Goal: Entertainment & Leisure: Browse casually

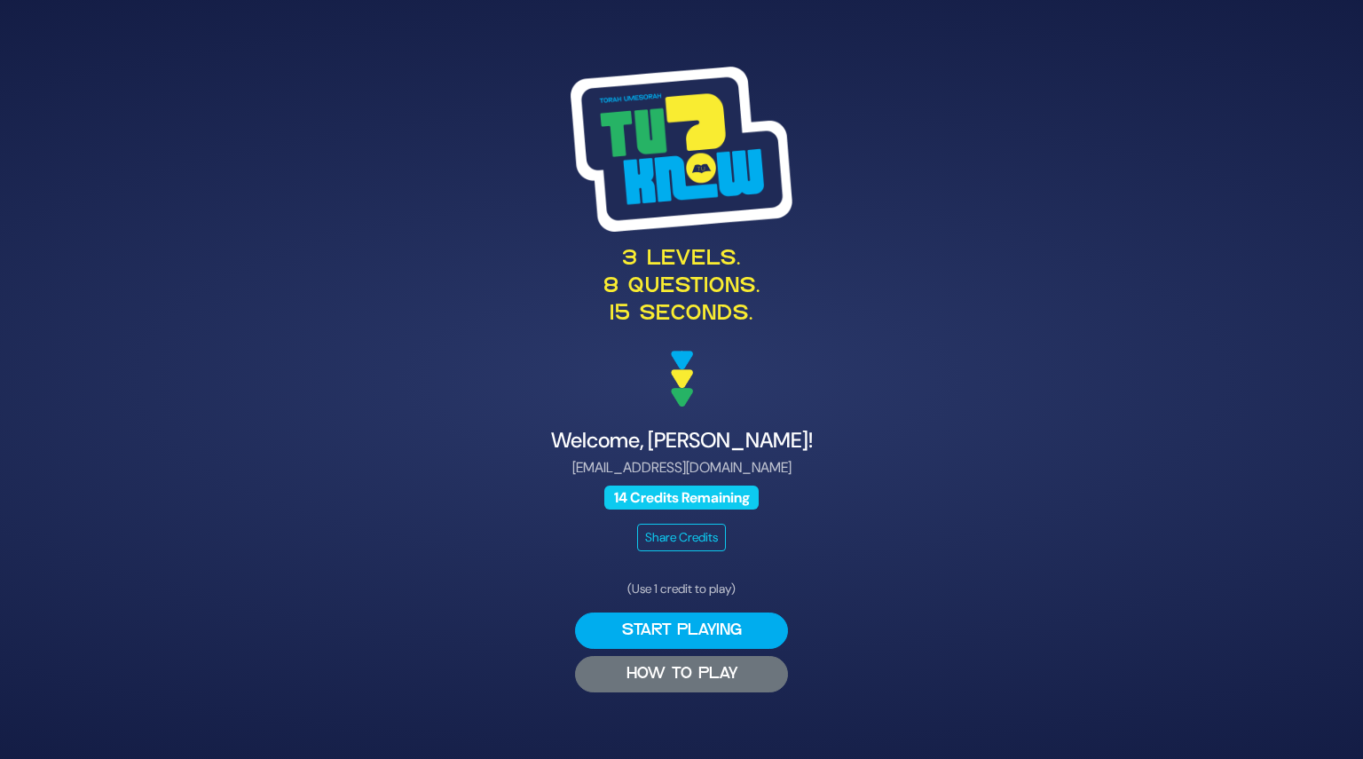
click at [681, 677] on button "HOW TO PLAY" at bounding box center [681, 674] width 213 height 36
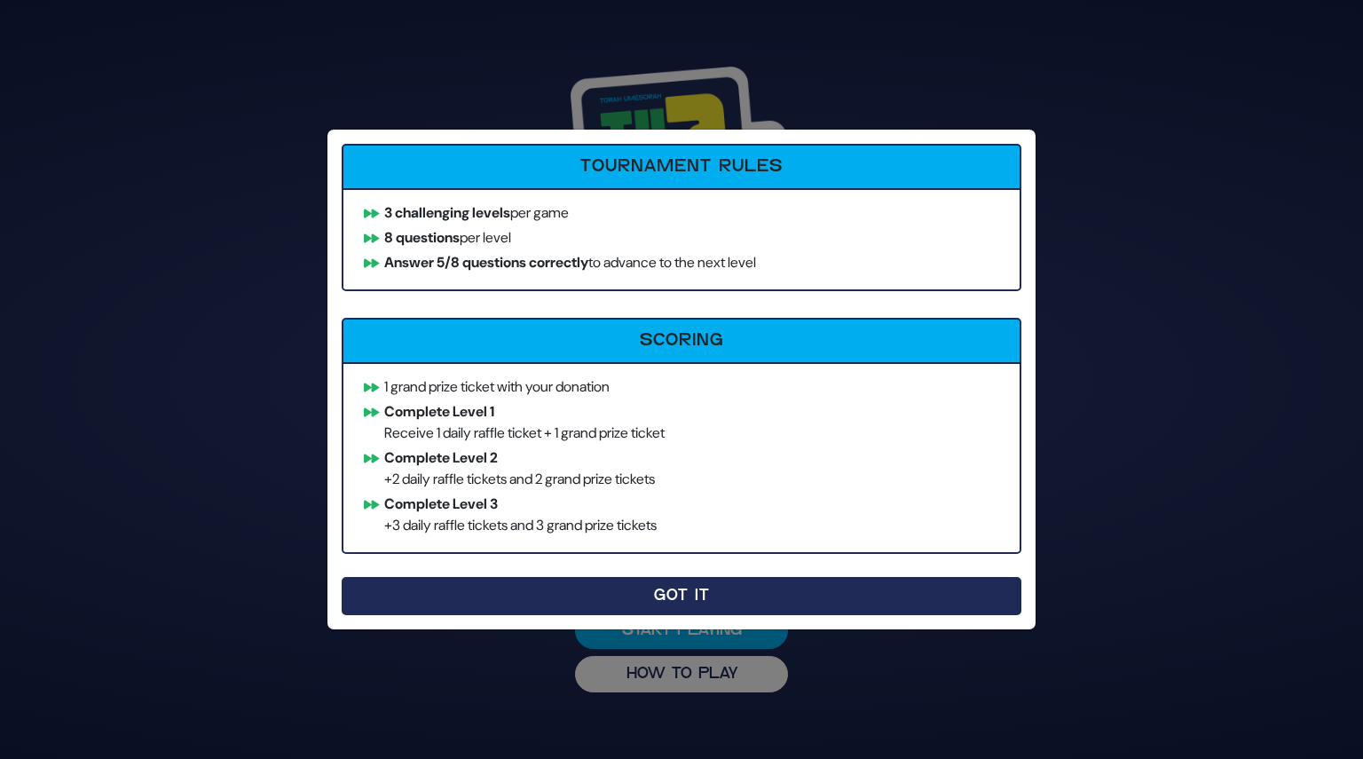
click at [666, 592] on button "Got It" at bounding box center [682, 596] width 680 height 38
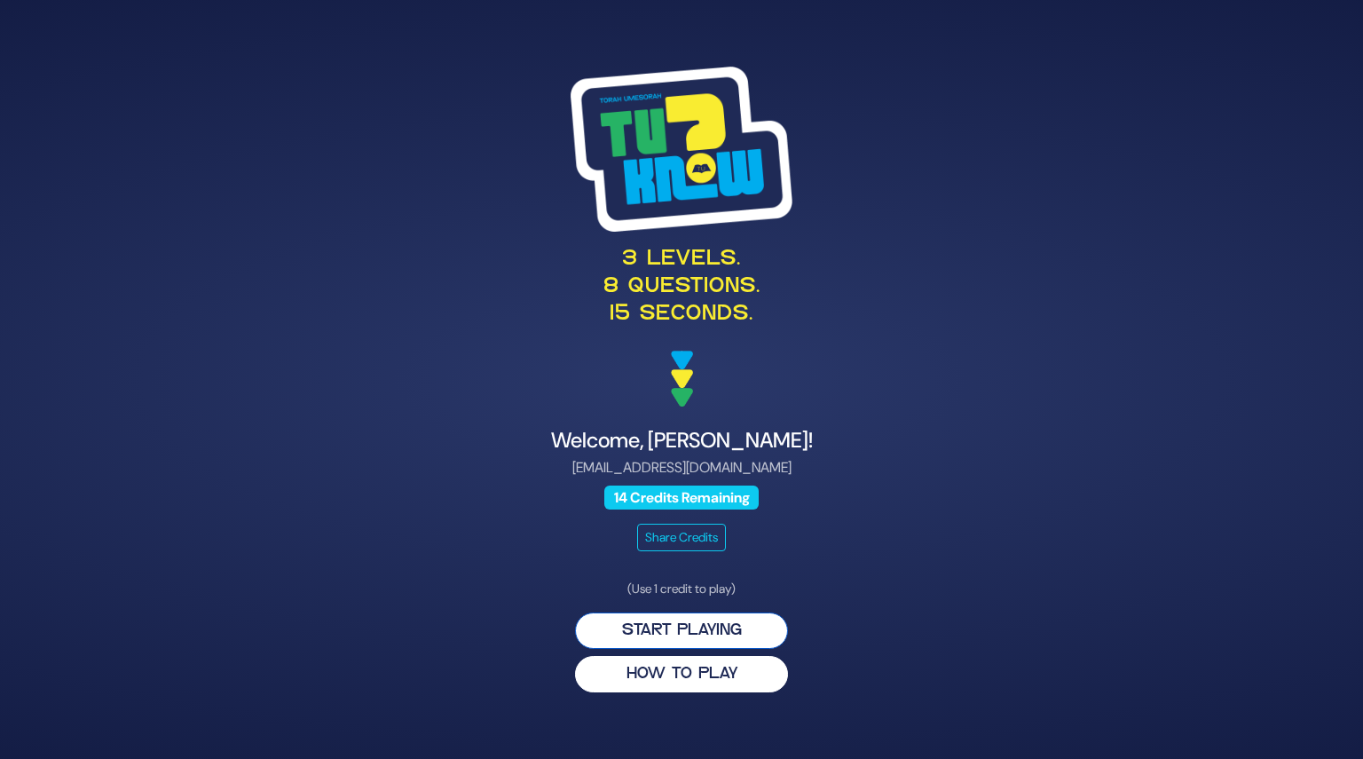
click at [678, 639] on button "Start Playing" at bounding box center [681, 630] width 213 height 36
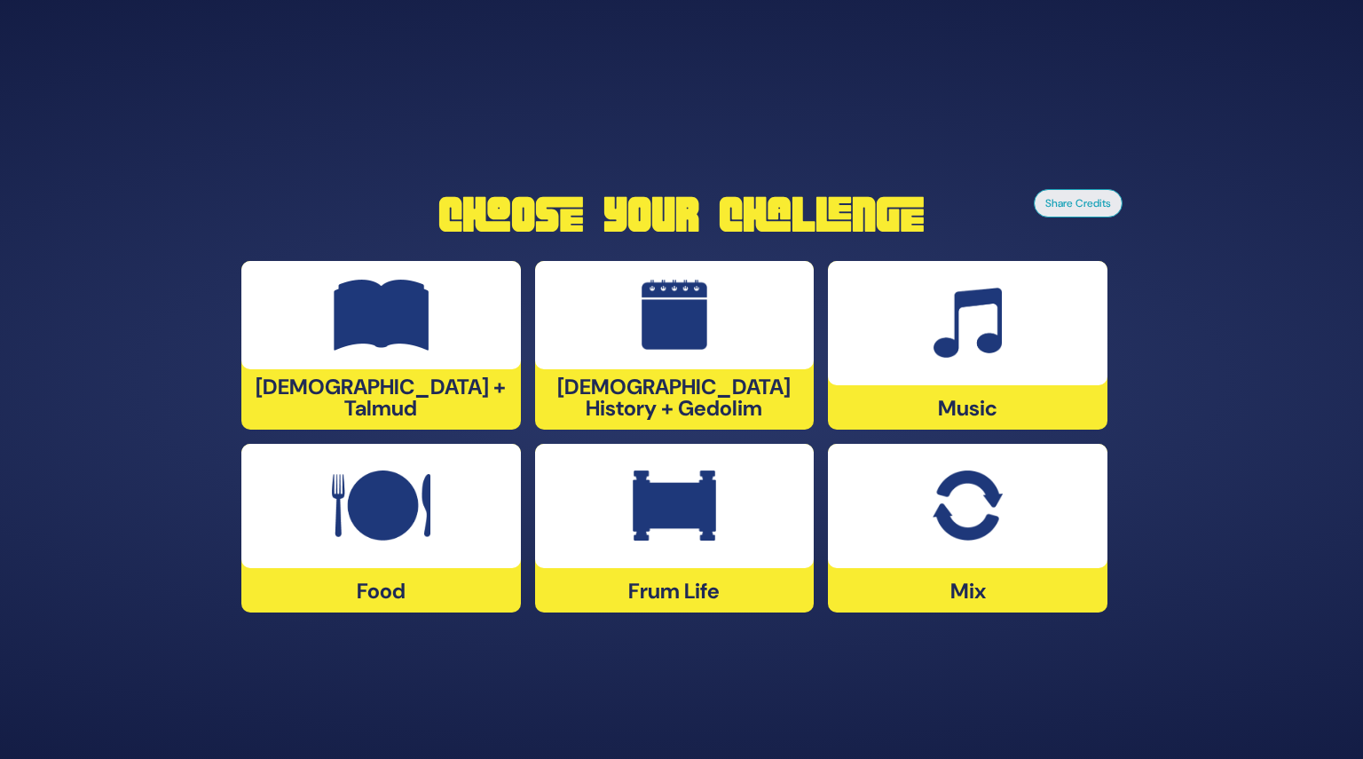
click at [667, 385] on div "Jewish History + Gedolim" at bounding box center [675, 345] width 280 height 169
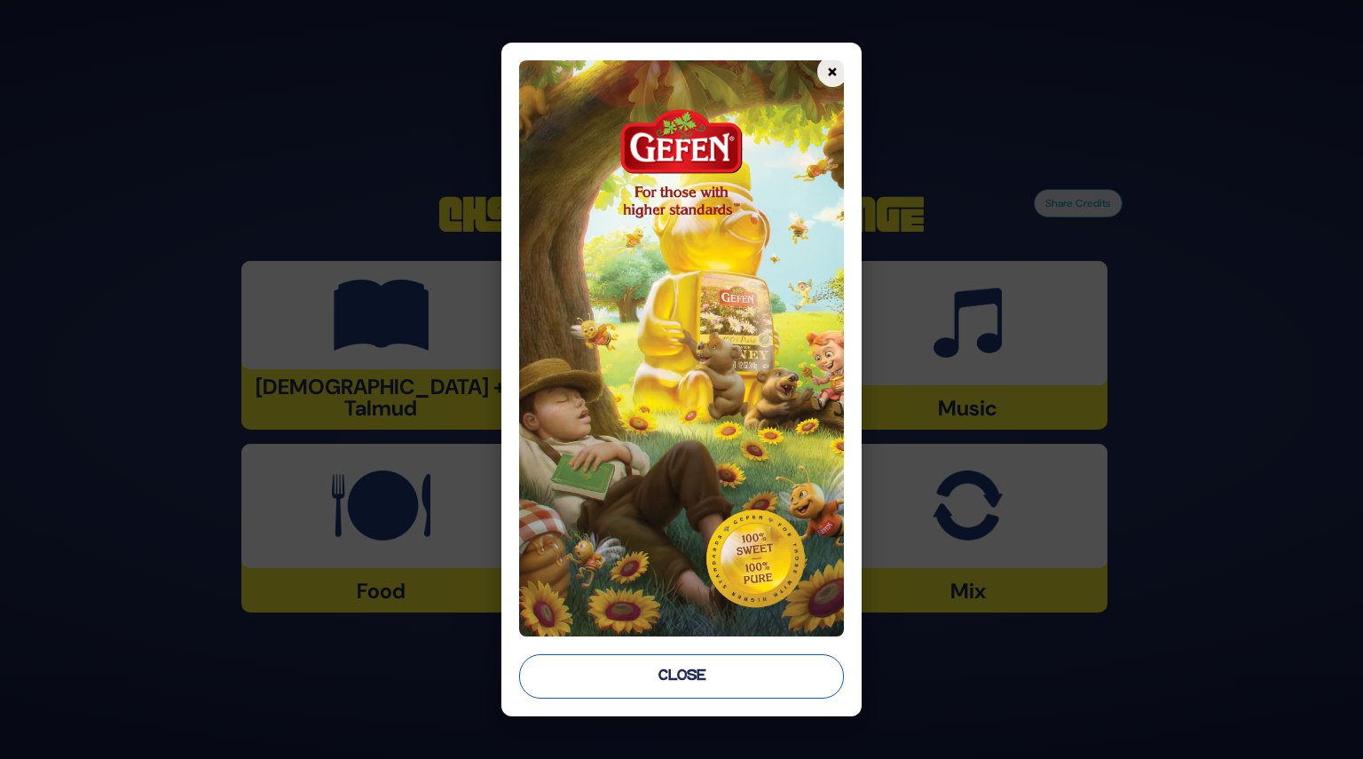
click at [676, 675] on button "Close" at bounding box center [681, 676] width 324 height 44
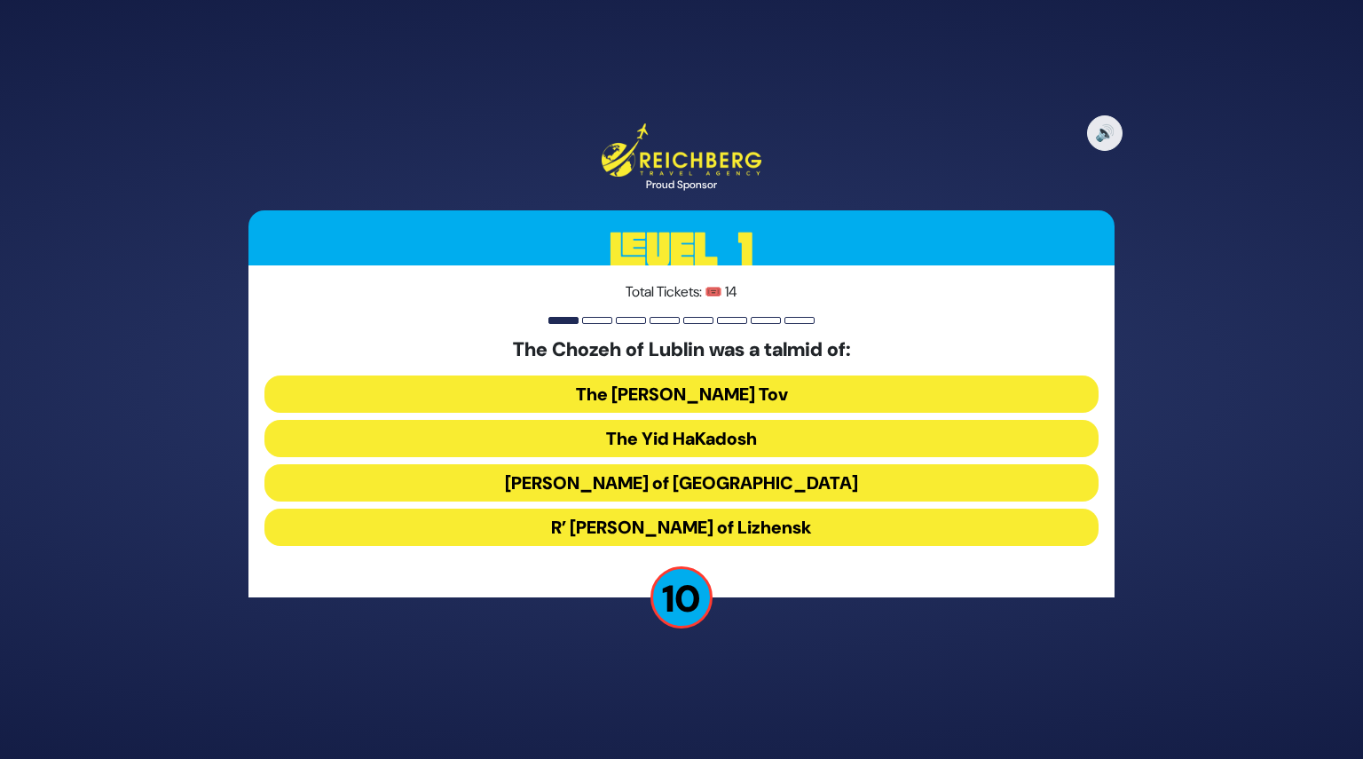
click at [689, 514] on button "R’ Elimelech of Lizhensk" at bounding box center [681, 526] width 834 height 37
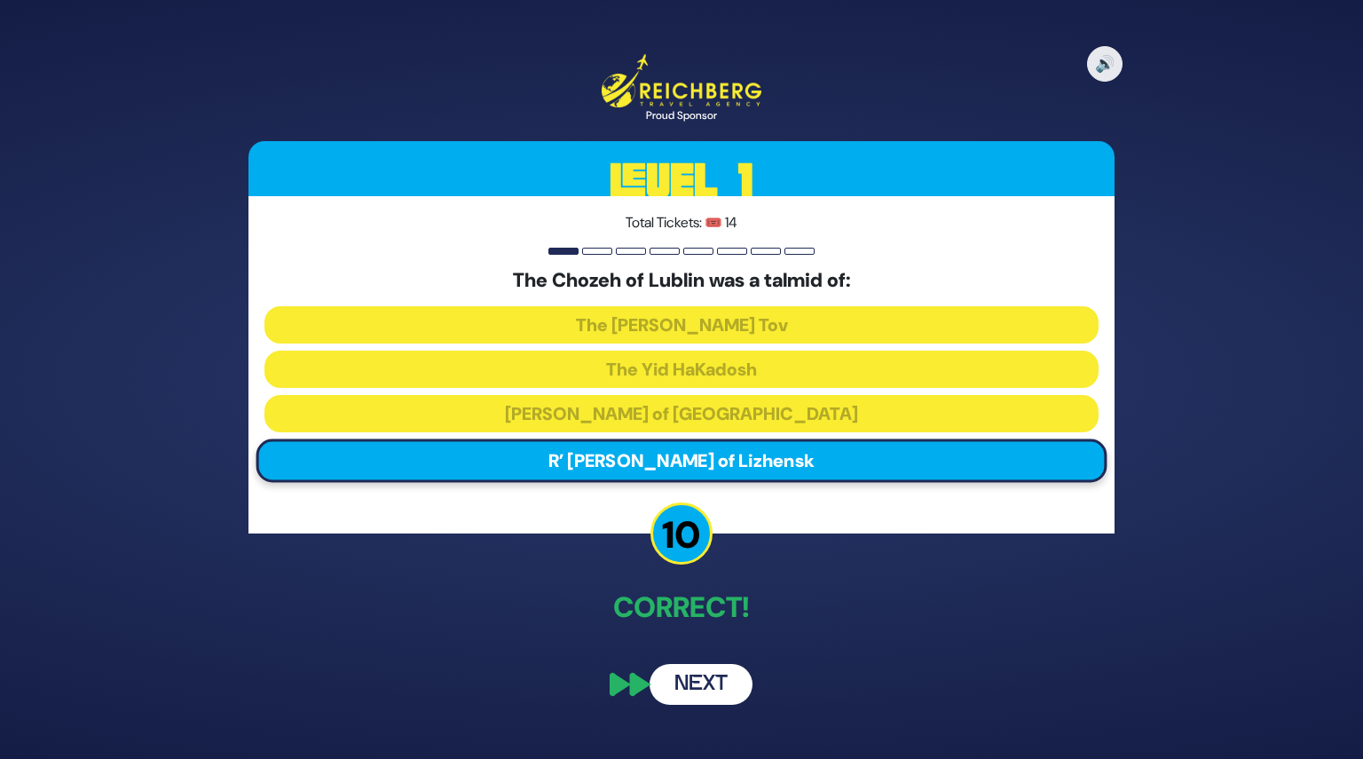
click at [702, 689] on button "Next" at bounding box center [701, 684] width 103 height 41
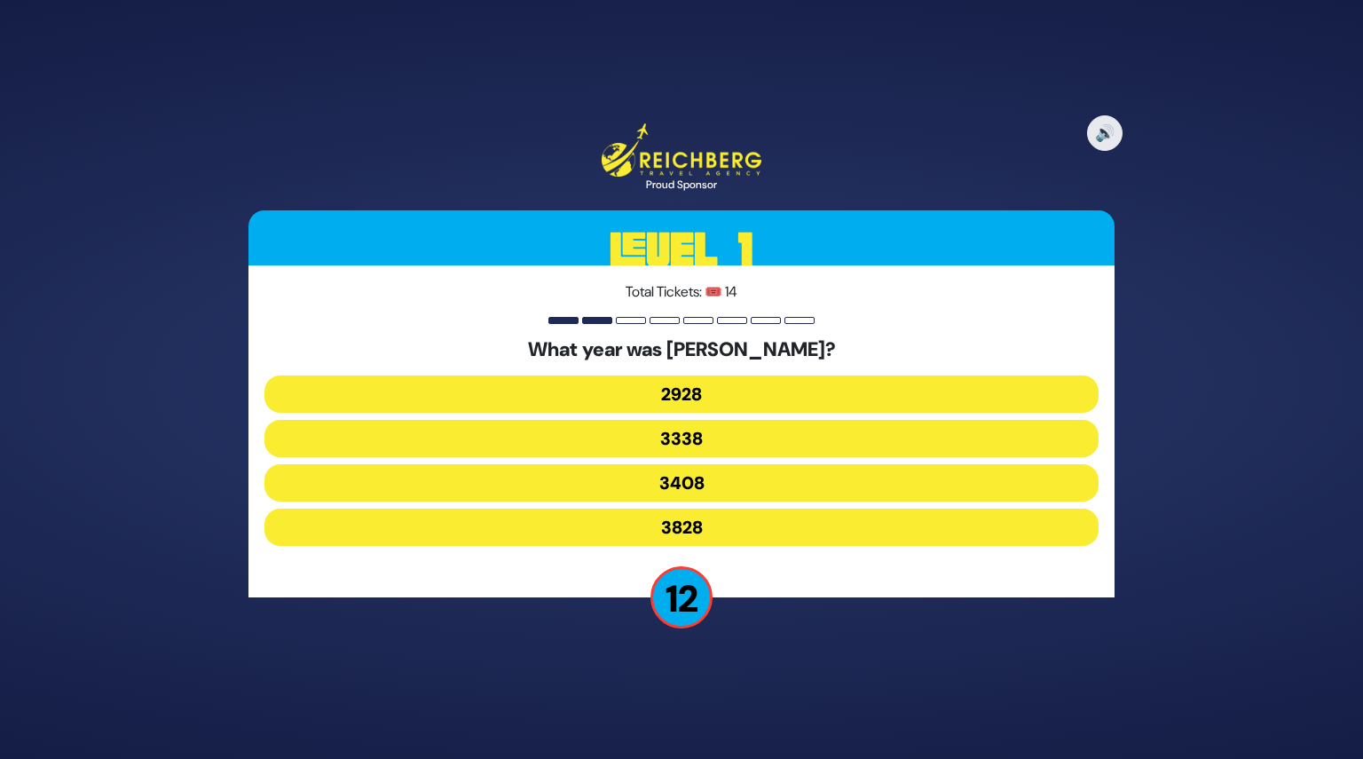
click at [696, 485] on button "3408" at bounding box center [681, 482] width 834 height 37
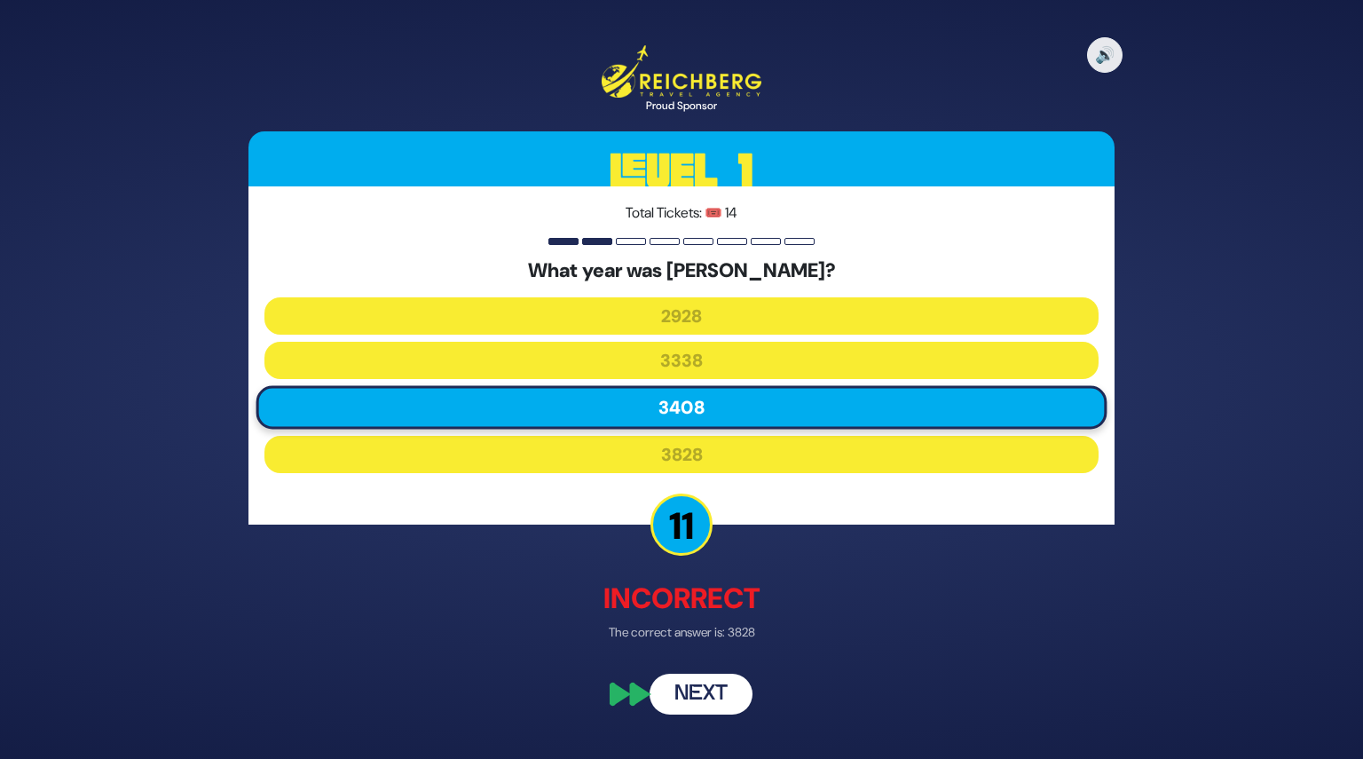
click at [697, 639] on p "The correct answer is: 3828" at bounding box center [681, 631] width 866 height 19
click at [701, 675] on button "Next" at bounding box center [701, 693] width 103 height 41
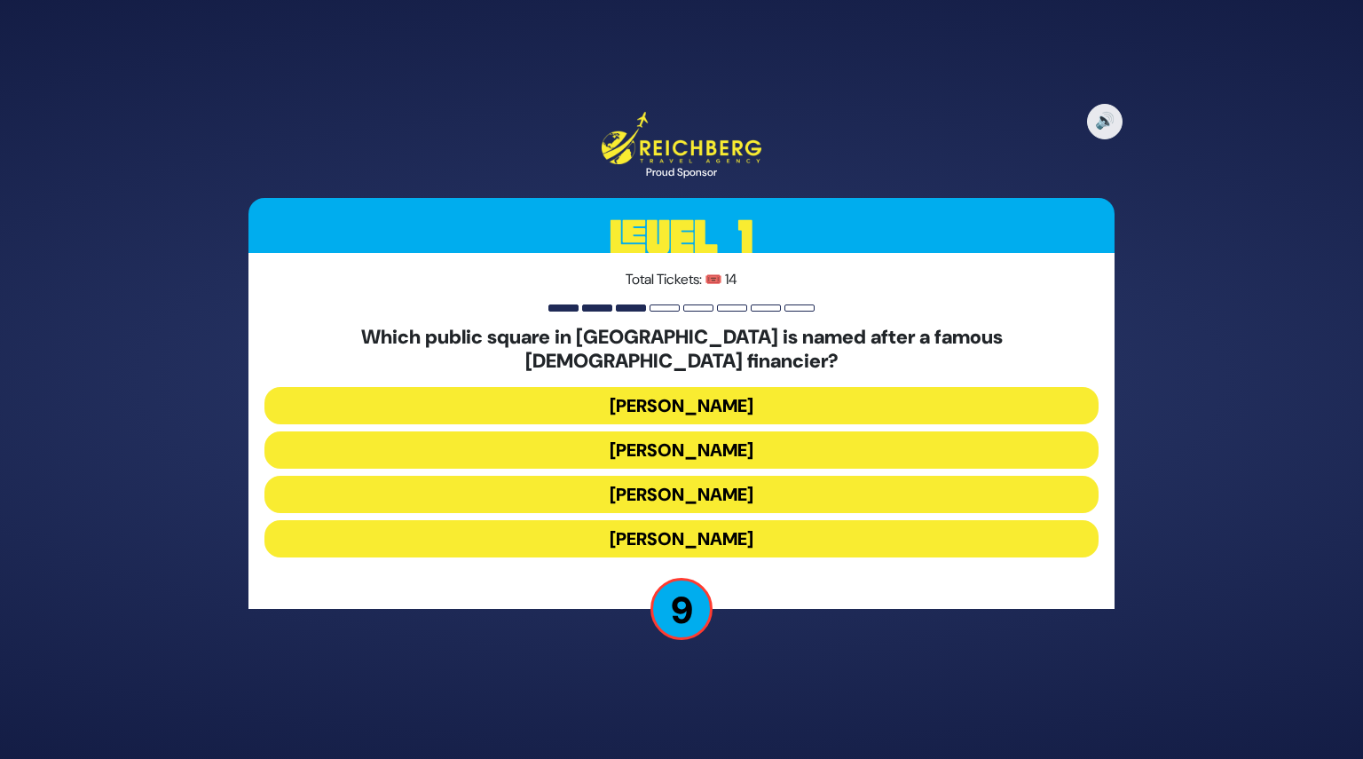
click at [706, 523] on button "Kikar Safra" at bounding box center [681, 538] width 834 height 37
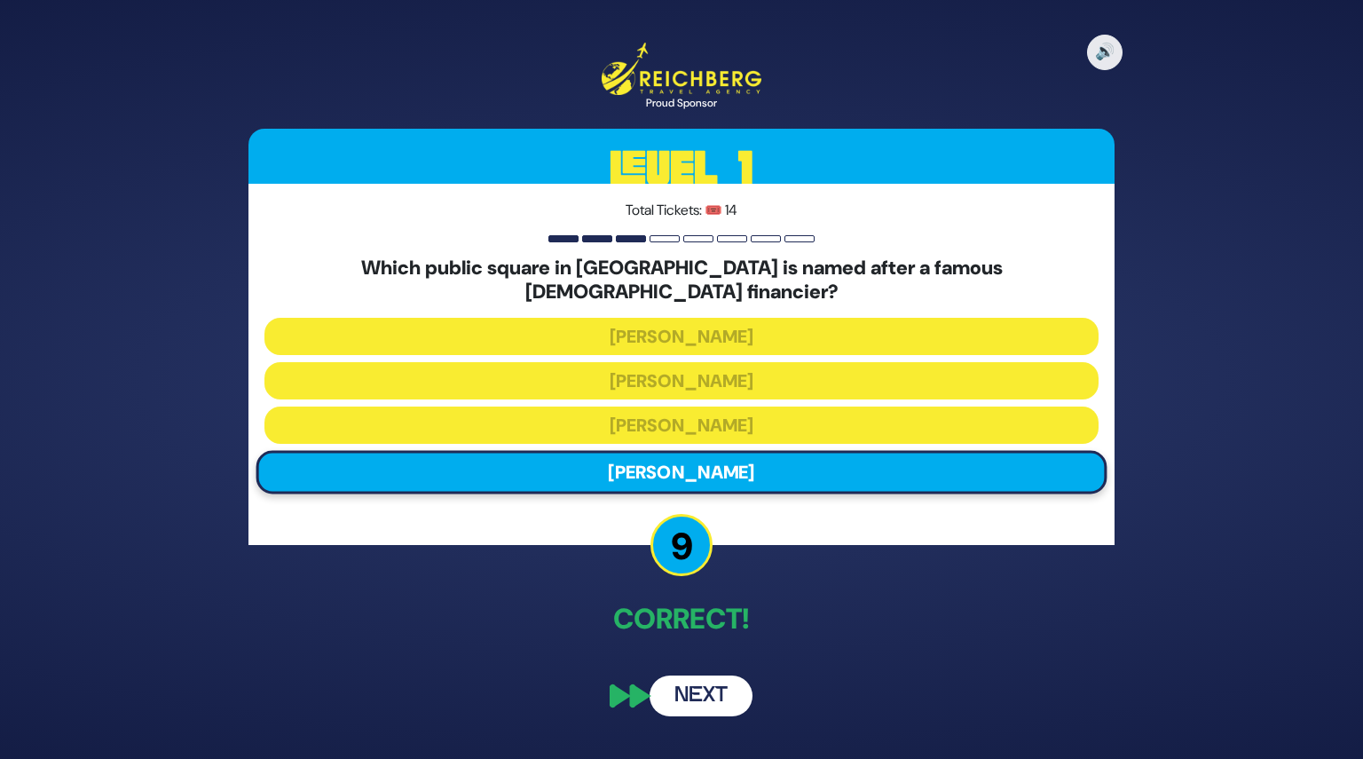
click at [706, 679] on button "Next" at bounding box center [701, 695] width 103 height 41
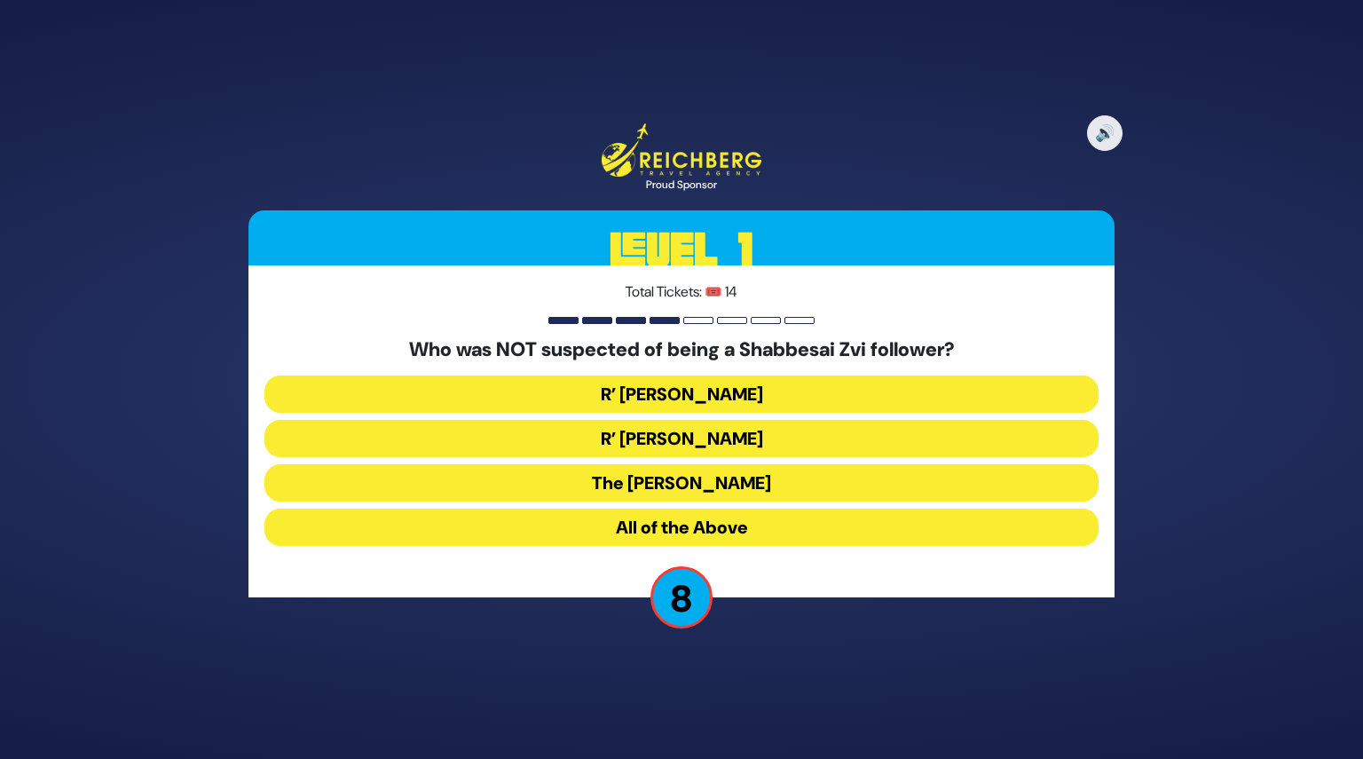
click at [690, 438] on button "R’ Moshe Chaim Luzzato" at bounding box center [681, 438] width 834 height 37
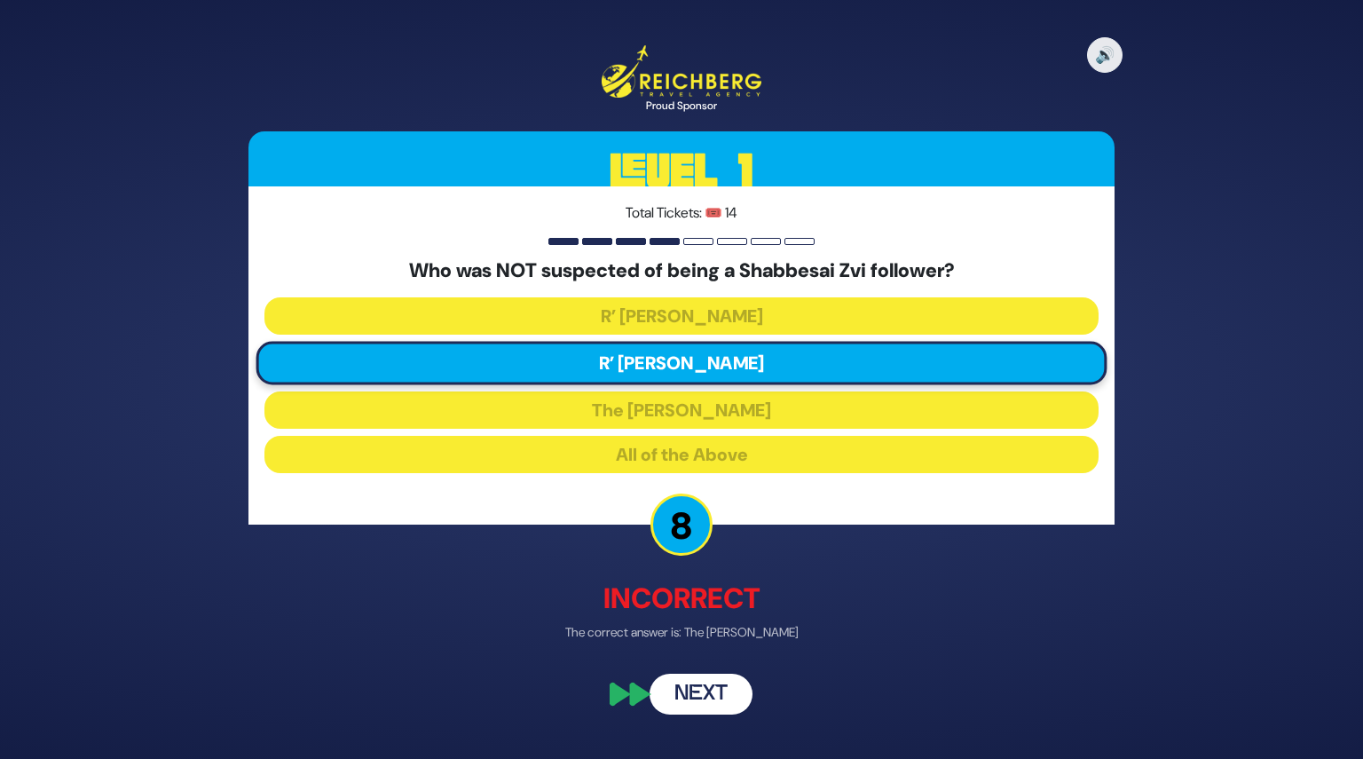
click at [703, 695] on button "Next" at bounding box center [701, 693] width 103 height 41
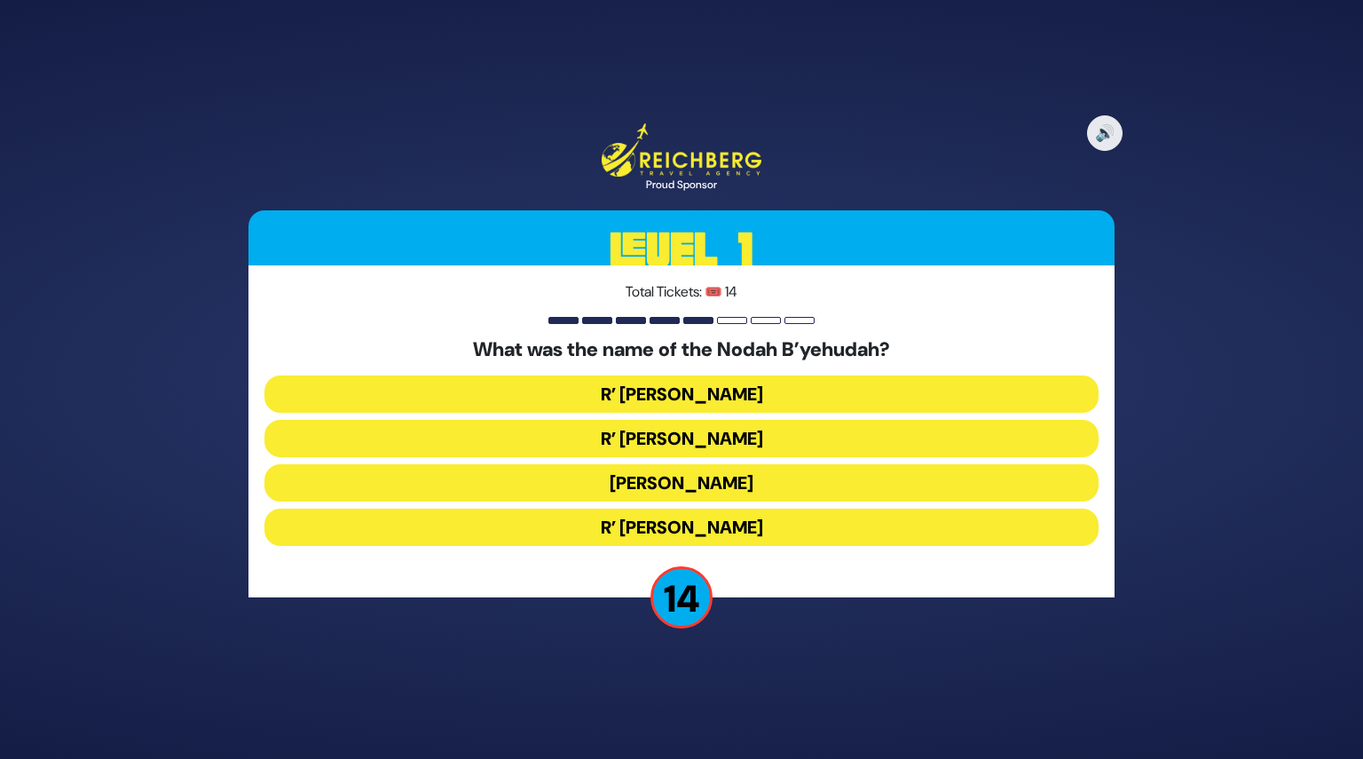
click at [683, 392] on button "R’ Yechezkel" at bounding box center [681, 393] width 834 height 37
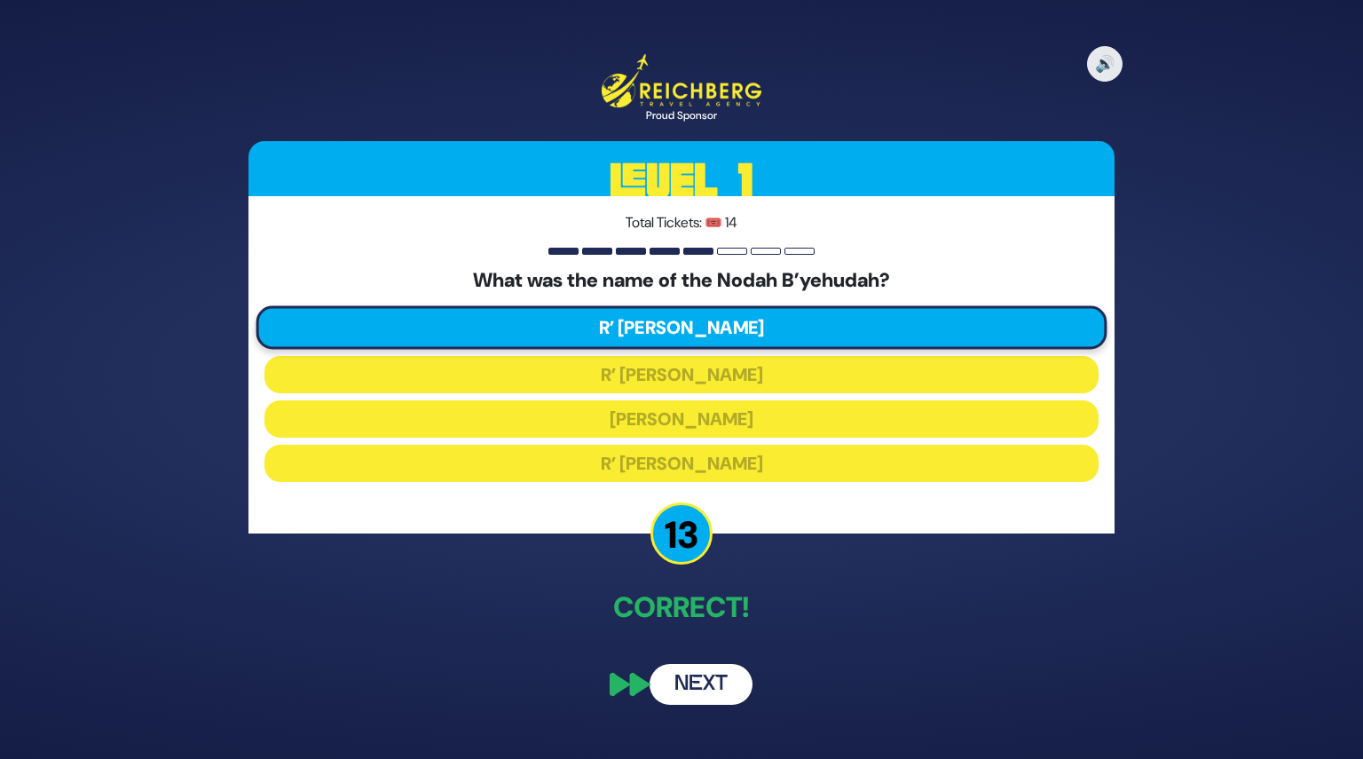
click at [697, 673] on button "Next" at bounding box center [701, 684] width 103 height 41
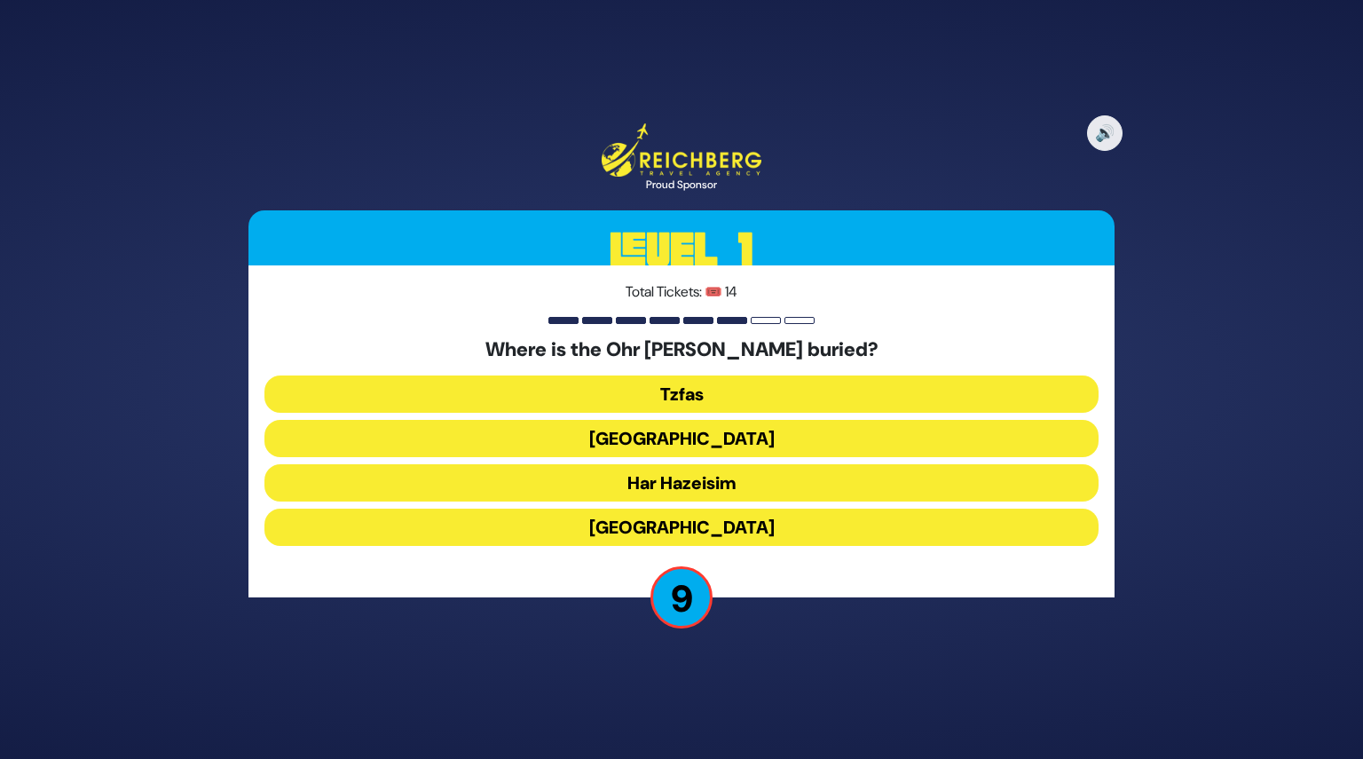
click at [698, 478] on button "Har Hazeisim" at bounding box center [681, 482] width 834 height 37
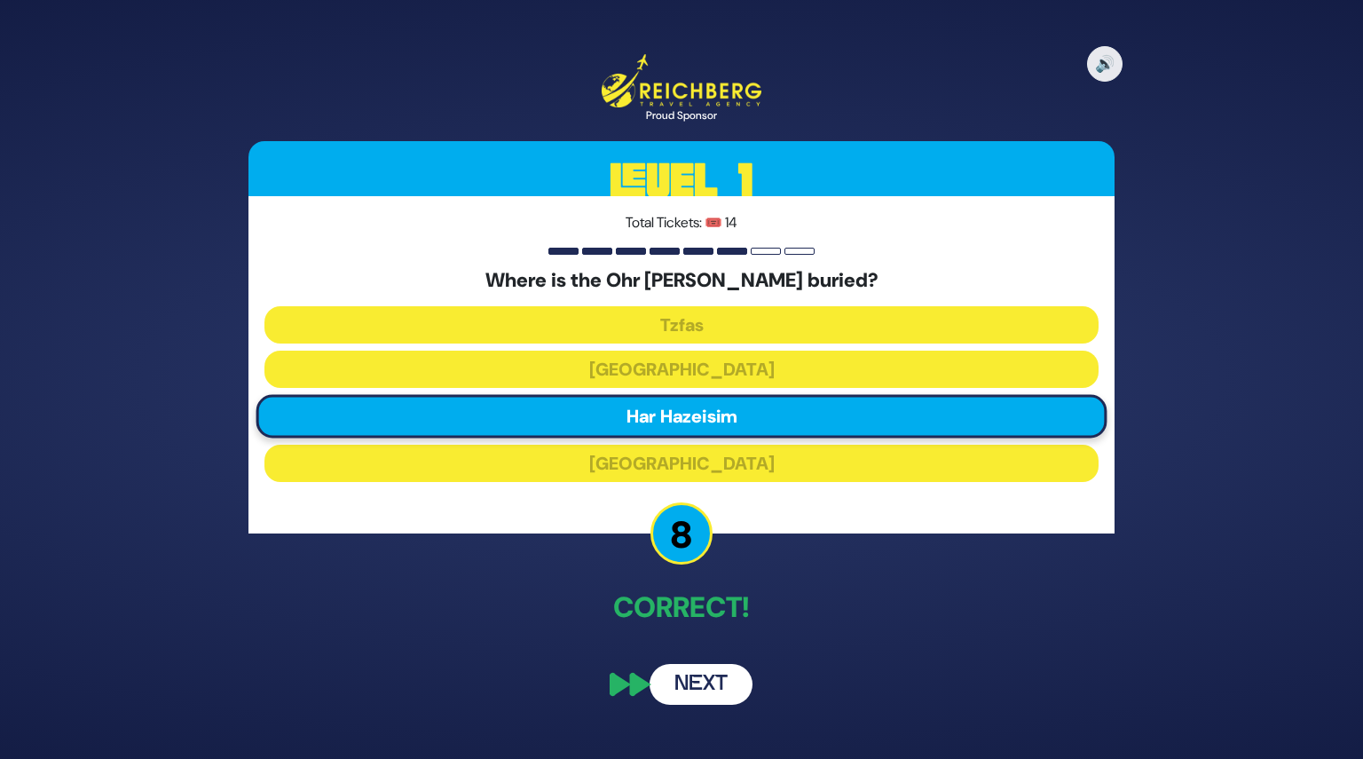
click at [705, 686] on button "Next" at bounding box center [701, 684] width 103 height 41
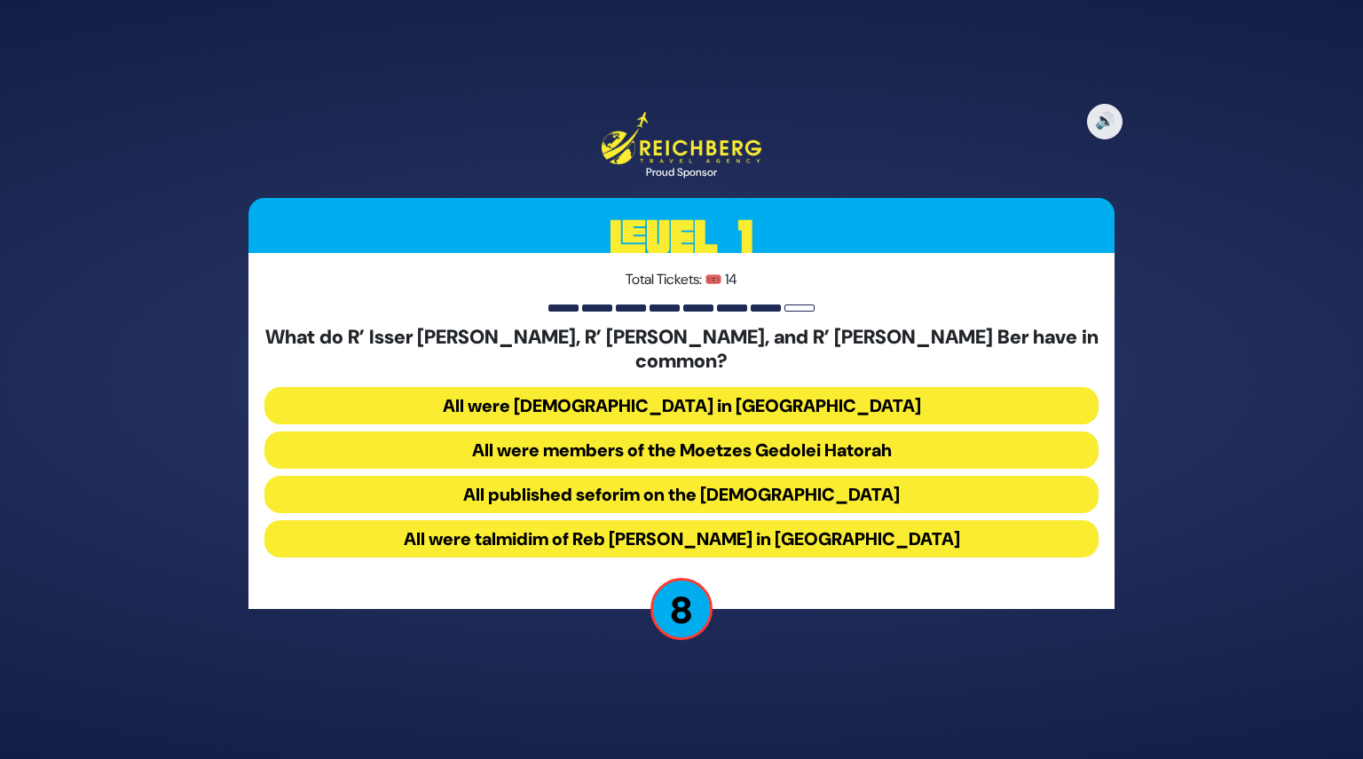
click at [684, 520] on button "All were talmidim of Reb Chaim Brisker in Volozhin" at bounding box center [681, 538] width 834 height 37
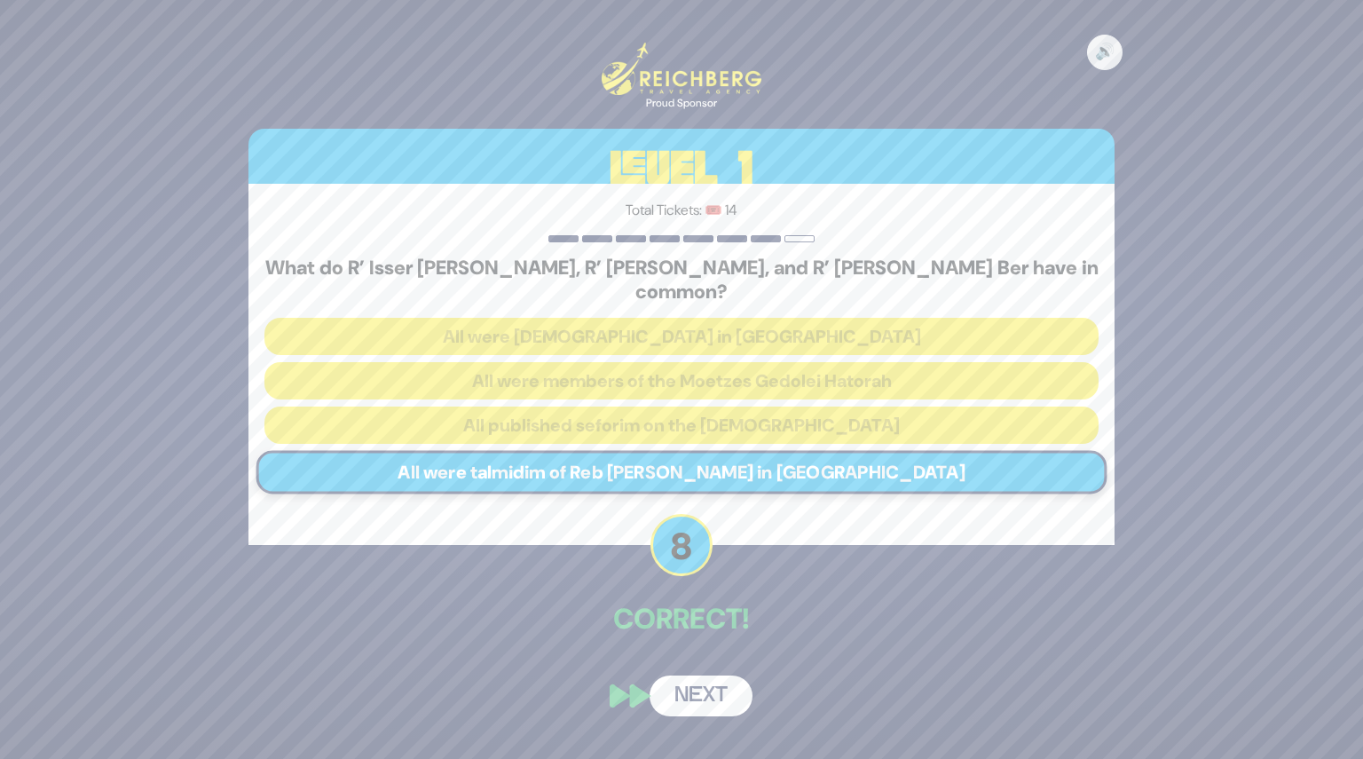
click at [709, 654] on div "🔊 Proud Sponsor Level 1 Total Tickets: 🎟️ 14 What do R’ Isser Zalman Meltzer, R…" at bounding box center [681, 379] width 909 height 716
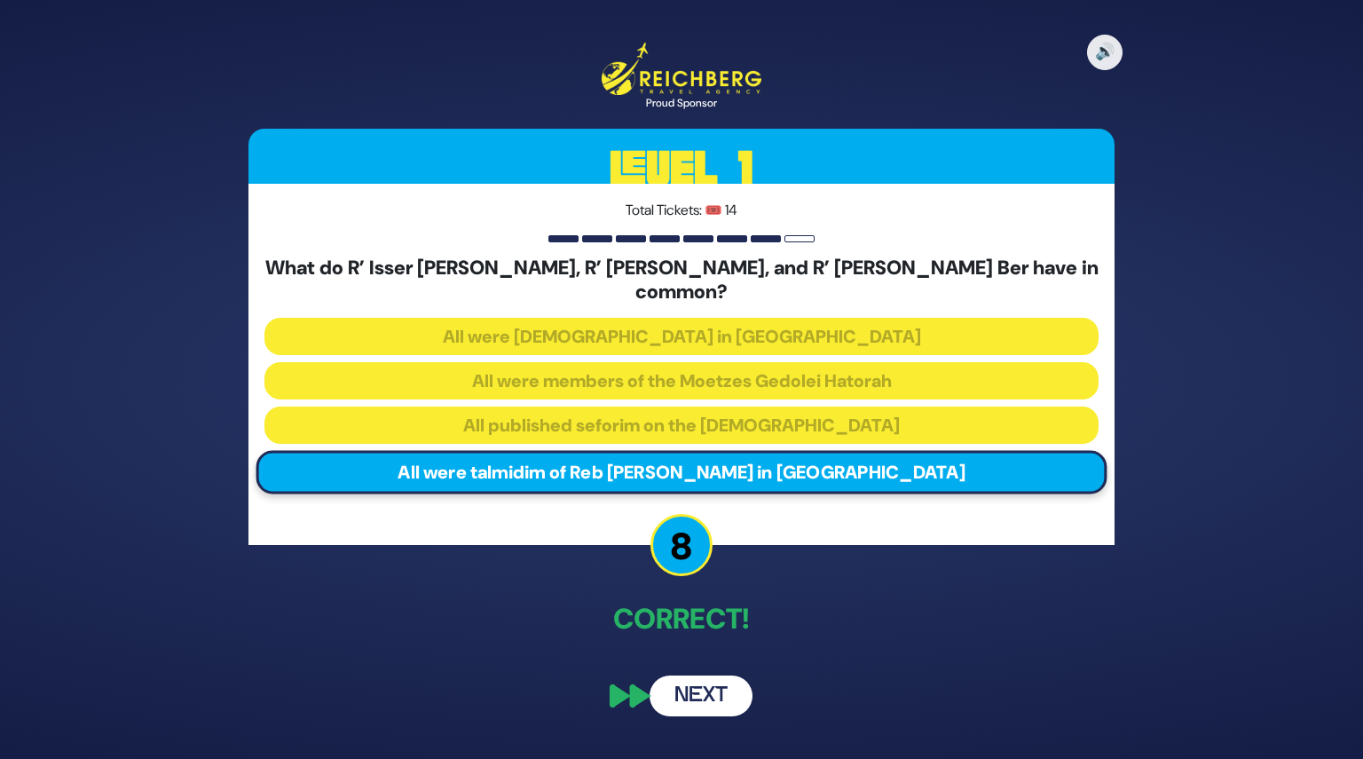
click at [713, 686] on button "Next" at bounding box center [701, 695] width 103 height 41
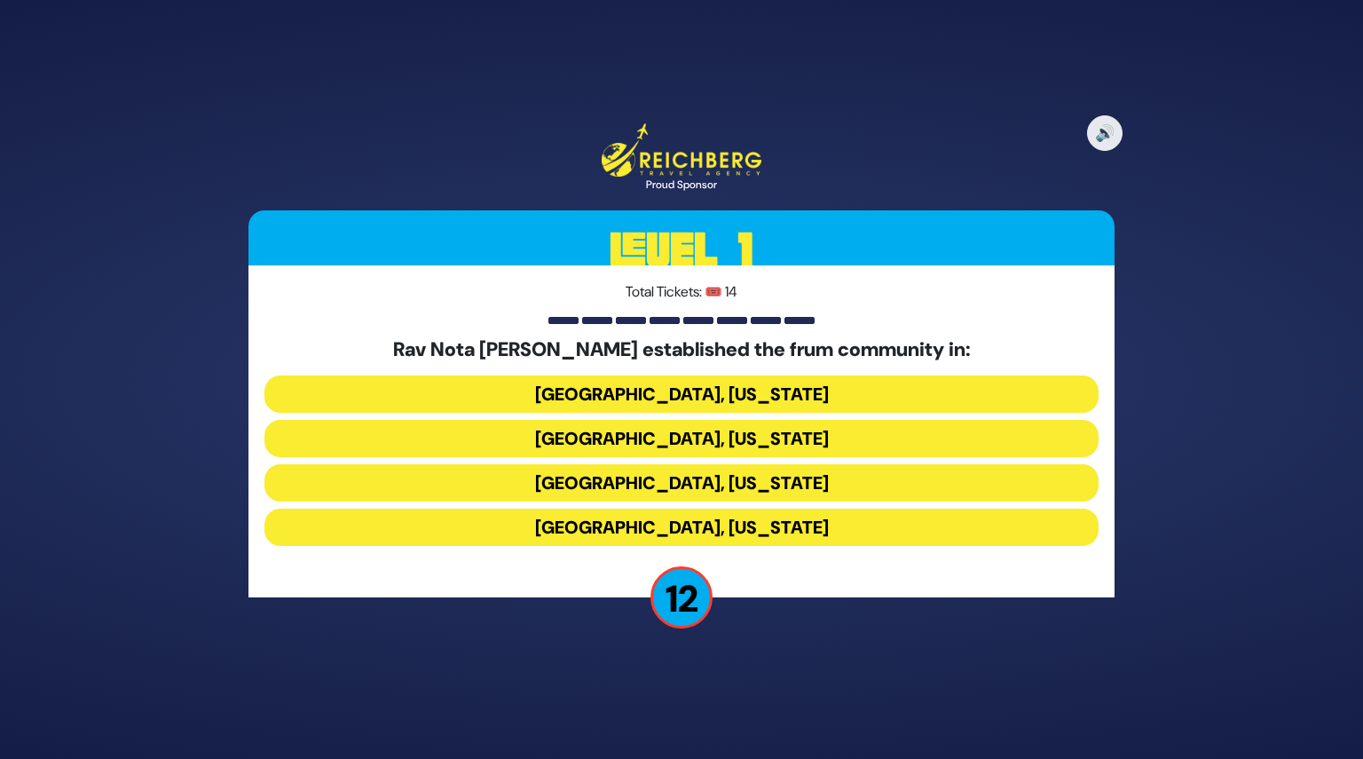
click at [683, 437] on button "Memphis, Tennessee" at bounding box center [681, 438] width 834 height 37
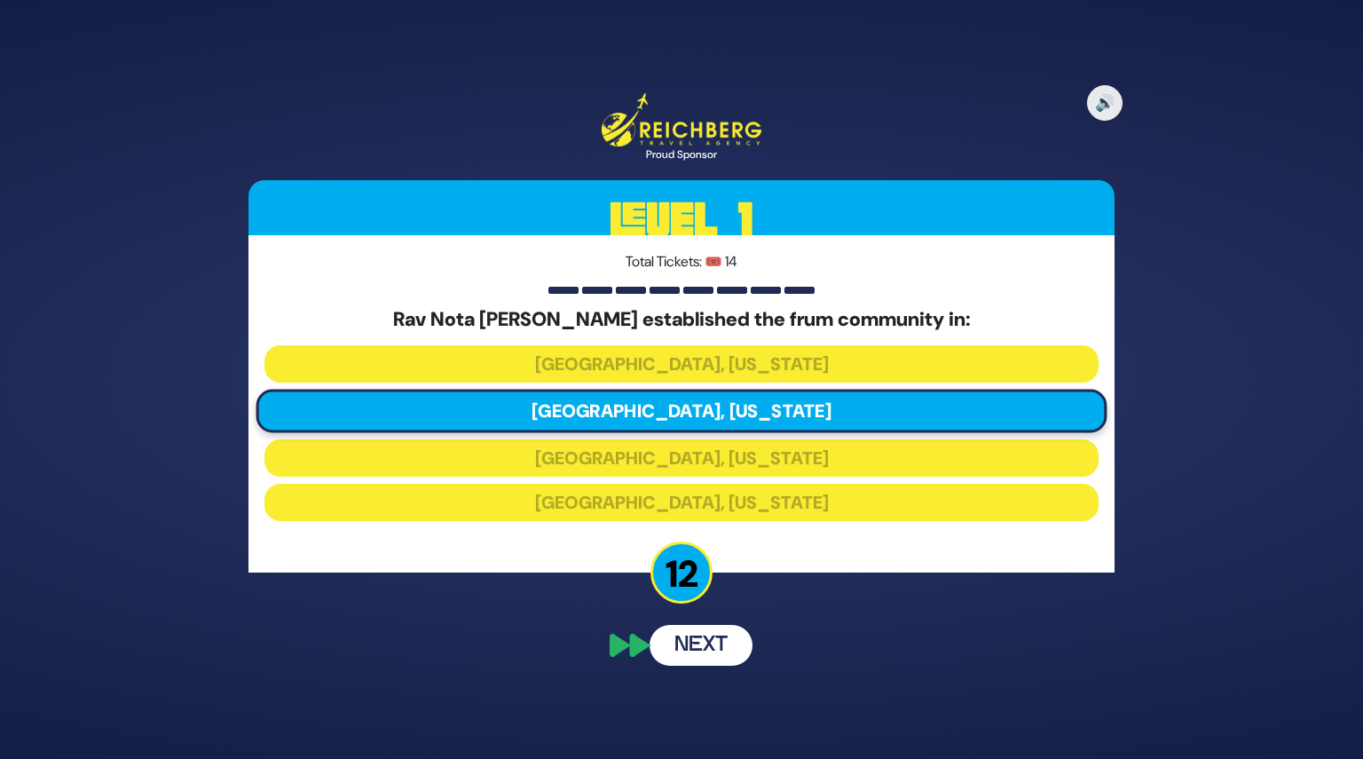
click at [703, 630] on button "Next" at bounding box center [701, 645] width 103 height 41
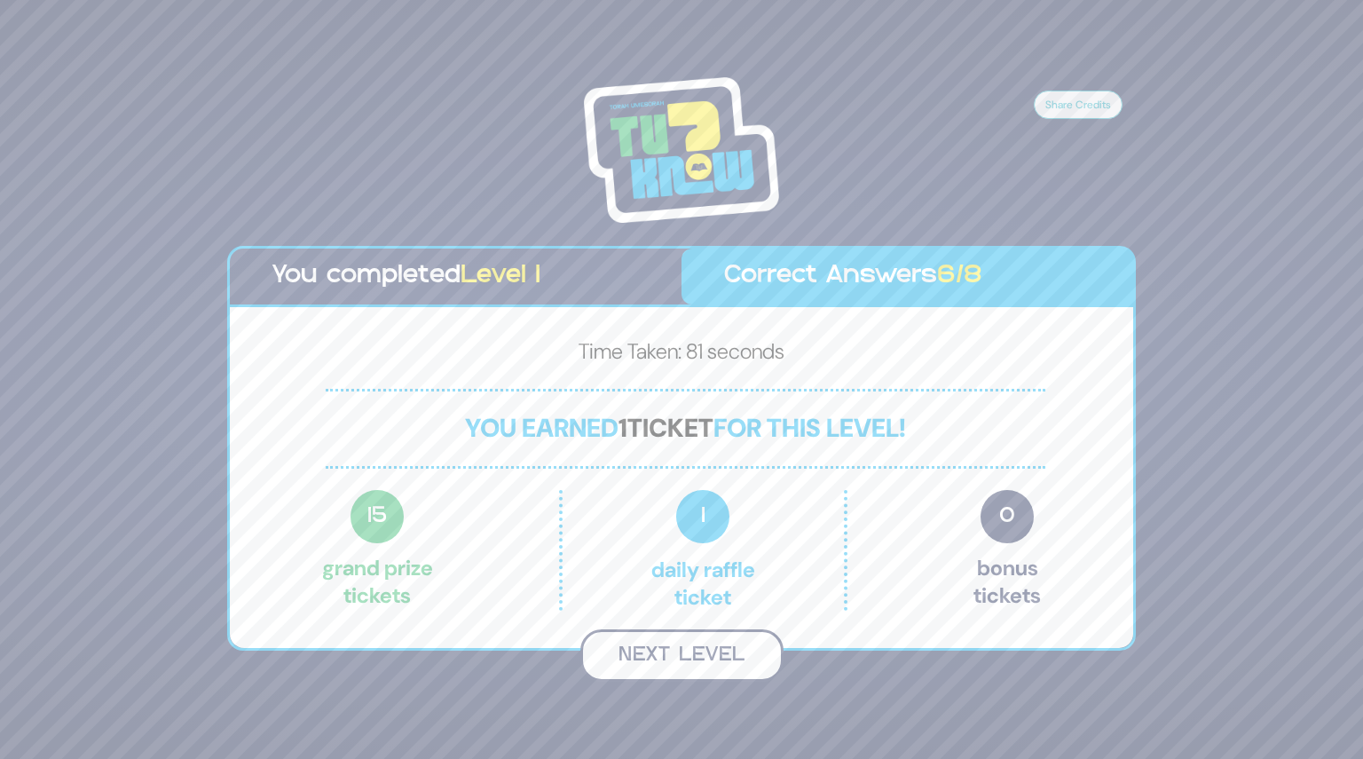
click at [694, 659] on button "Next Level" at bounding box center [681, 655] width 203 height 52
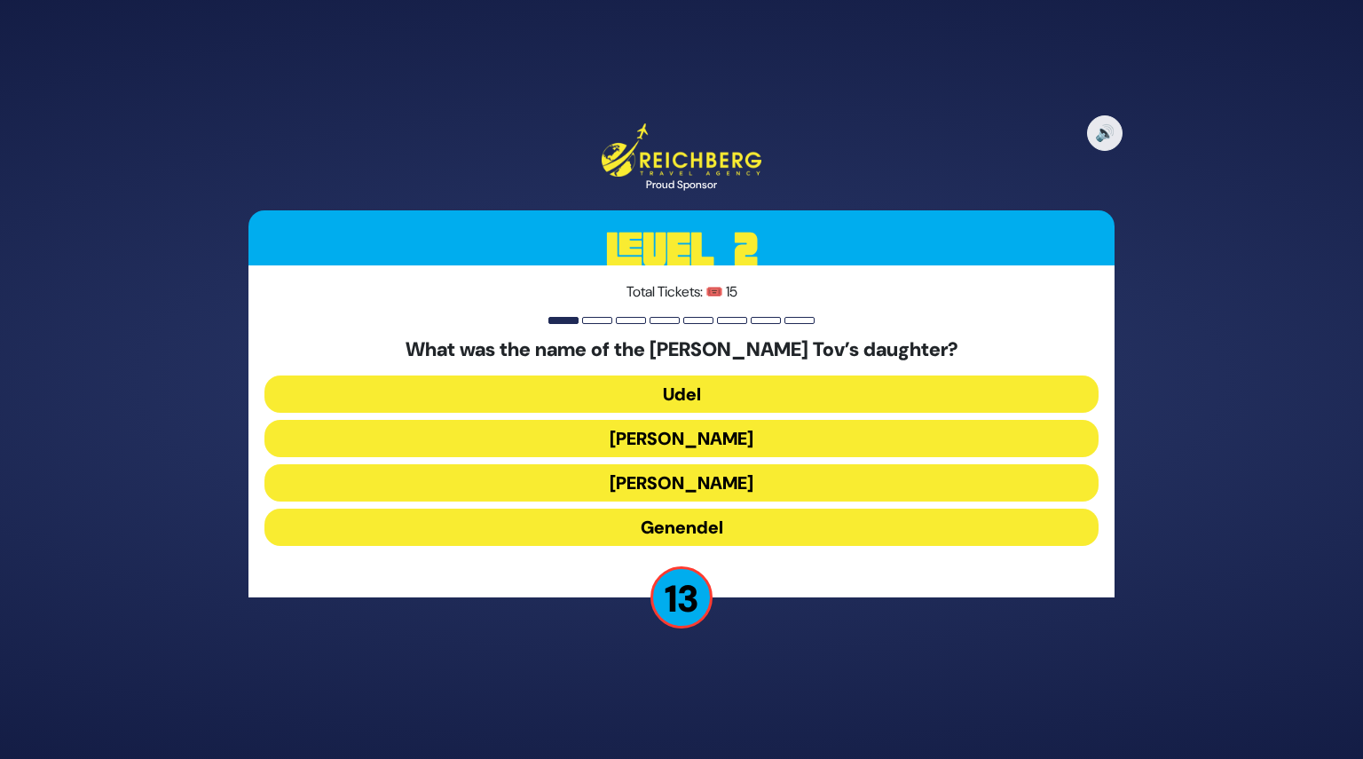
click at [678, 395] on button "Udel" at bounding box center [681, 393] width 834 height 37
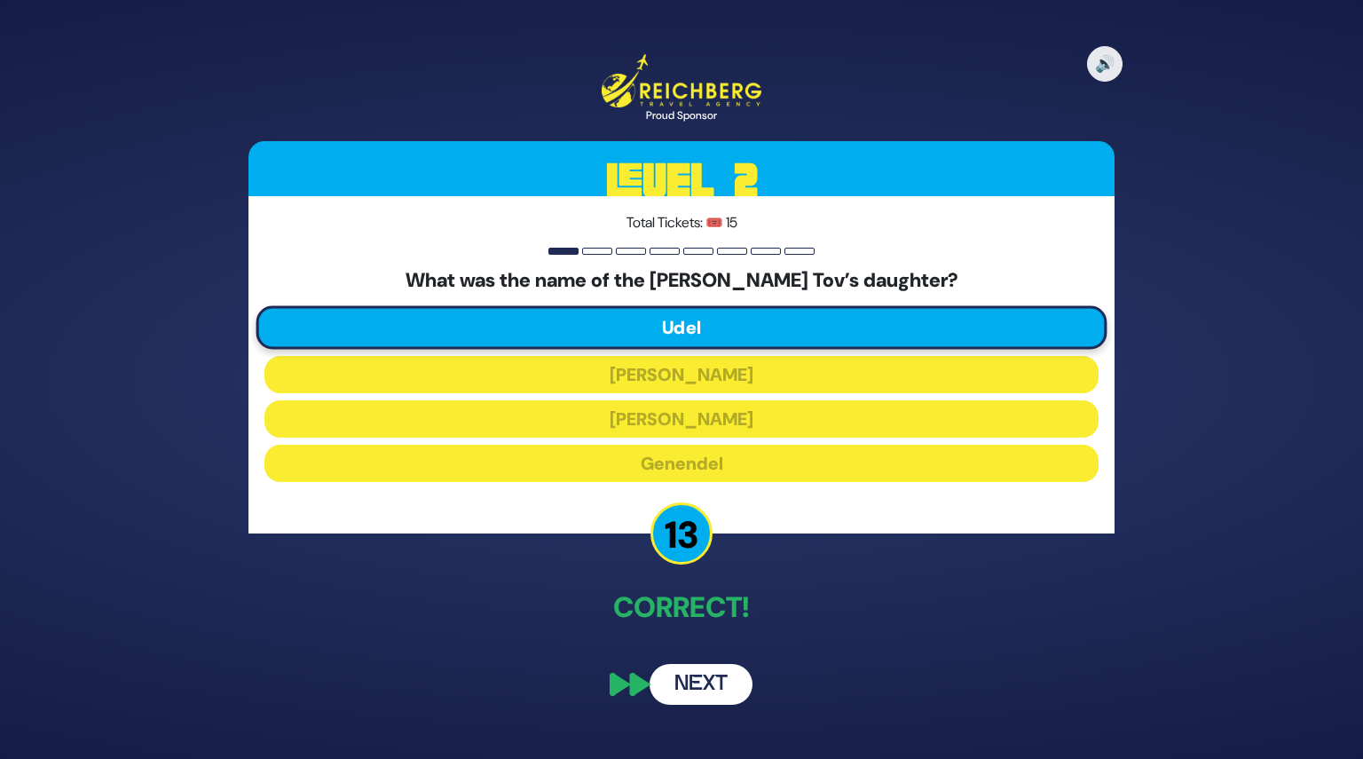
click at [713, 668] on button "Next" at bounding box center [701, 684] width 103 height 41
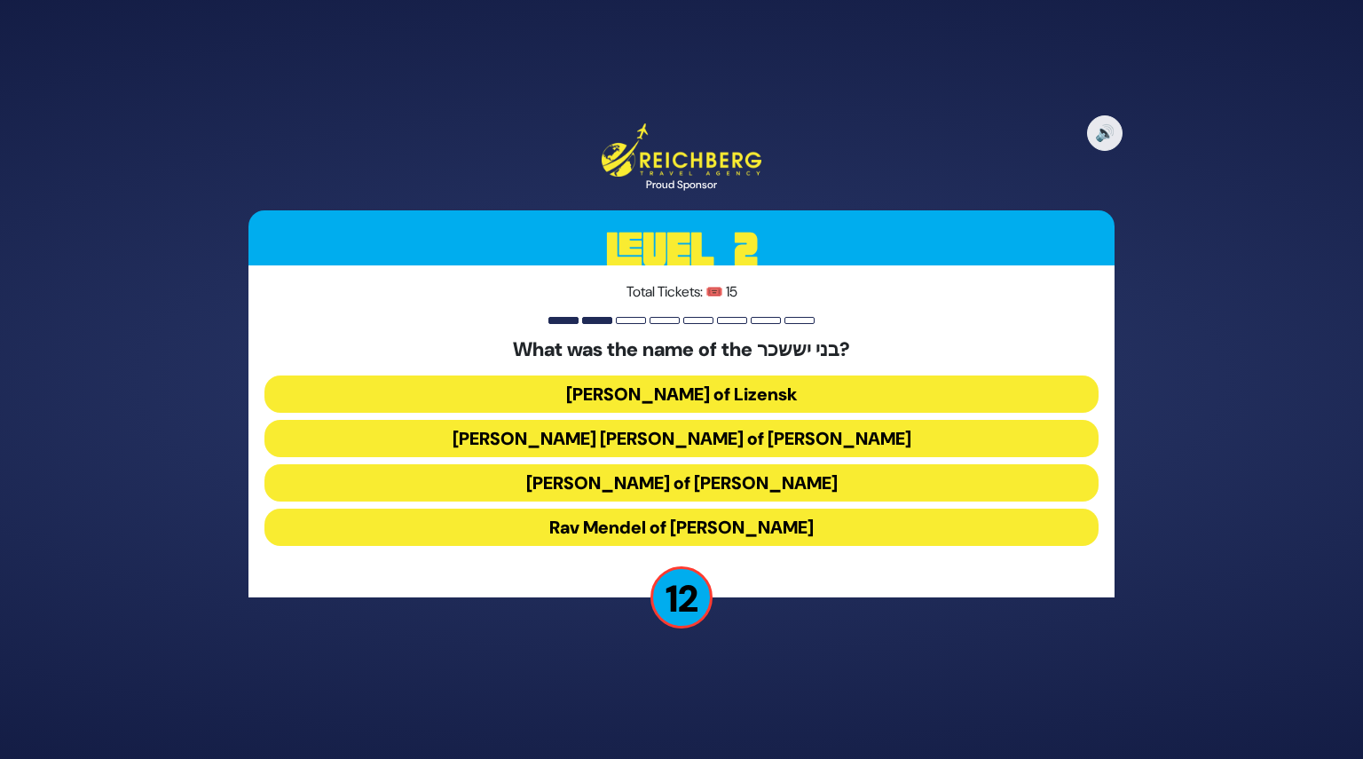
click at [678, 484] on button "Rav Tzvi Elimelech of Dynov" at bounding box center [681, 482] width 834 height 37
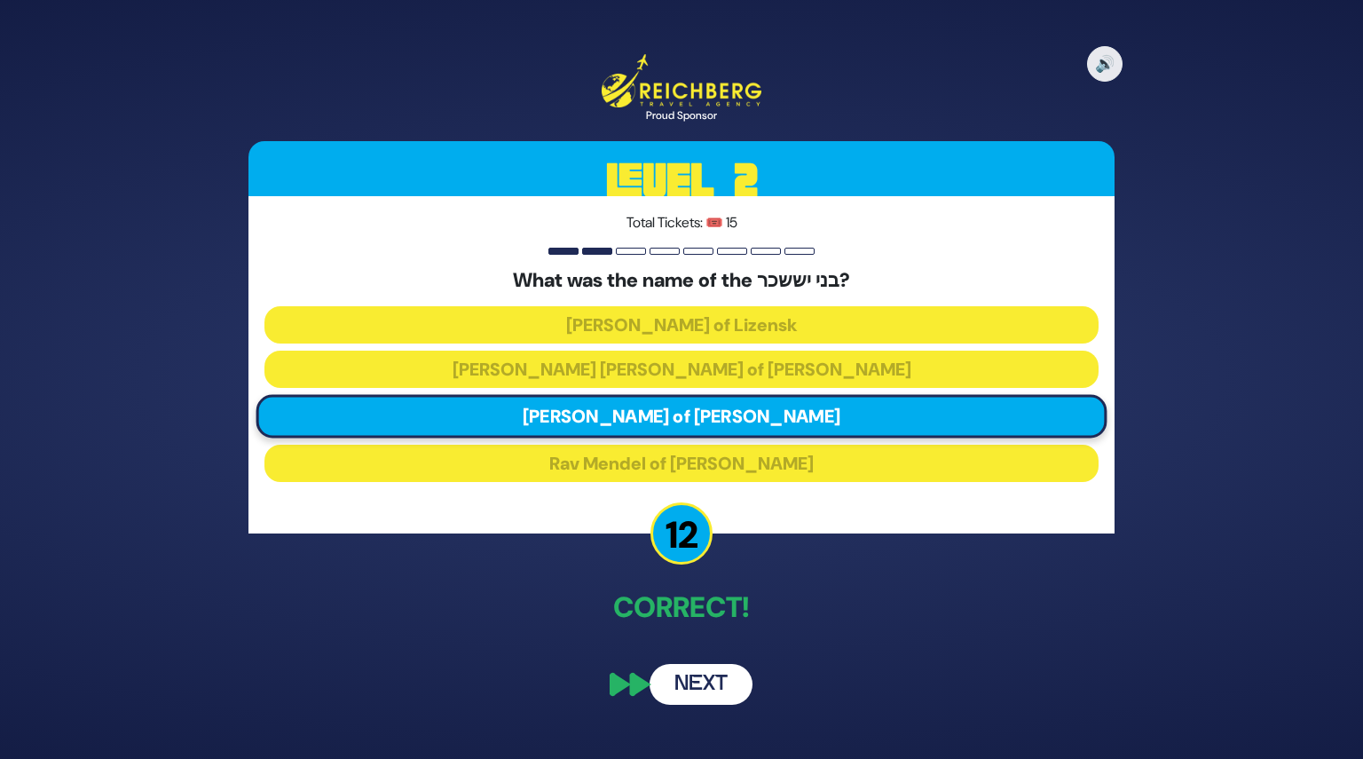
click at [719, 691] on button "Next" at bounding box center [701, 684] width 103 height 41
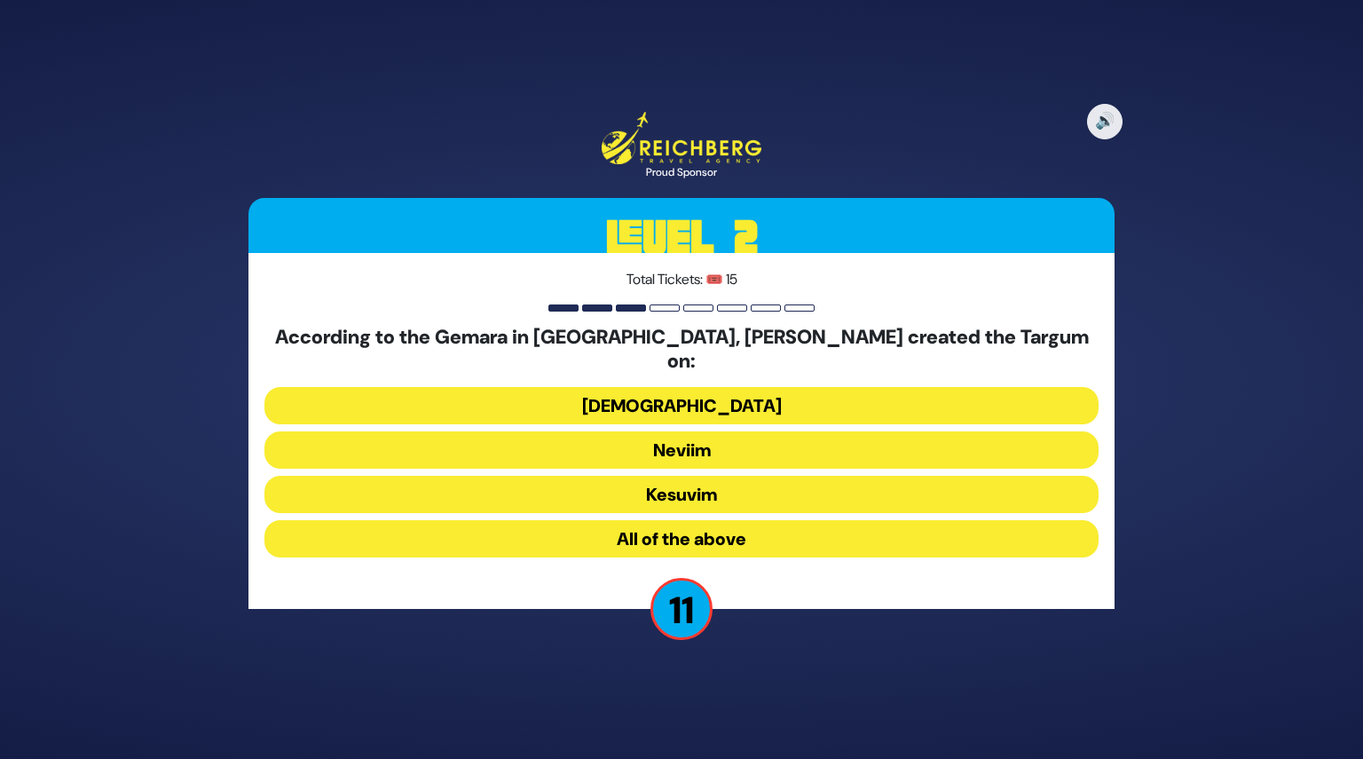
click at [699, 439] on button "Neviim" at bounding box center [681, 449] width 834 height 37
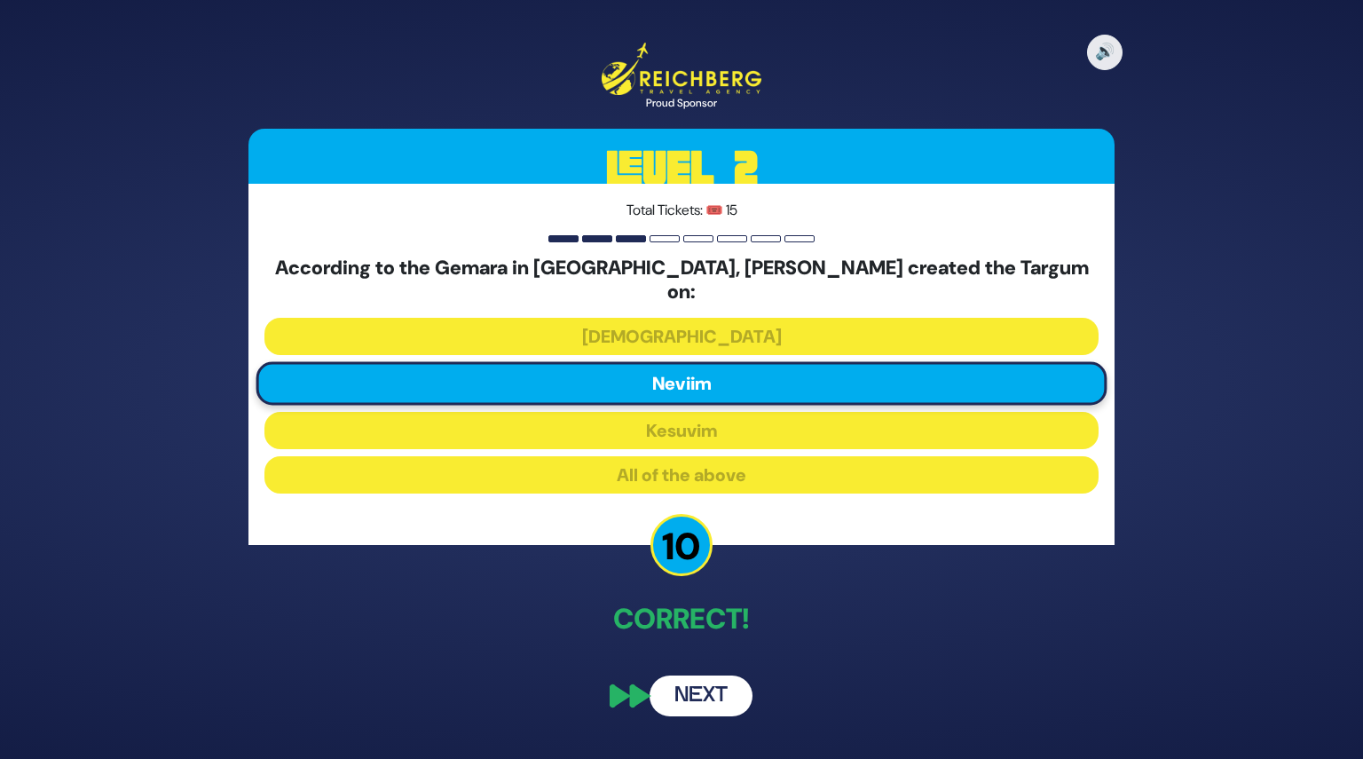
click at [696, 675] on button "Next" at bounding box center [701, 695] width 103 height 41
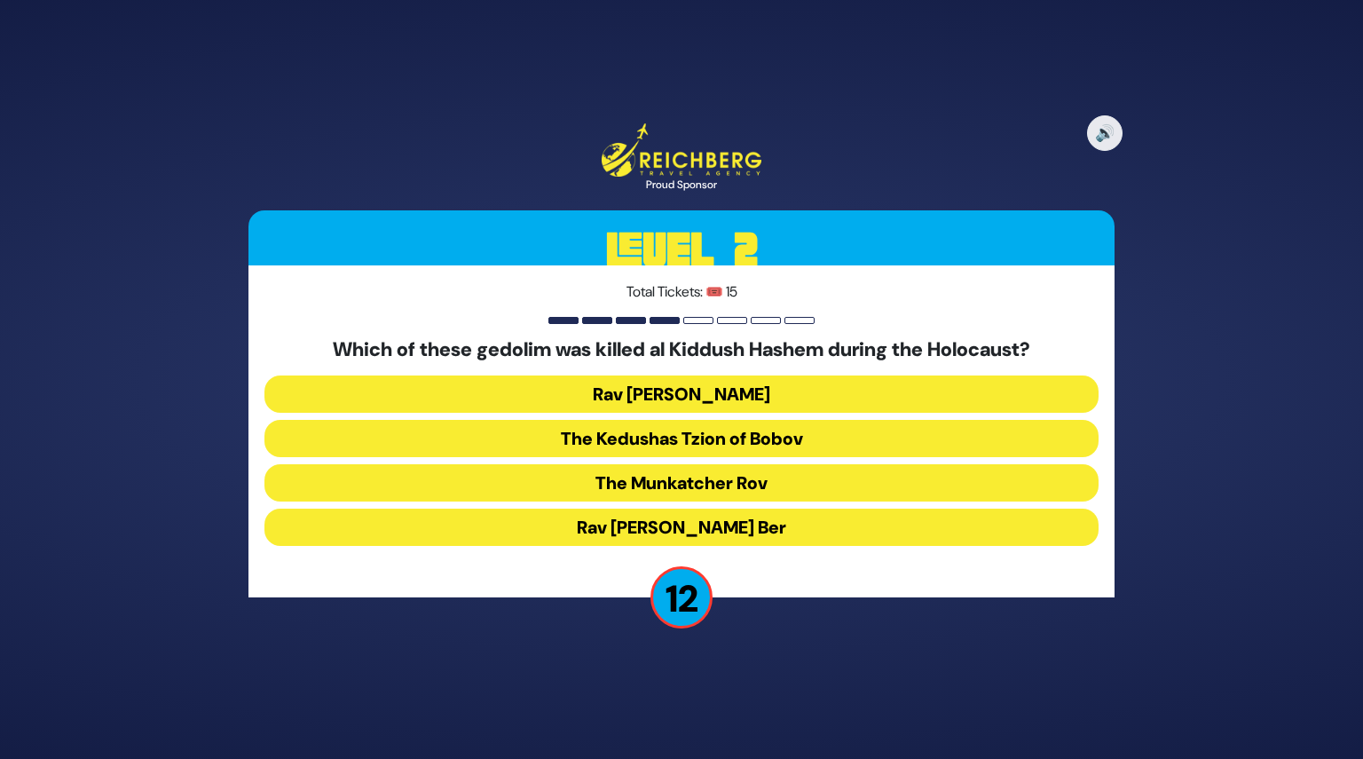
click at [693, 446] on button "The Kedushas Tzion of Bobov" at bounding box center [681, 438] width 834 height 37
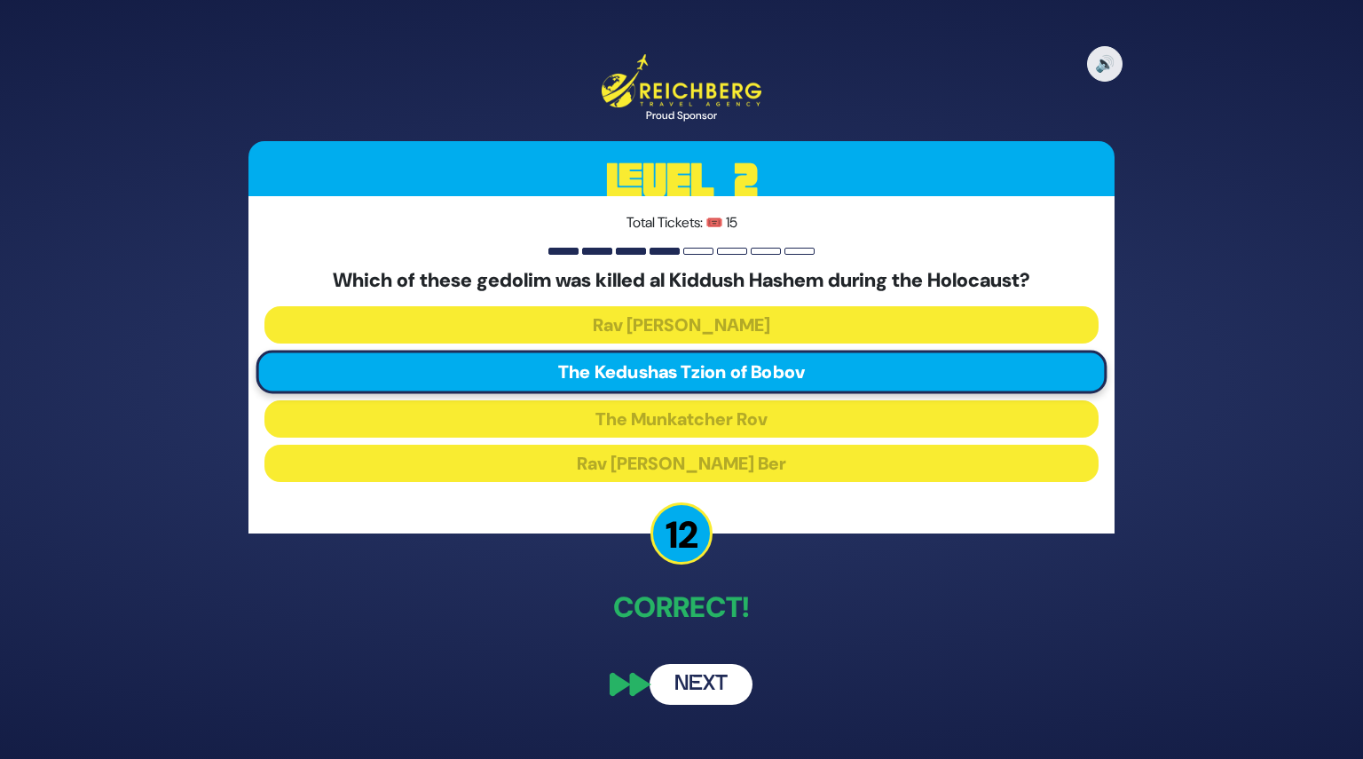
click at [705, 681] on button "Next" at bounding box center [701, 684] width 103 height 41
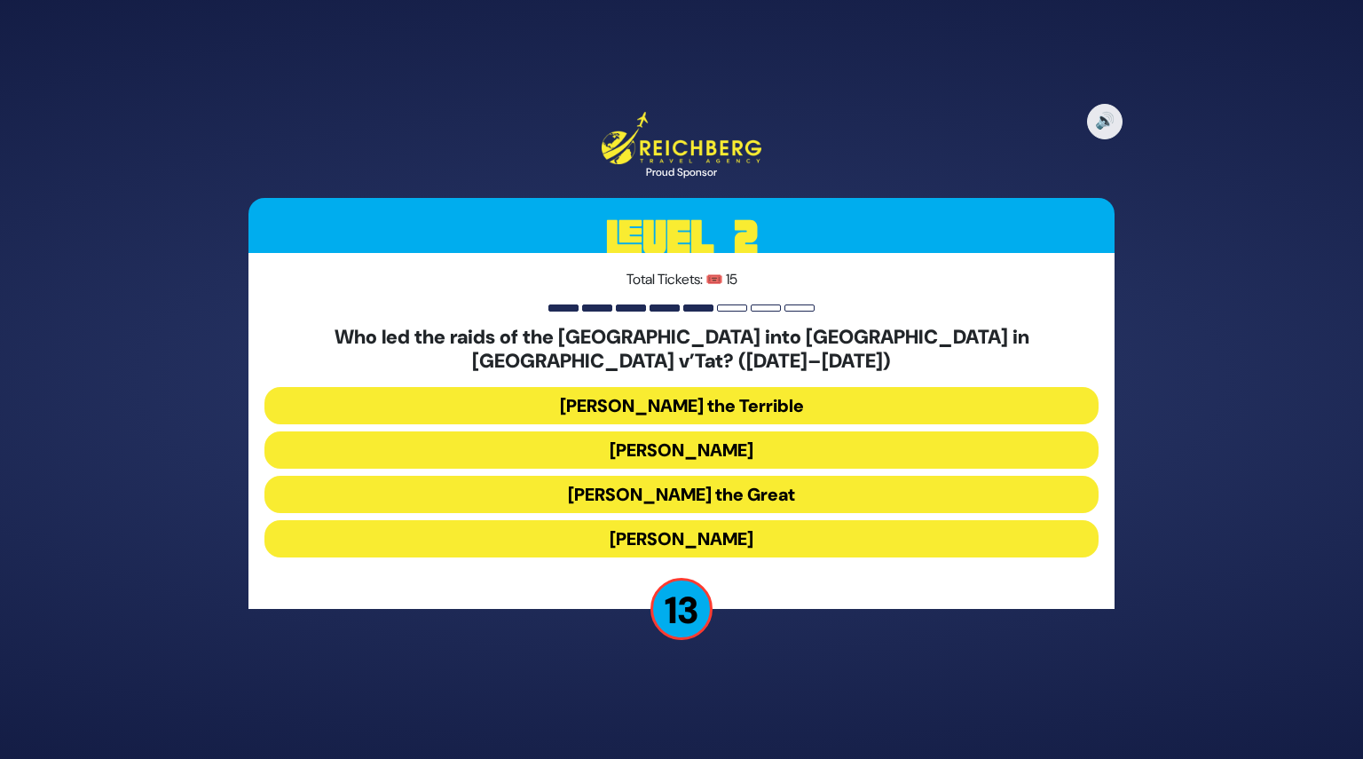
click at [700, 436] on button "Bogdan Chmielnicki" at bounding box center [681, 449] width 834 height 37
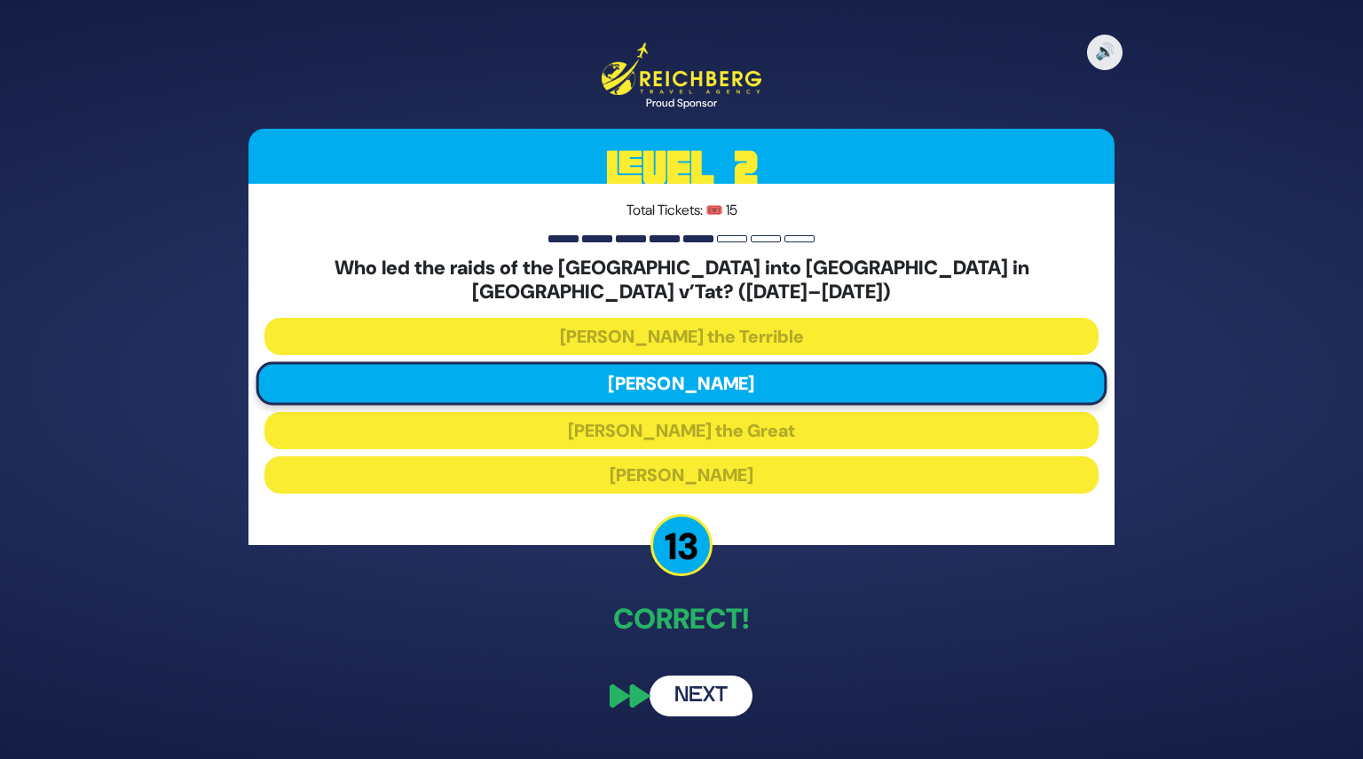
click at [708, 691] on button "Next" at bounding box center [701, 695] width 103 height 41
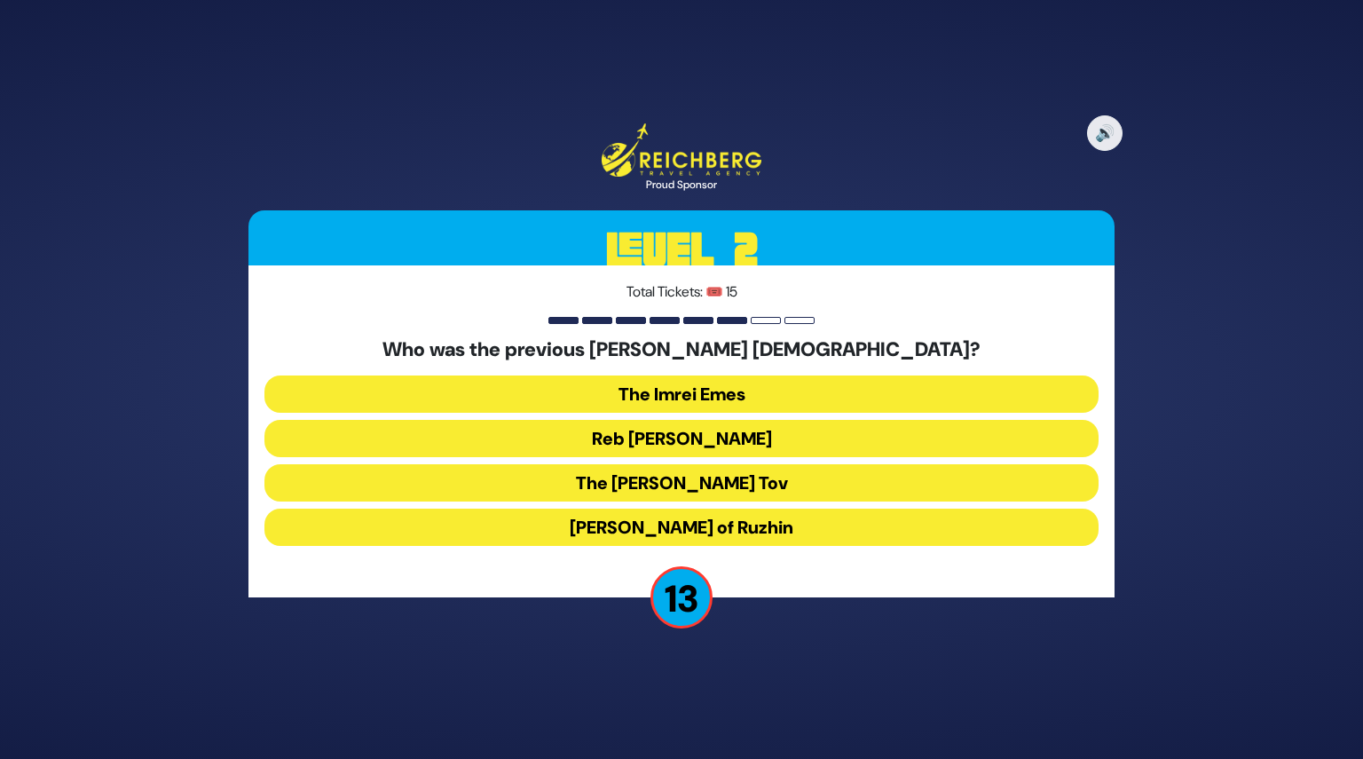
click at [708, 437] on button "Reb Ahron Rokeach" at bounding box center [681, 438] width 834 height 37
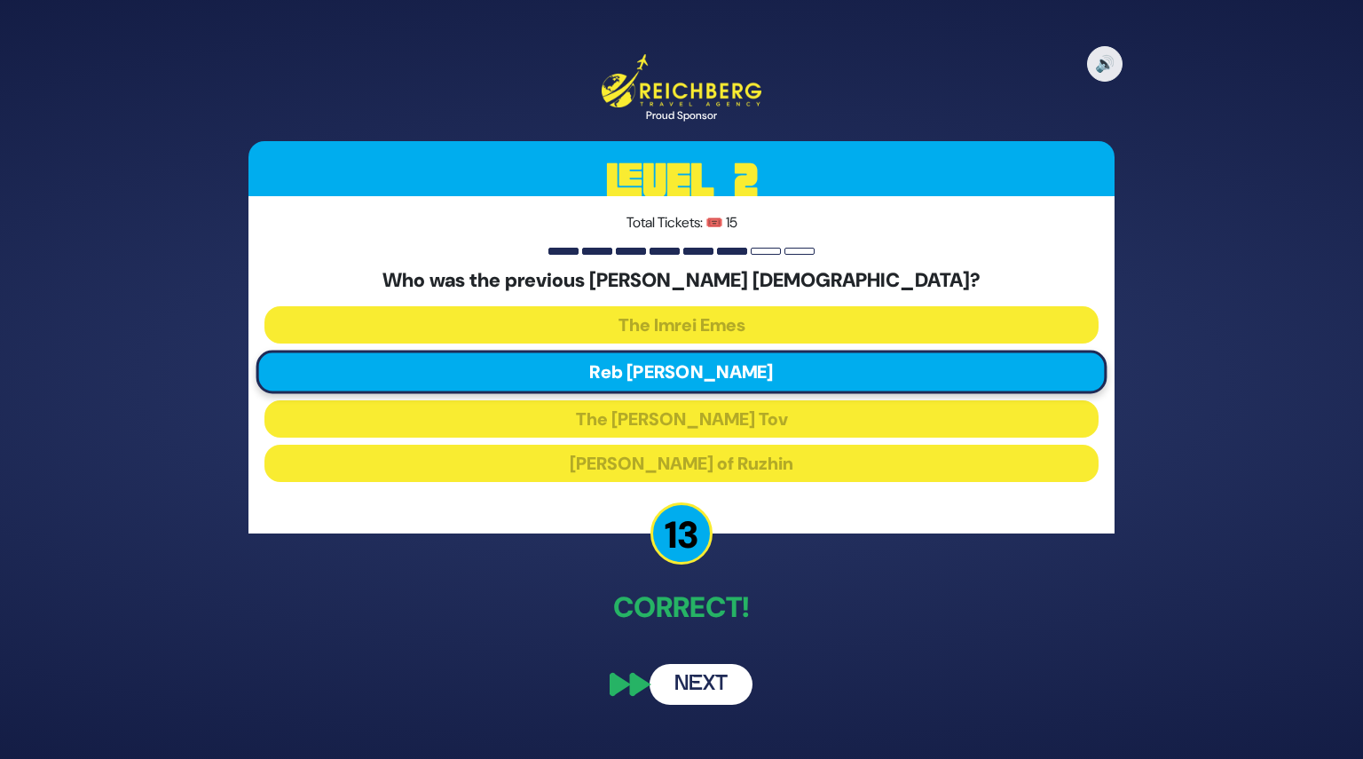
click at [710, 689] on button "Next" at bounding box center [701, 684] width 103 height 41
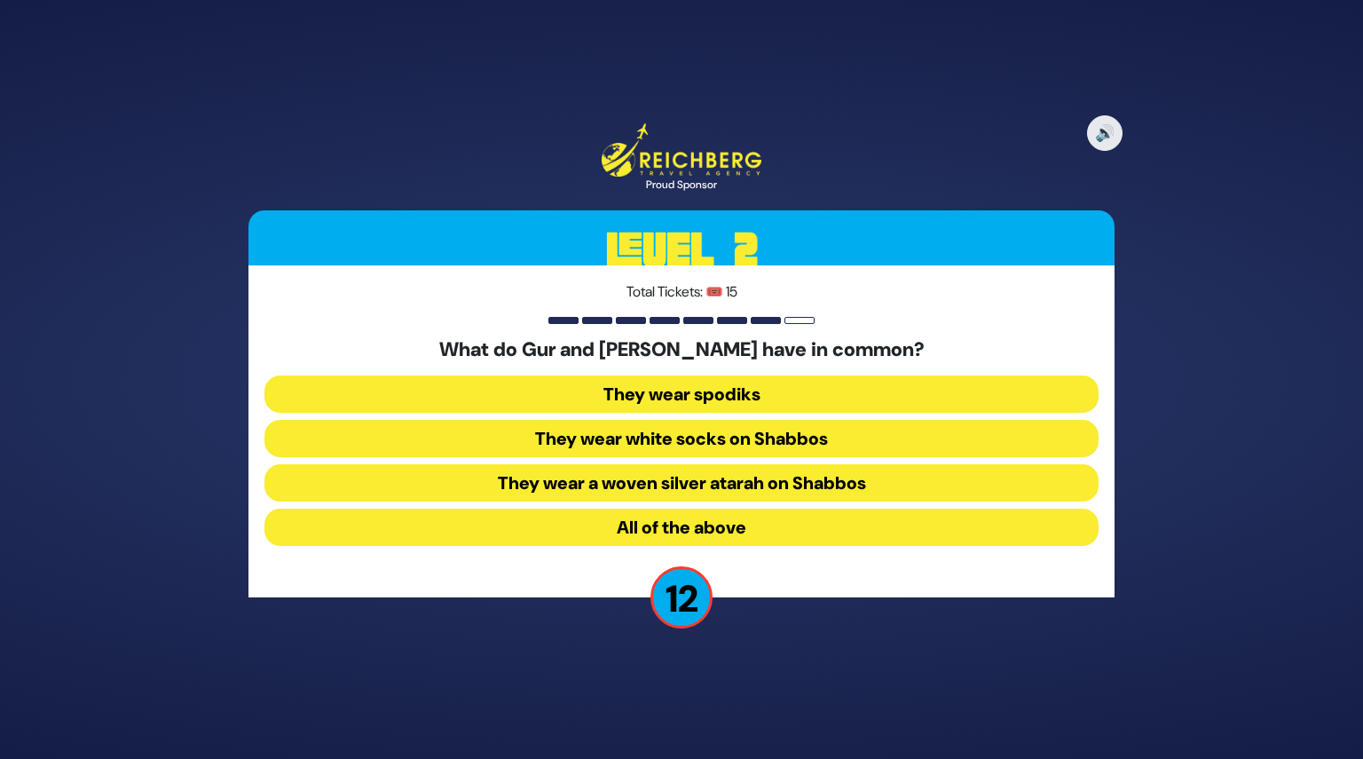
click at [681, 390] on button "They wear spodiks" at bounding box center [681, 393] width 834 height 37
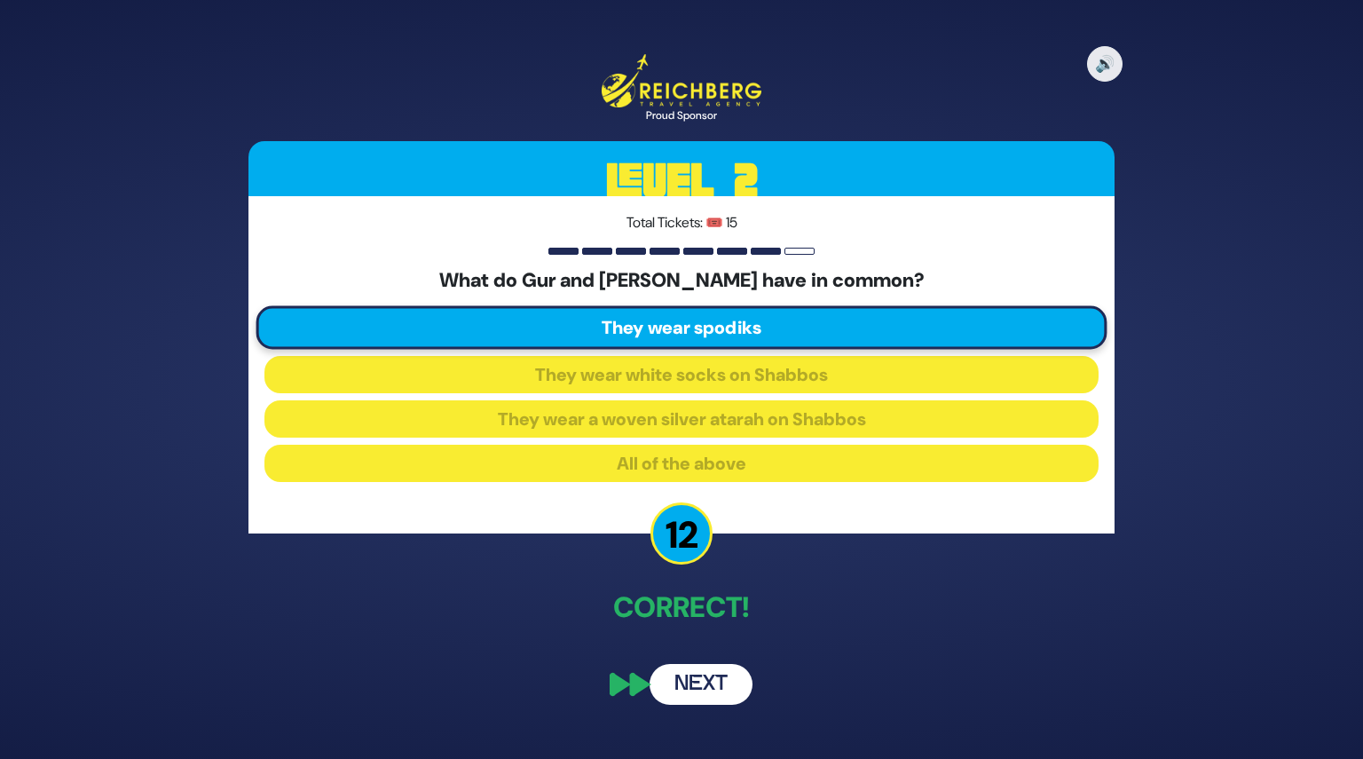
click at [705, 689] on button "Next" at bounding box center [701, 684] width 103 height 41
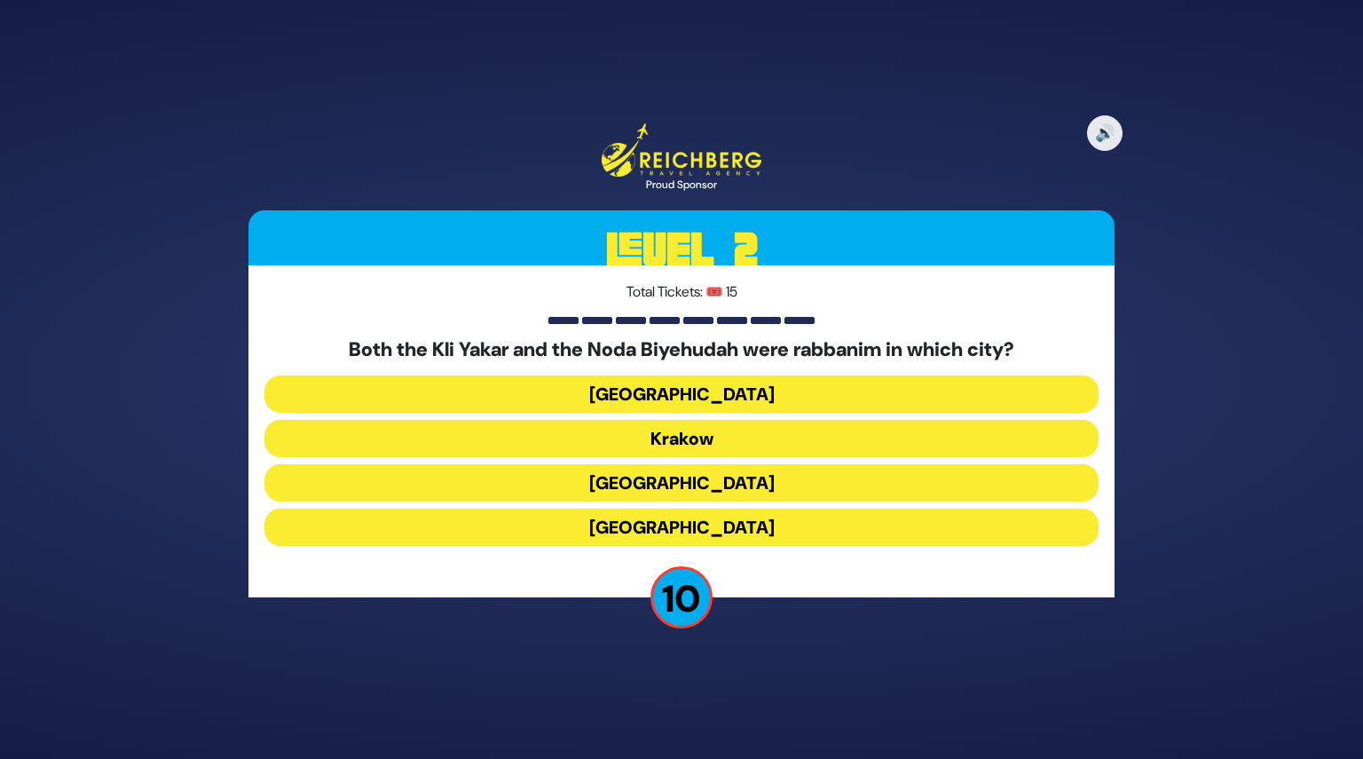
click at [688, 525] on button "Prague" at bounding box center [681, 526] width 834 height 37
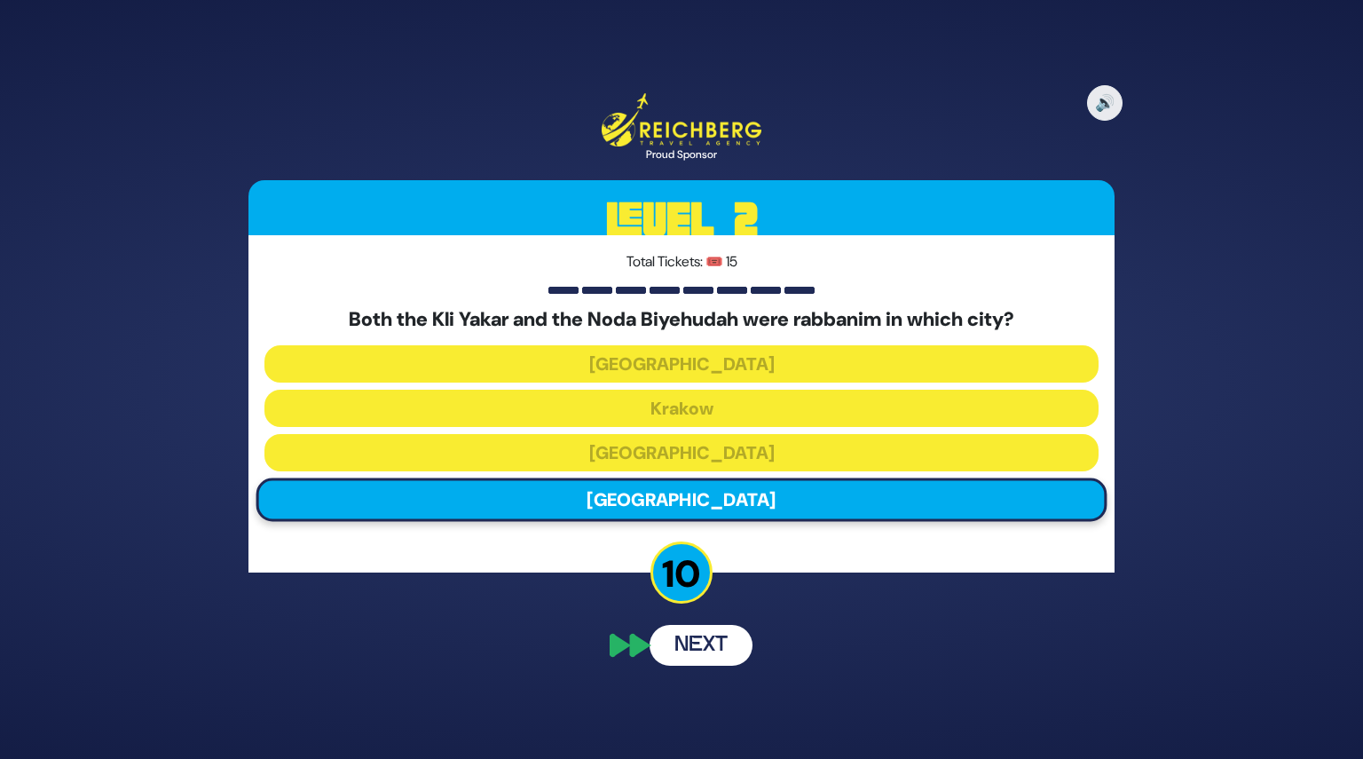
click at [703, 646] on button "Next" at bounding box center [701, 645] width 103 height 41
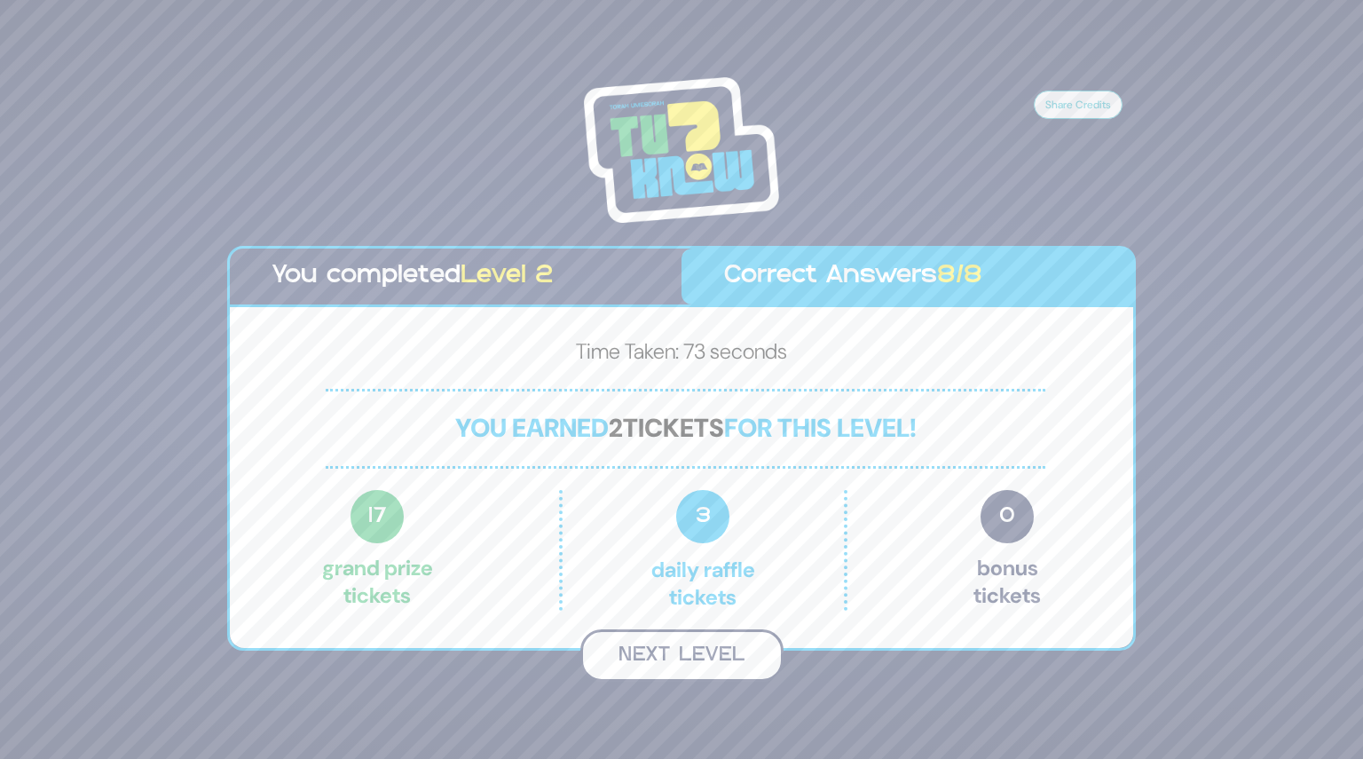
click at [690, 659] on button "Next Level" at bounding box center [681, 655] width 203 height 52
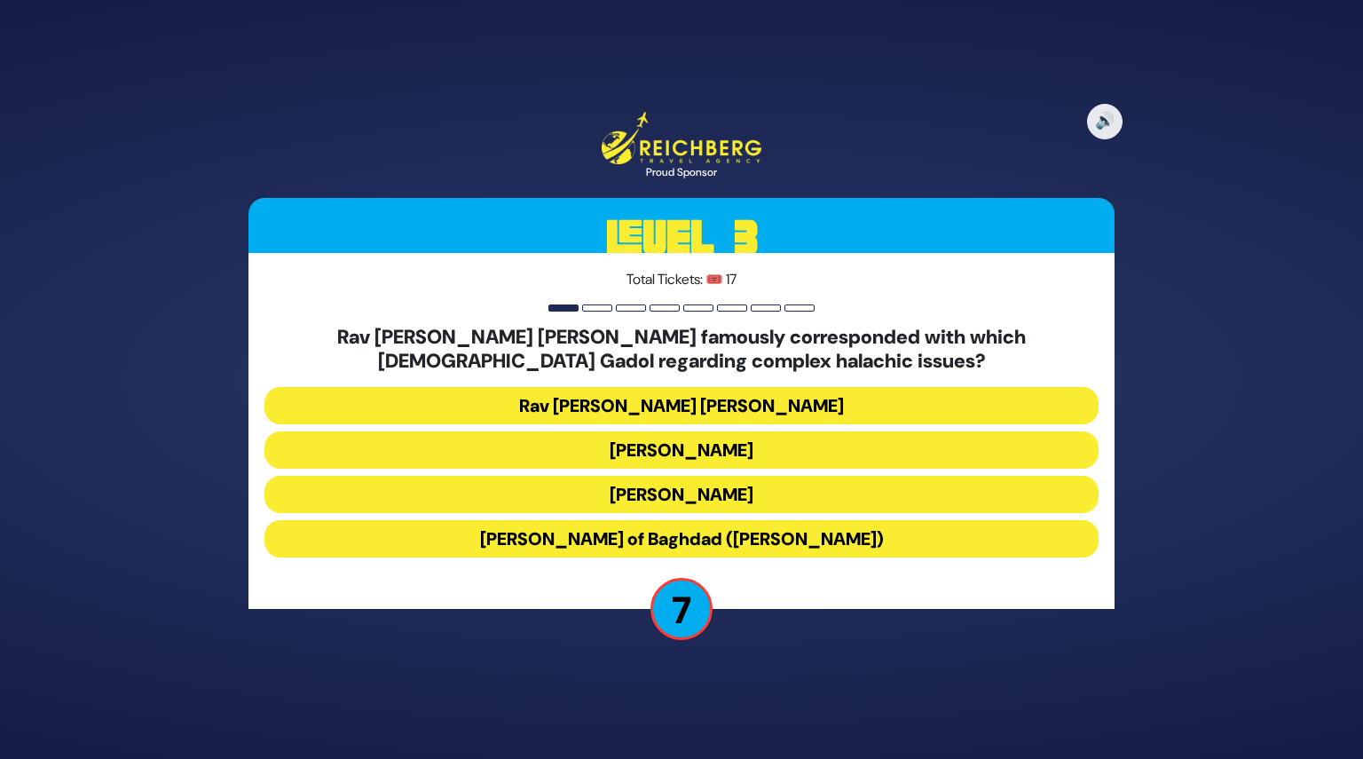
click at [660, 407] on button "Rav Ben-Zion Meir Hai Uziel" at bounding box center [681, 405] width 834 height 37
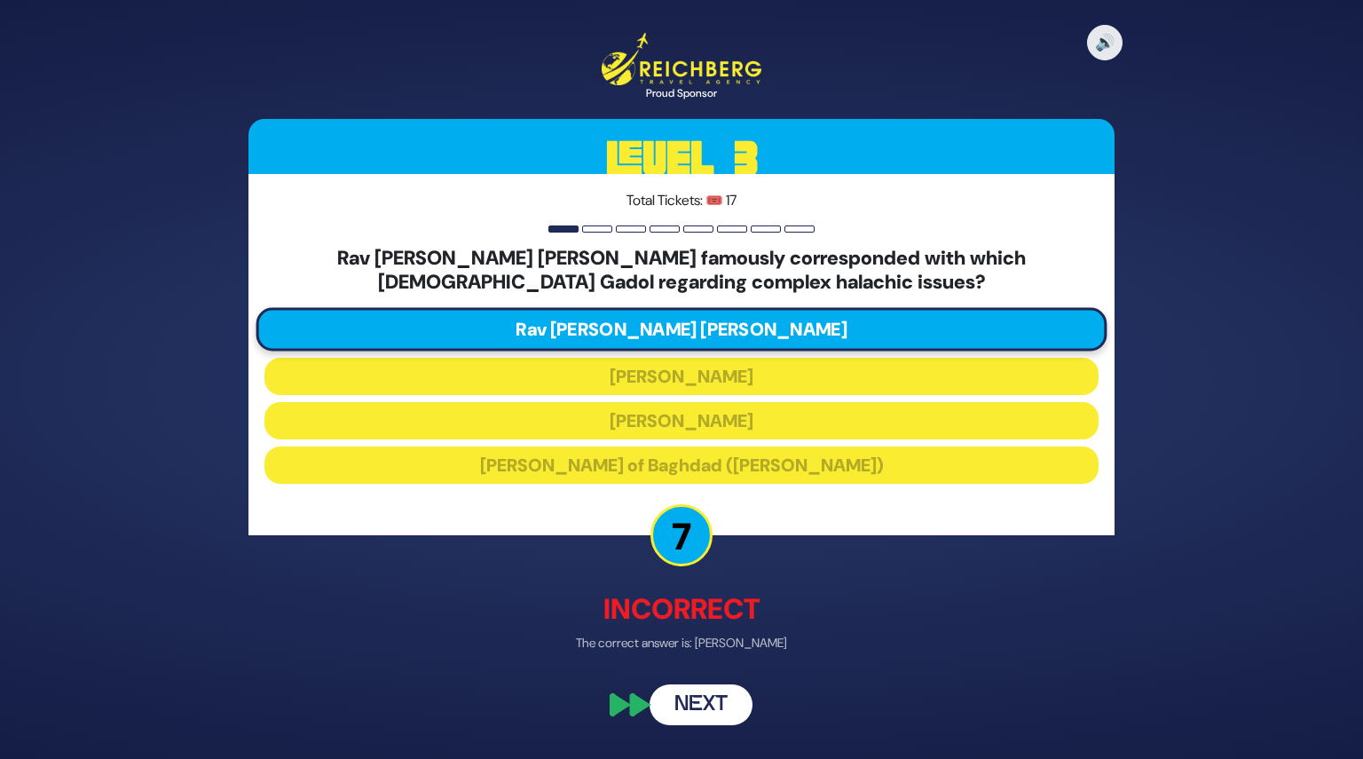
click at [713, 707] on button "Next" at bounding box center [701, 705] width 103 height 41
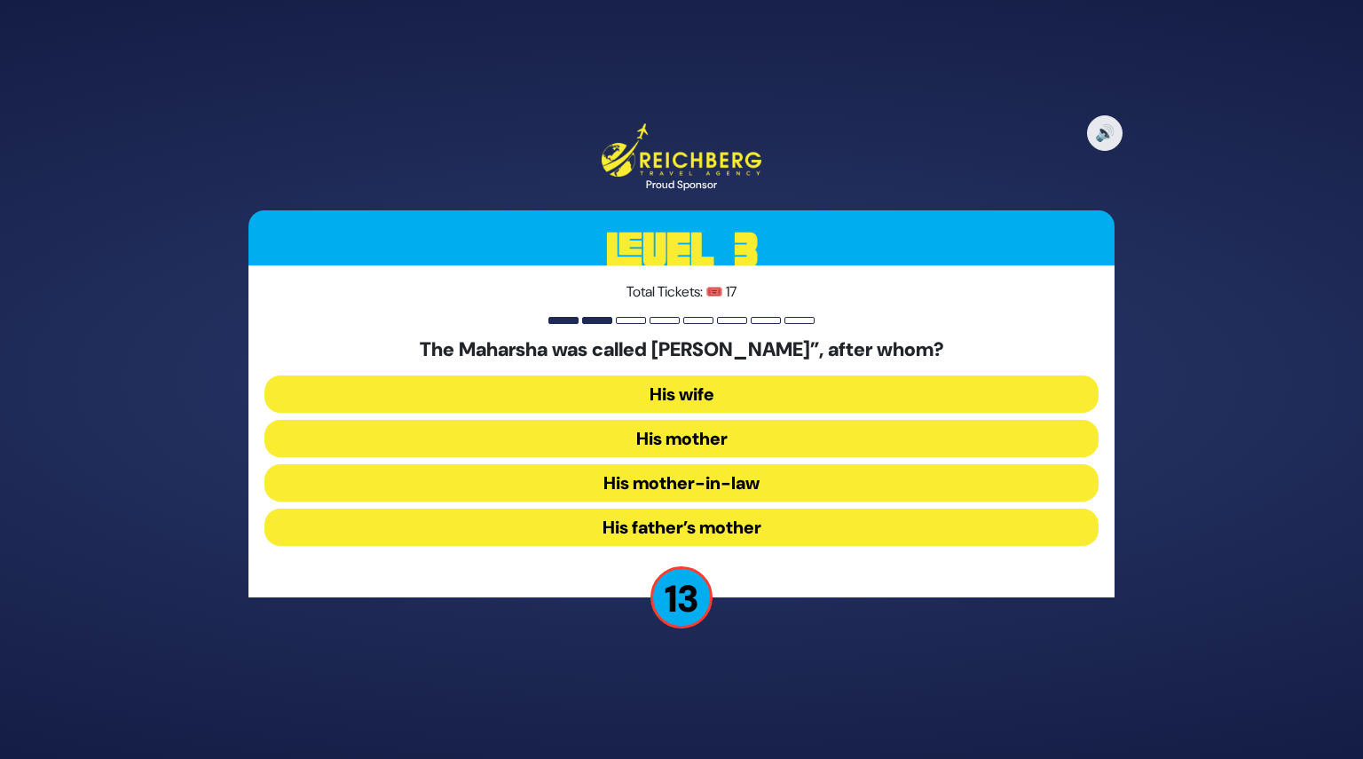
click at [660, 475] on button "His mother-in-law" at bounding box center [681, 482] width 834 height 37
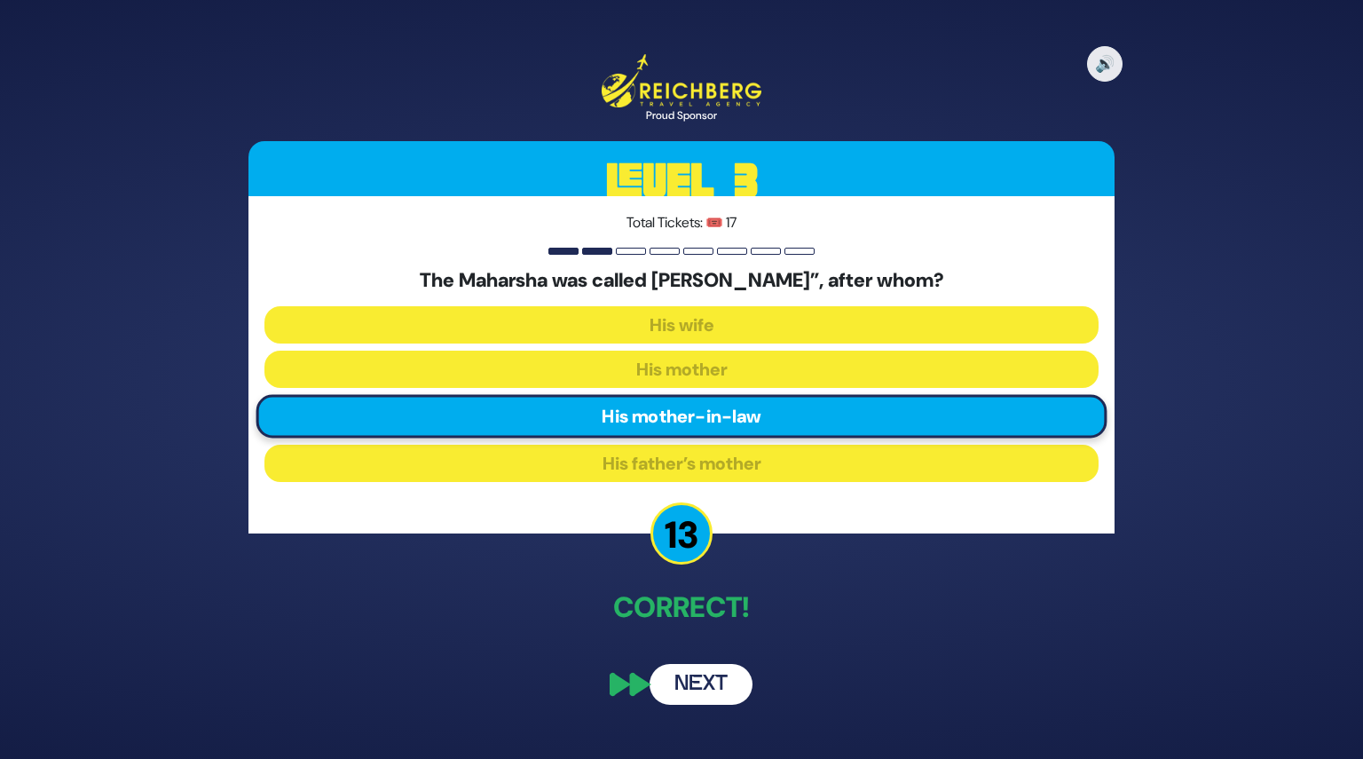
click at [715, 677] on button "Next" at bounding box center [701, 684] width 103 height 41
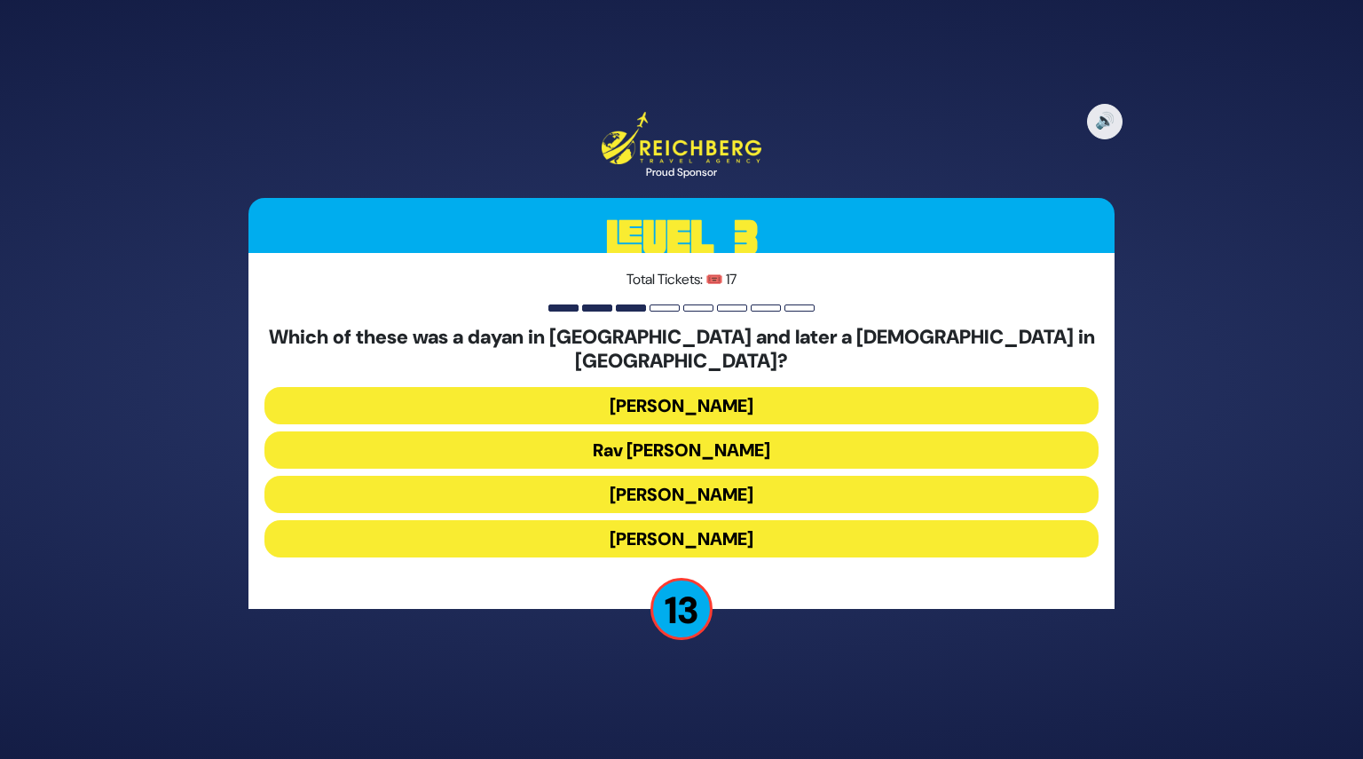
click at [690, 387] on button "Rav Yisroel Zev Gustman" at bounding box center [681, 405] width 834 height 37
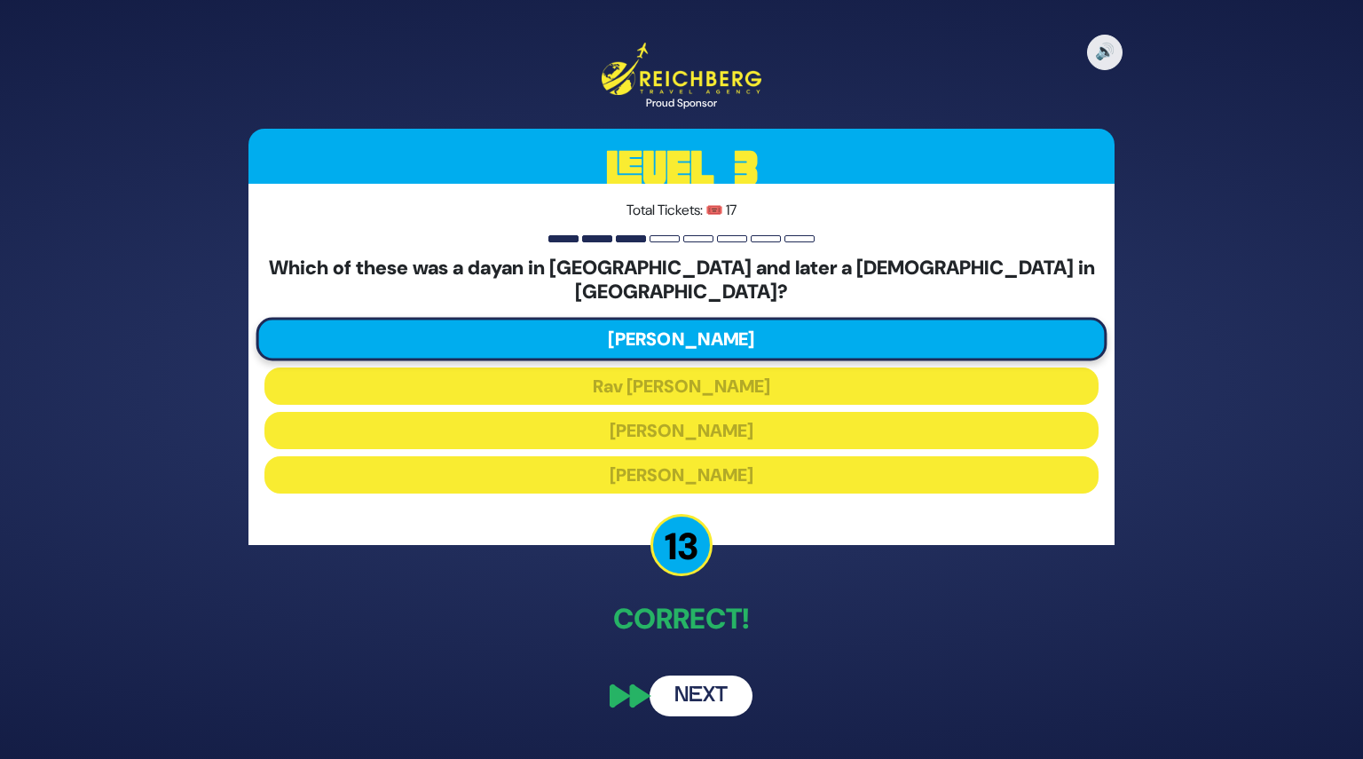
click at [706, 680] on button "Next" at bounding box center [701, 695] width 103 height 41
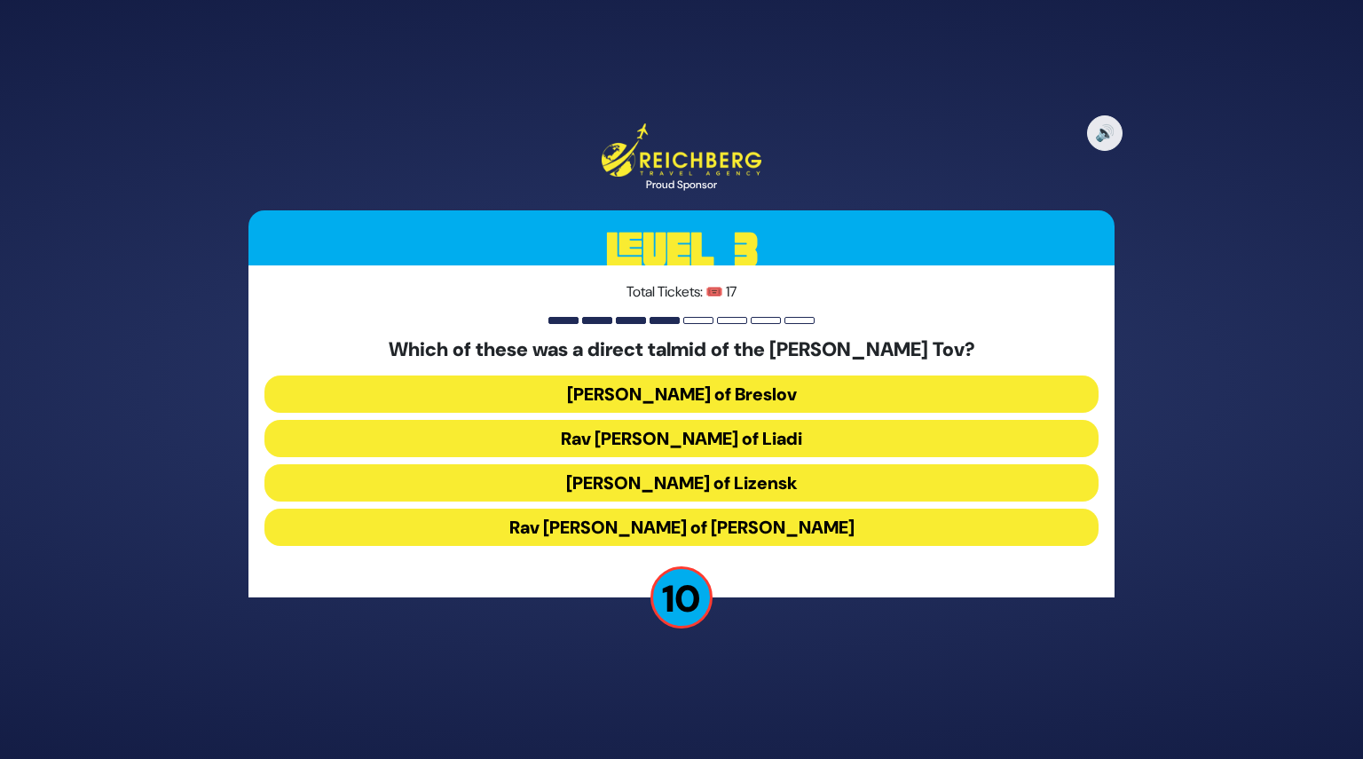
click at [694, 523] on button "Rav Pinchos of Koritz" at bounding box center [681, 526] width 834 height 37
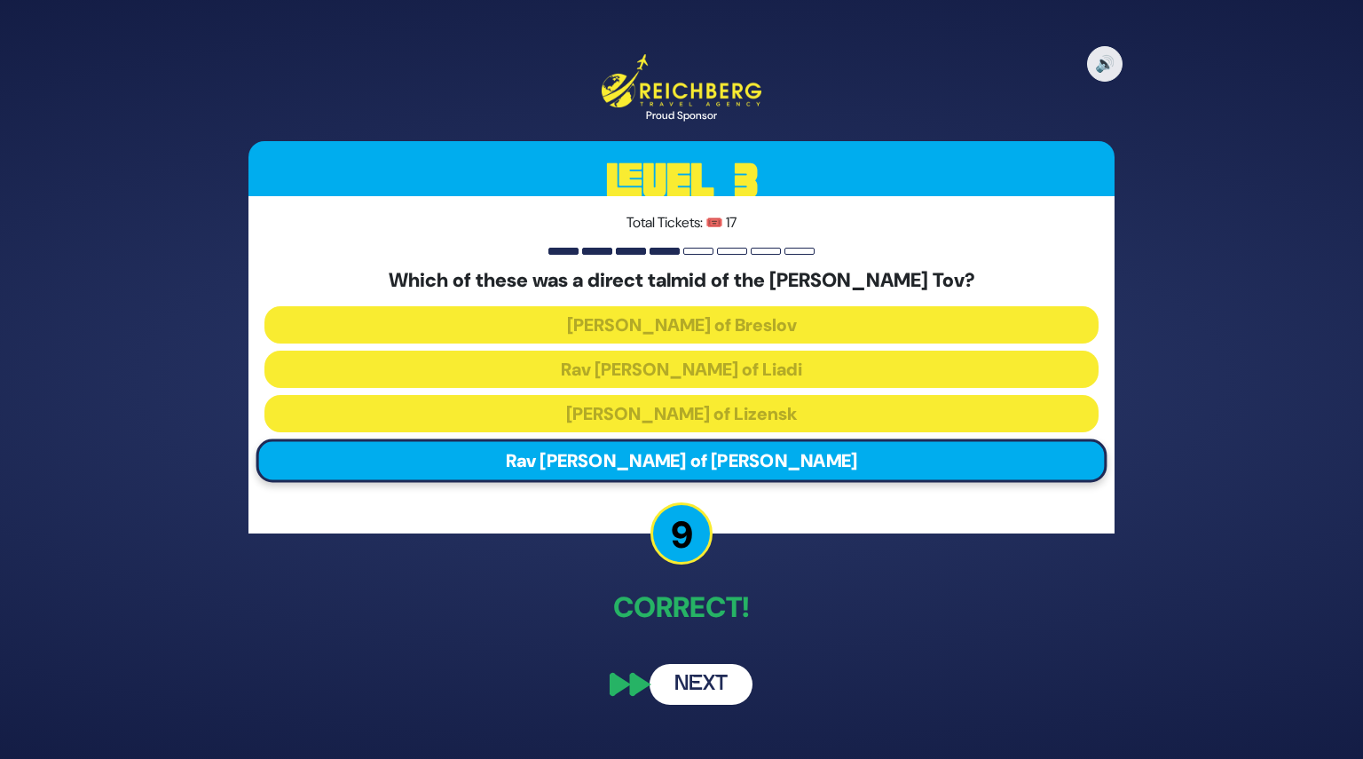
click at [705, 677] on button "Next" at bounding box center [701, 684] width 103 height 41
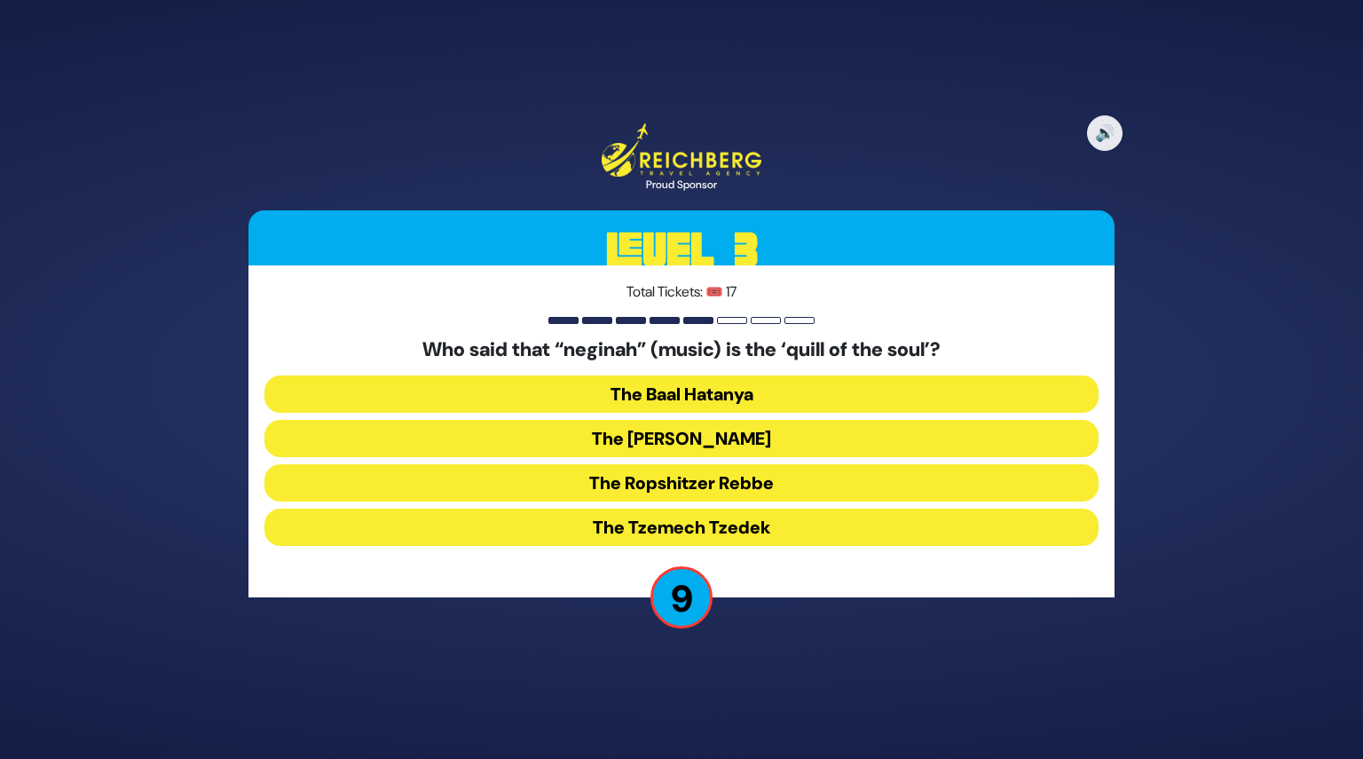
click at [666, 481] on button "The Ropshitzer Rebbe" at bounding box center [681, 482] width 834 height 37
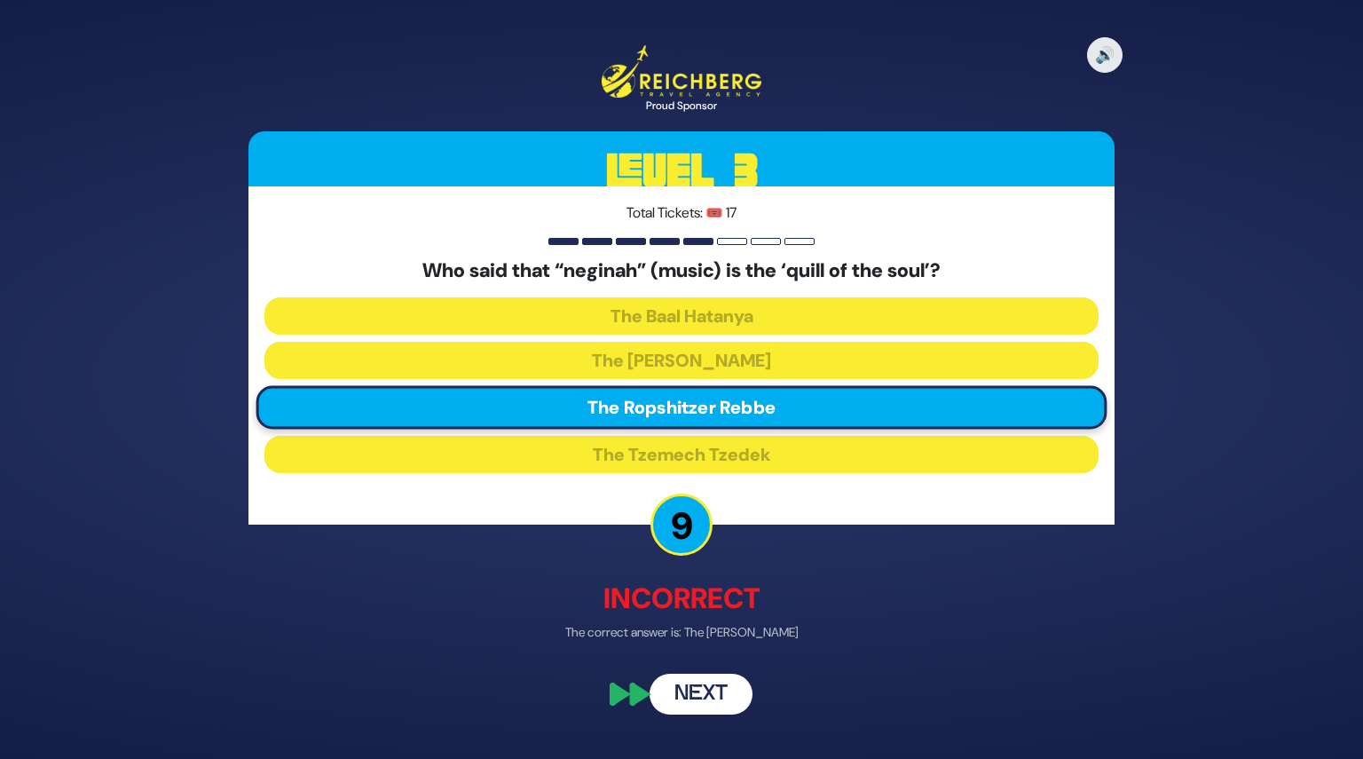
click at [706, 695] on button "Next" at bounding box center [701, 693] width 103 height 41
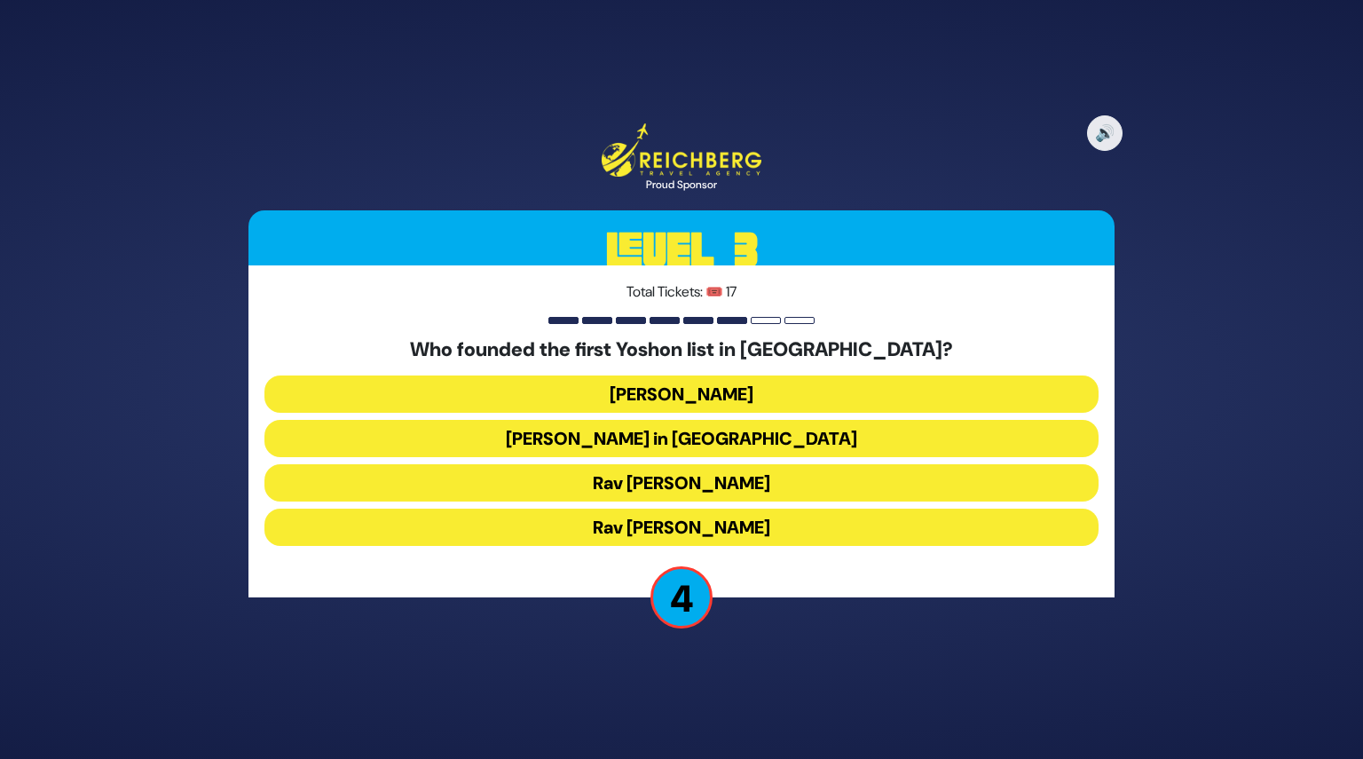
click at [667, 396] on button "Rabbi Yosef Herman" at bounding box center [681, 393] width 834 height 37
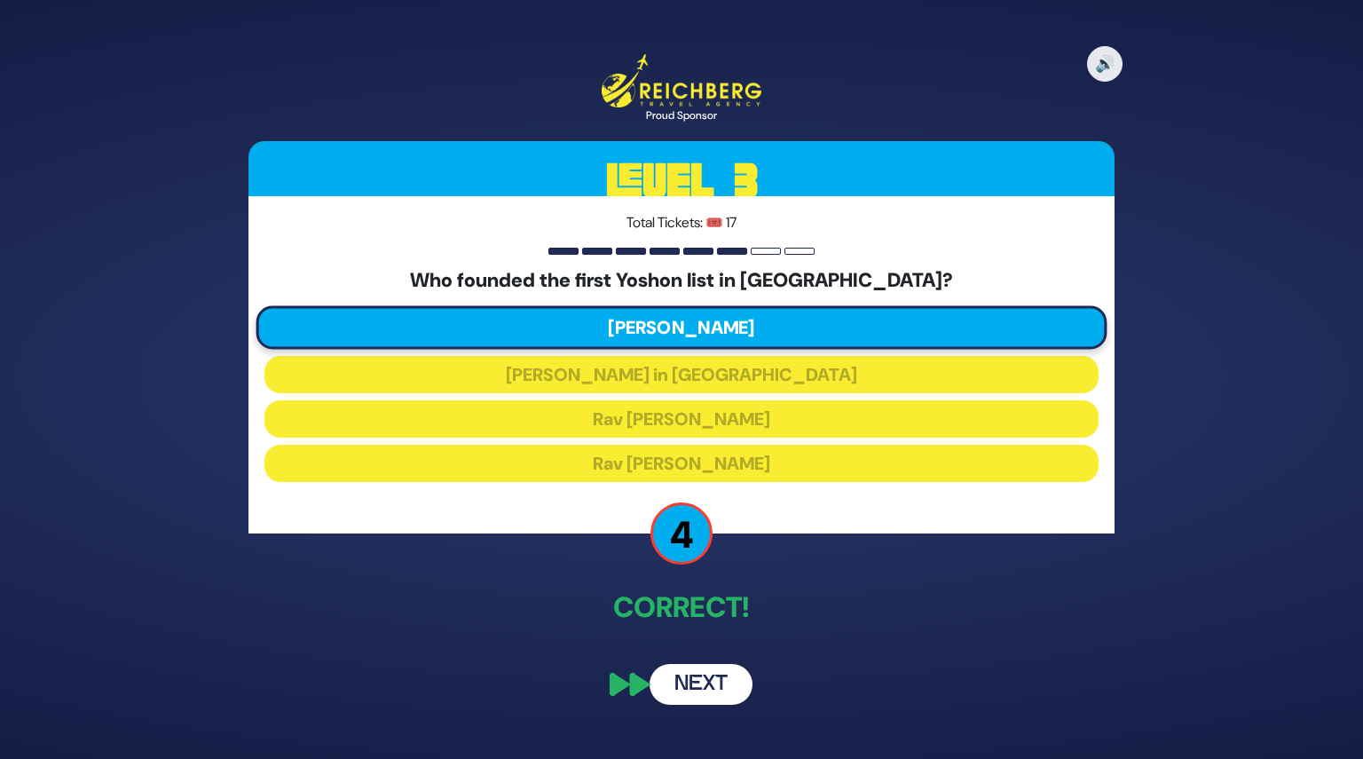
click at [702, 679] on button "Next" at bounding box center [701, 684] width 103 height 41
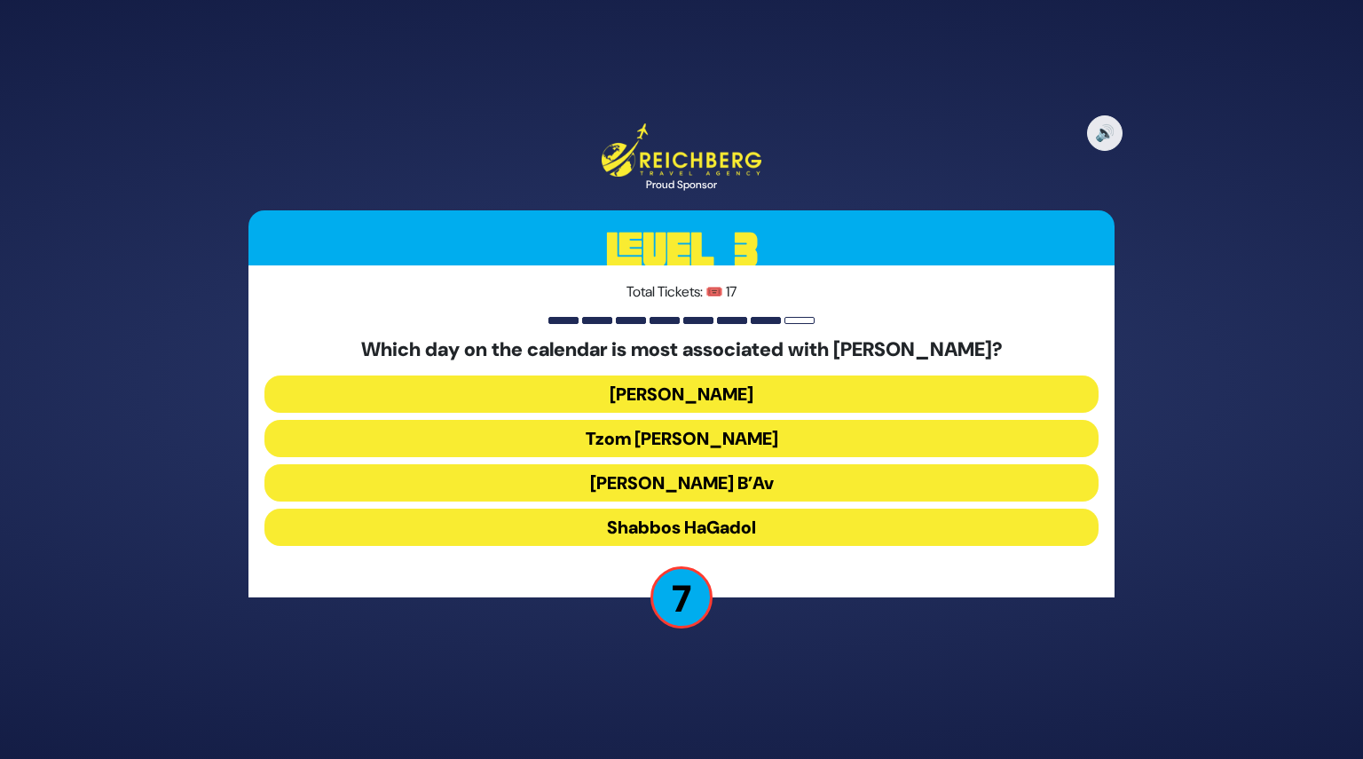
click at [685, 478] on button "Tisha B’Av" at bounding box center [681, 482] width 834 height 37
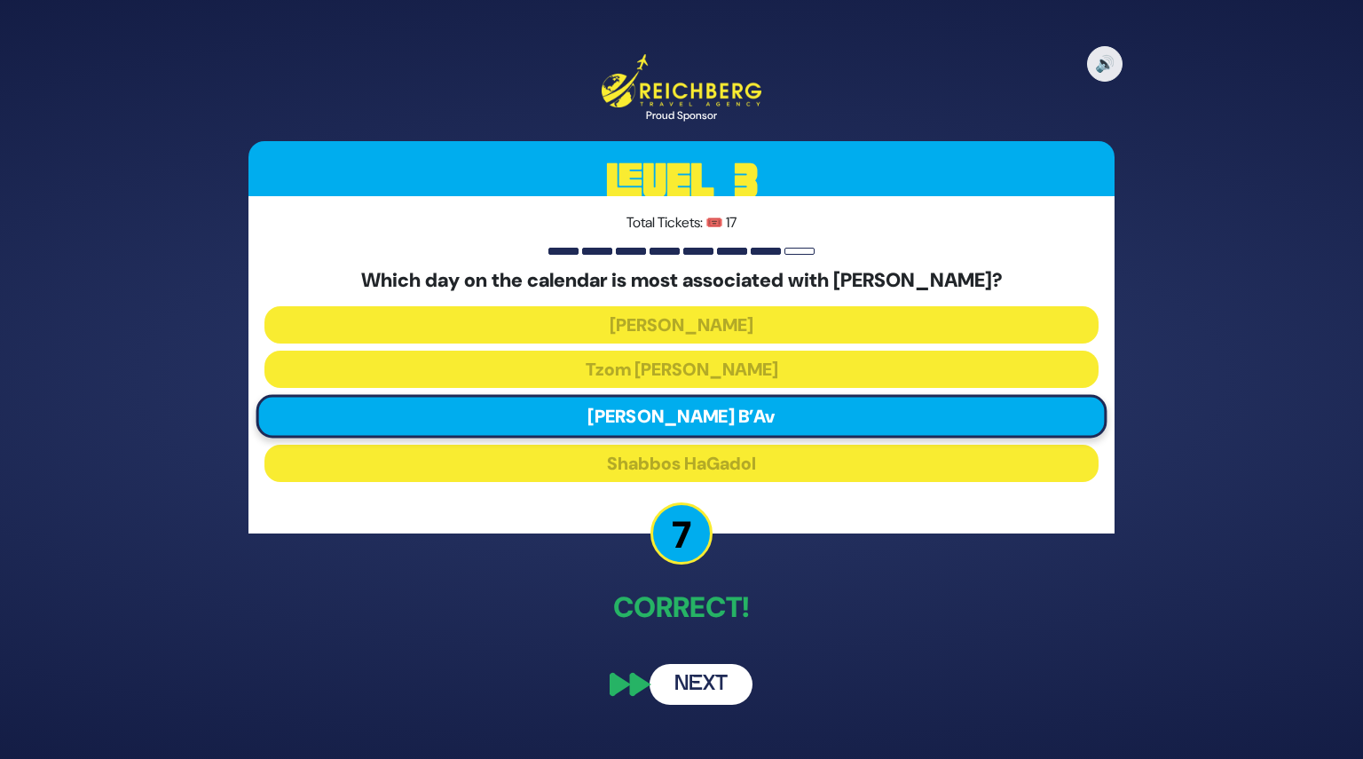
click at [699, 676] on button "Next" at bounding box center [701, 684] width 103 height 41
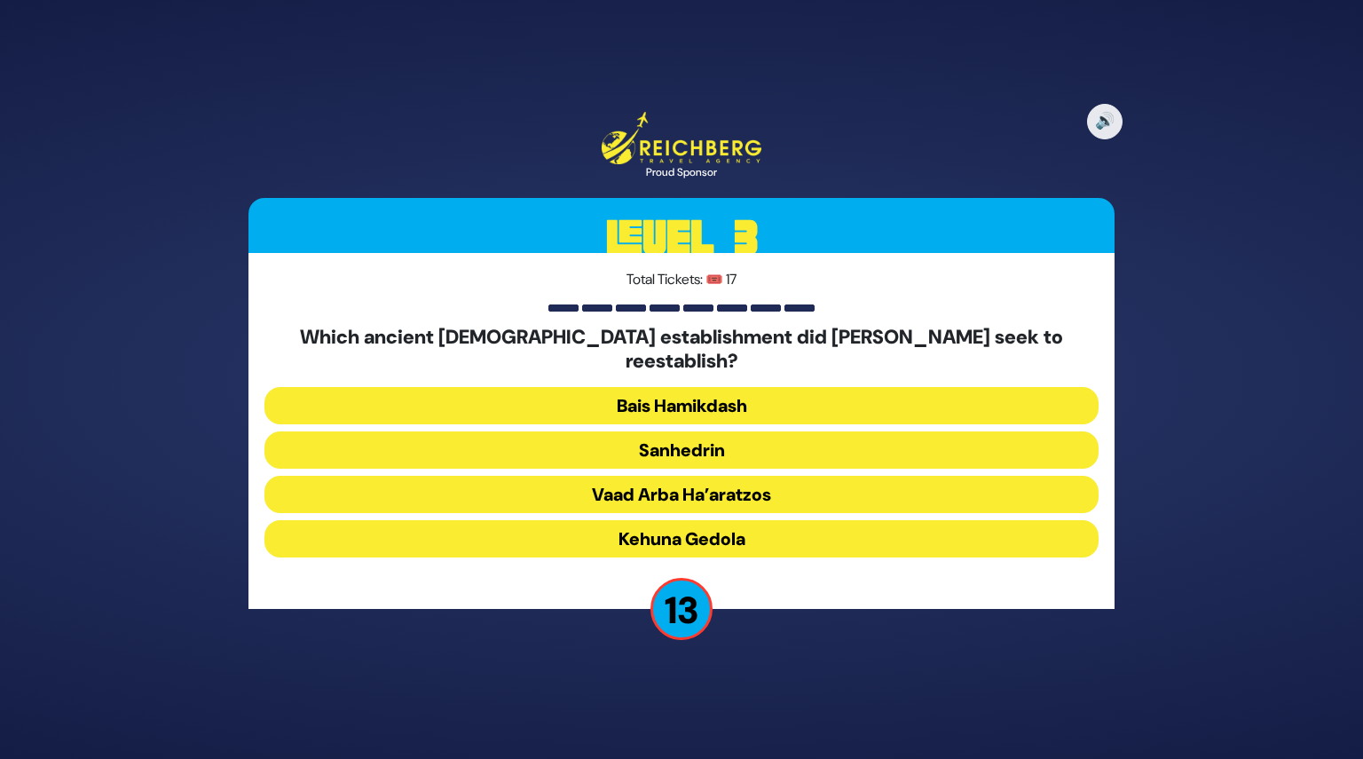
click at [653, 436] on button "Sanhedrin" at bounding box center [681, 449] width 834 height 37
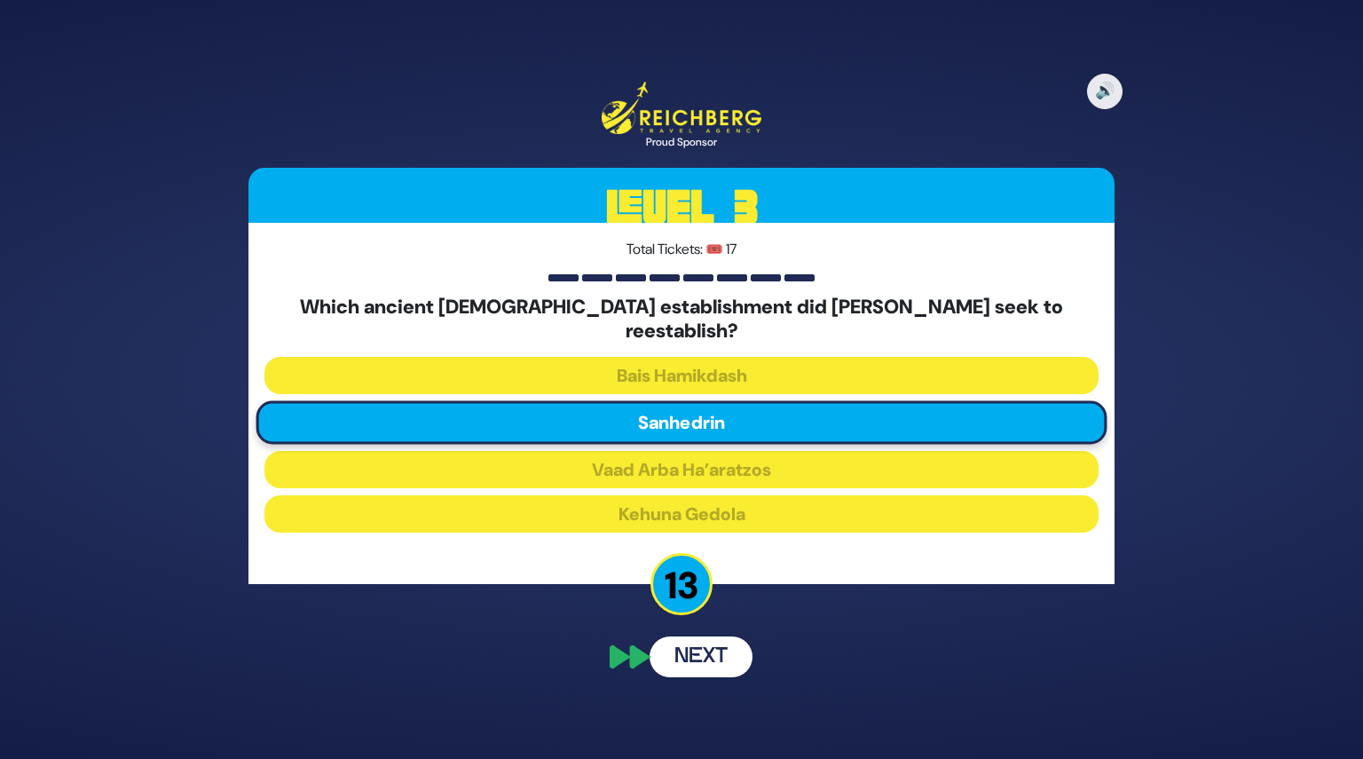
click at [699, 643] on button "Next" at bounding box center [701, 656] width 103 height 41
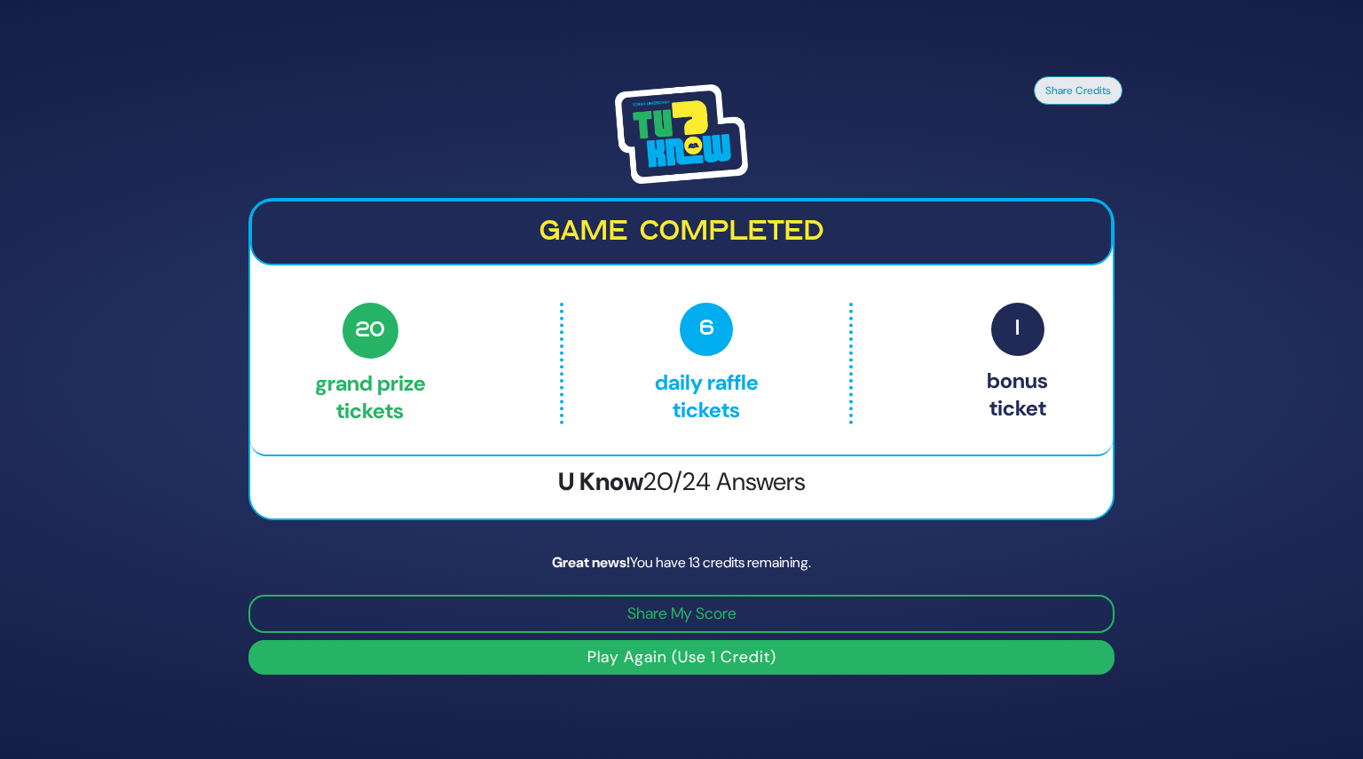
click at [669, 660] on button "Play Again (Use 1 Credit)" at bounding box center [681, 657] width 866 height 35
click at [724, 661] on button "Play Again (Use 1 Credit)" at bounding box center [681, 657] width 866 height 35
click at [676, 141] on img at bounding box center [681, 133] width 133 height 99
click at [639, 654] on button "Play Again (Use 1 Credit)" at bounding box center [681, 657] width 866 height 35
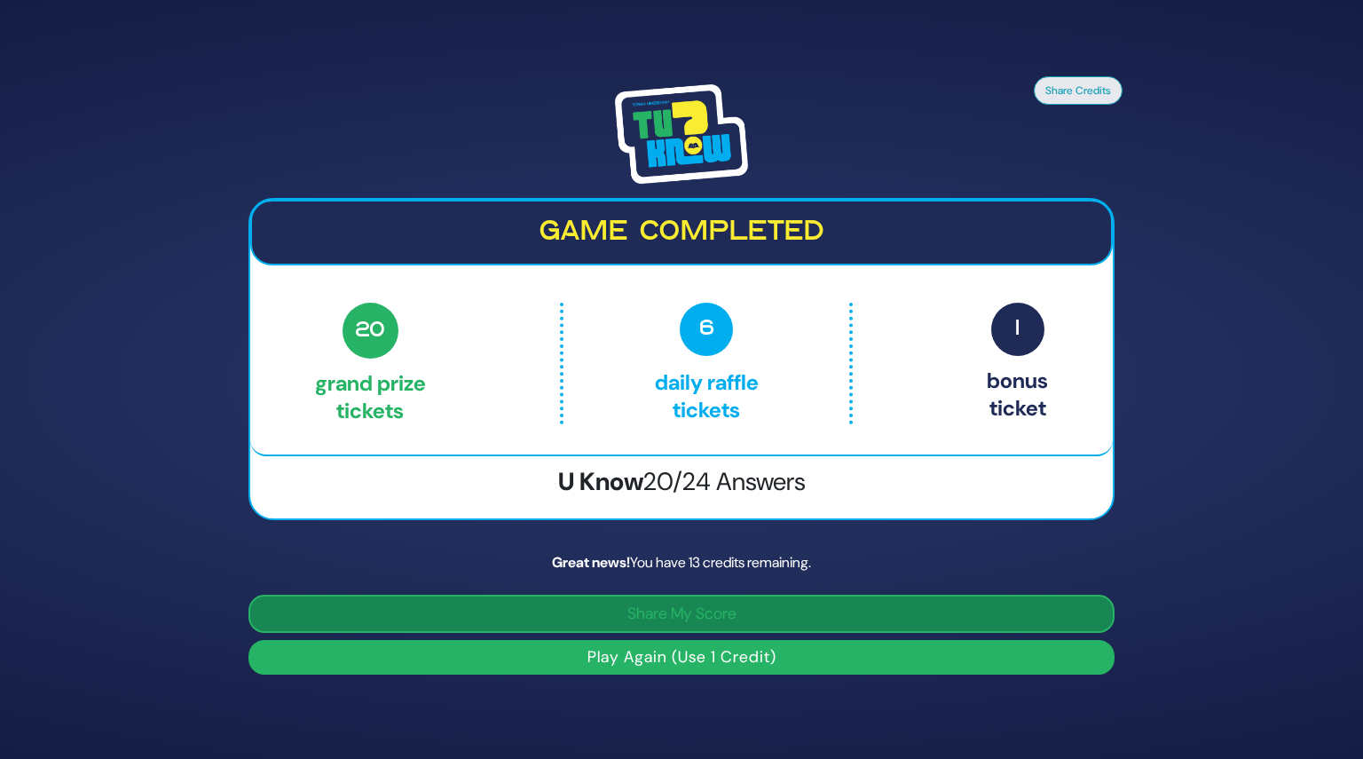
click at [682, 607] on button "Share My Score" at bounding box center [681, 614] width 866 height 38
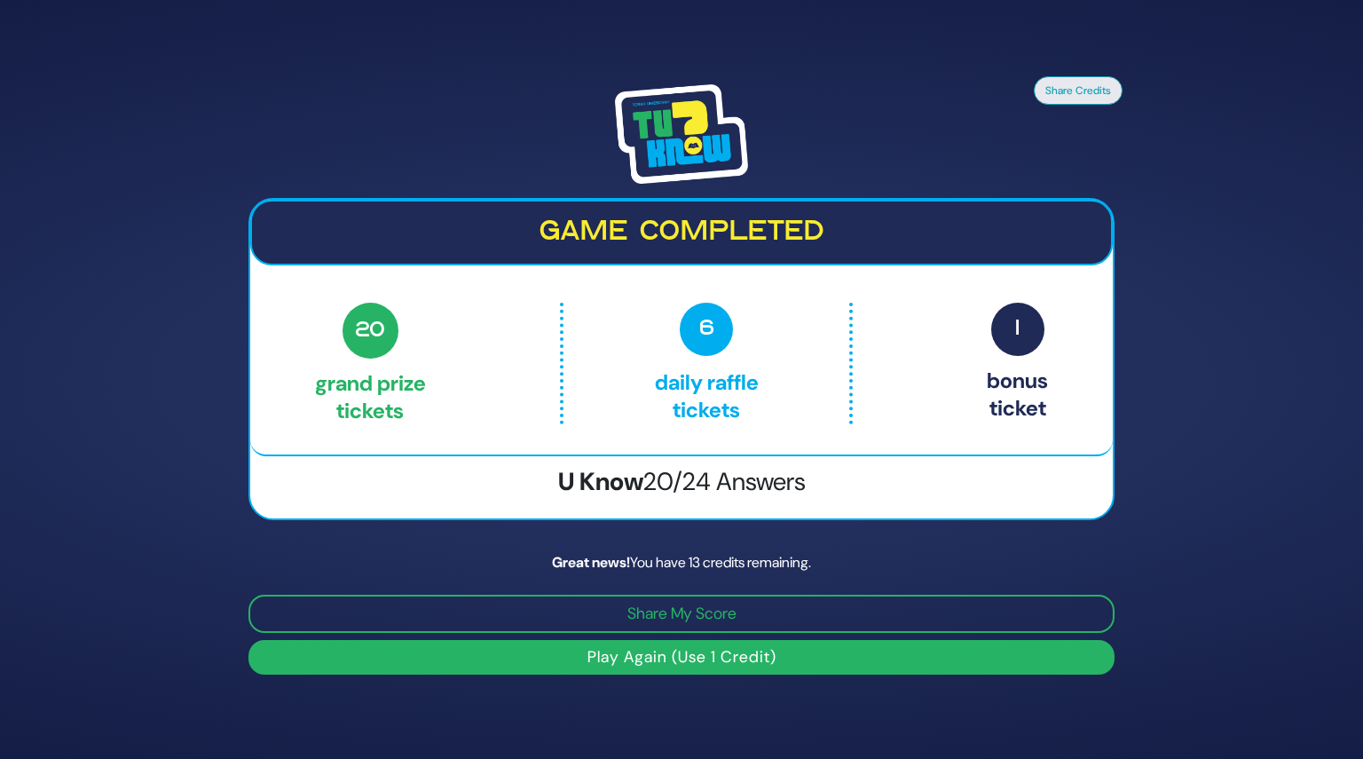
click at [702, 649] on button "Play Again (Use 1 Credit)" at bounding box center [681, 657] width 866 height 35
click at [630, 347] on p "6 Daily Raffle tickets" at bounding box center [706, 363] width 211 height 121
click at [465, 324] on div "20 Grand Prize tickets 6 Daily Raffle tickets 1 Bonus ticket" at bounding box center [681, 364] width 733 height 122
click at [1067, 84] on button "Share Credits" at bounding box center [1078, 89] width 89 height 28
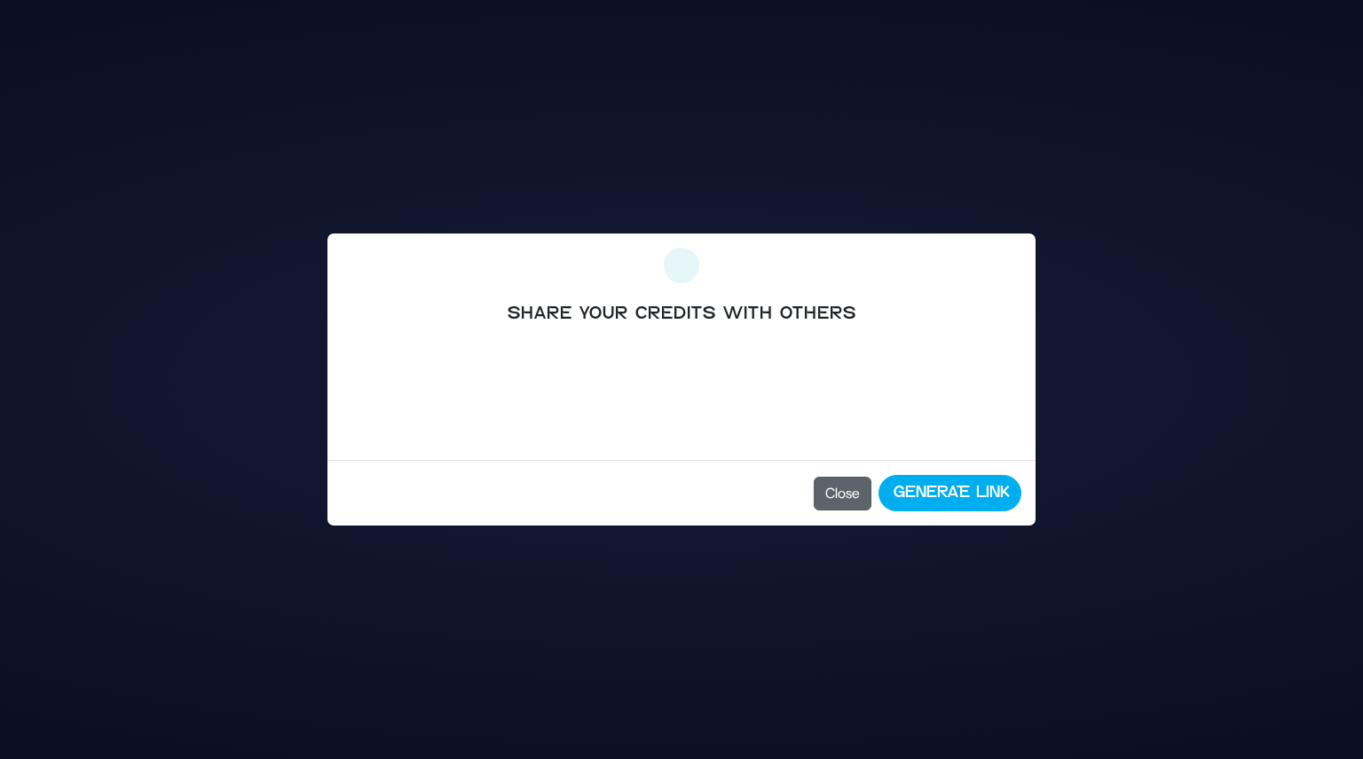
click at [858, 478] on button "Close" at bounding box center [843, 494] width 58 height 34
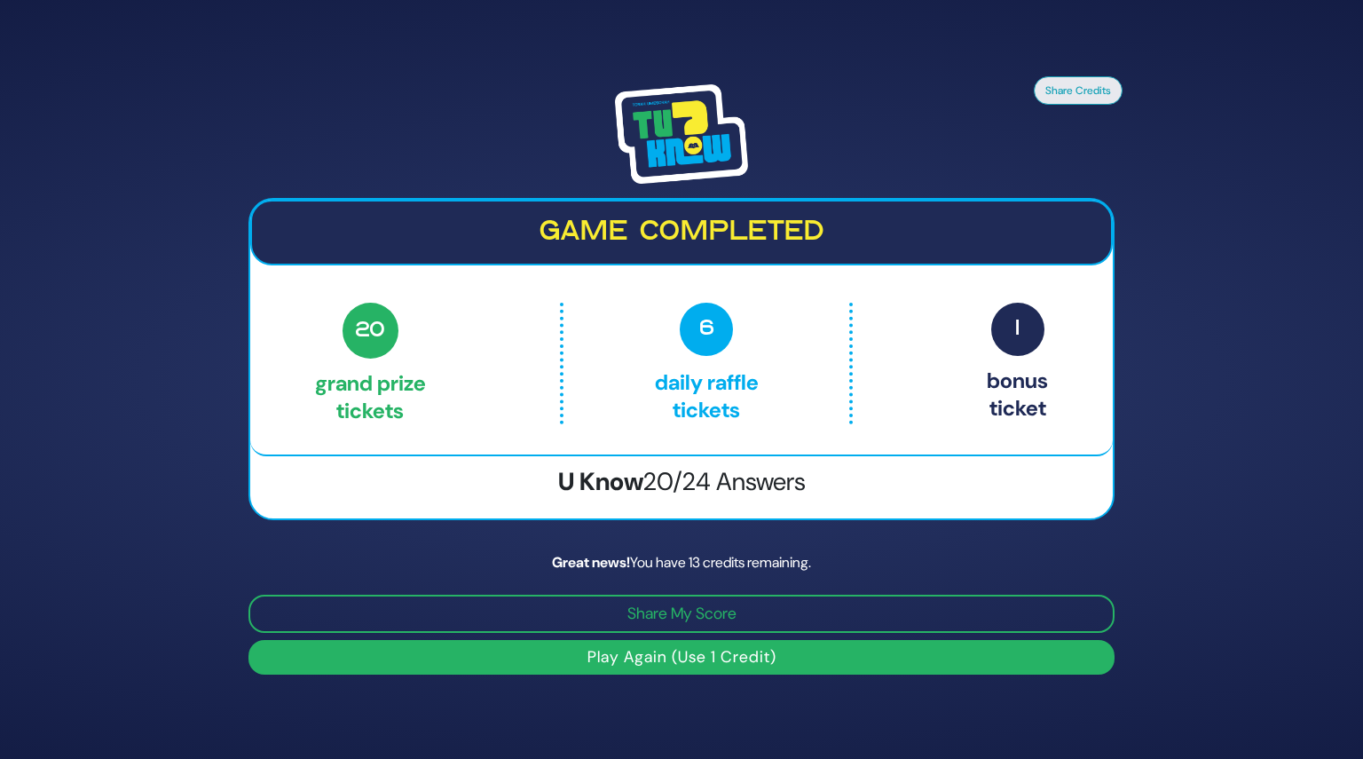
click at [607, 227] on h2 "Game completed" at bounding box center [681, 233] width 831 height 34
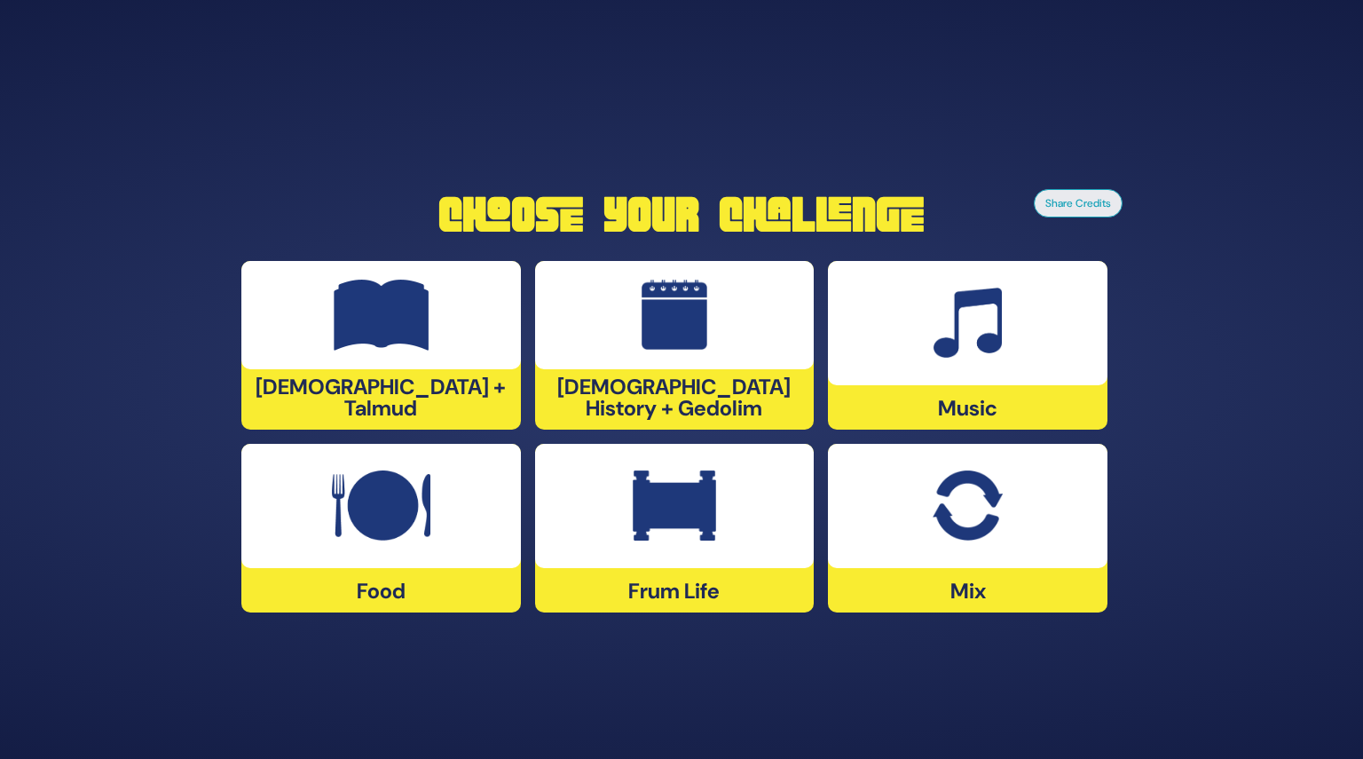
click at [690, 279] on div at bounding box center [675, 315] width 280 height 108
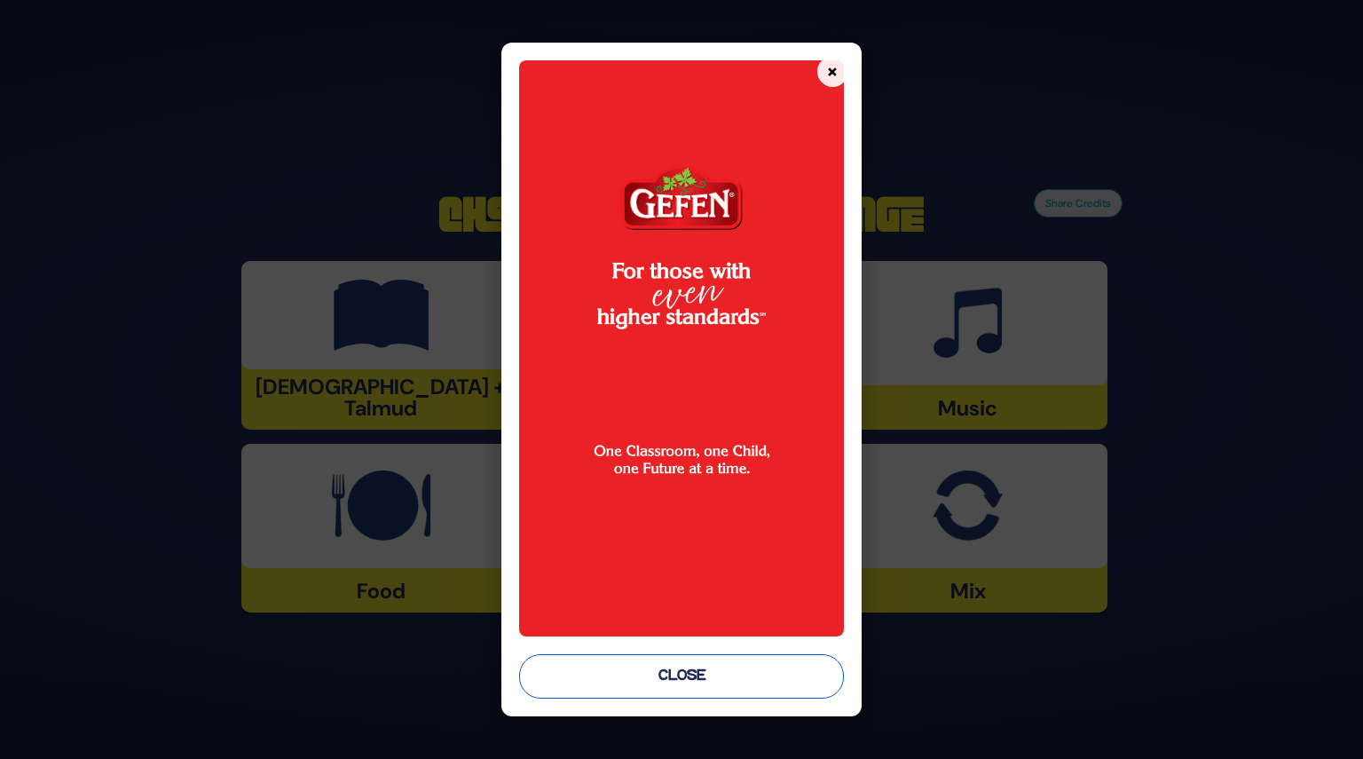
click at [695, 669] on button "Close" at bounding box center [681, 676] width 324 height 44
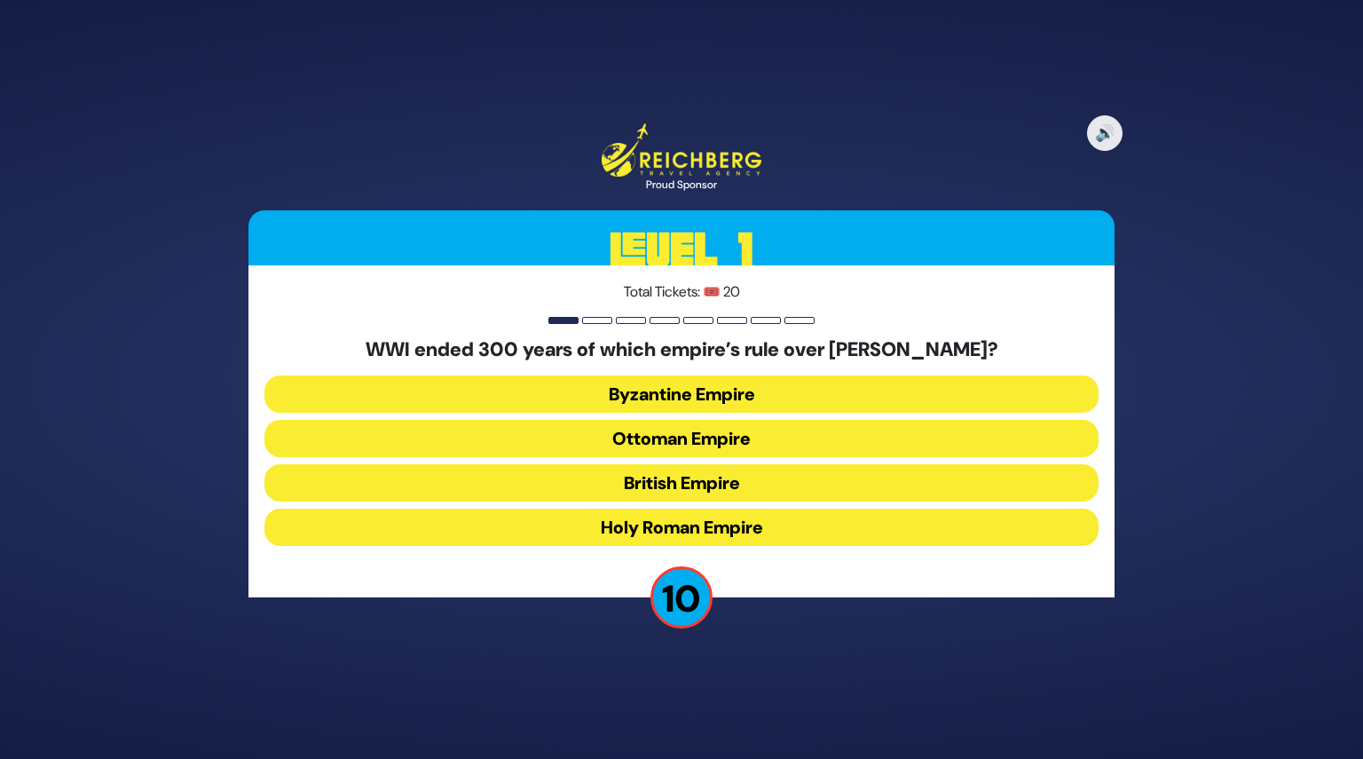
click at [669, 430] on button "Ottoman Empire" at bounding box center [681, 438] width 834 height 37
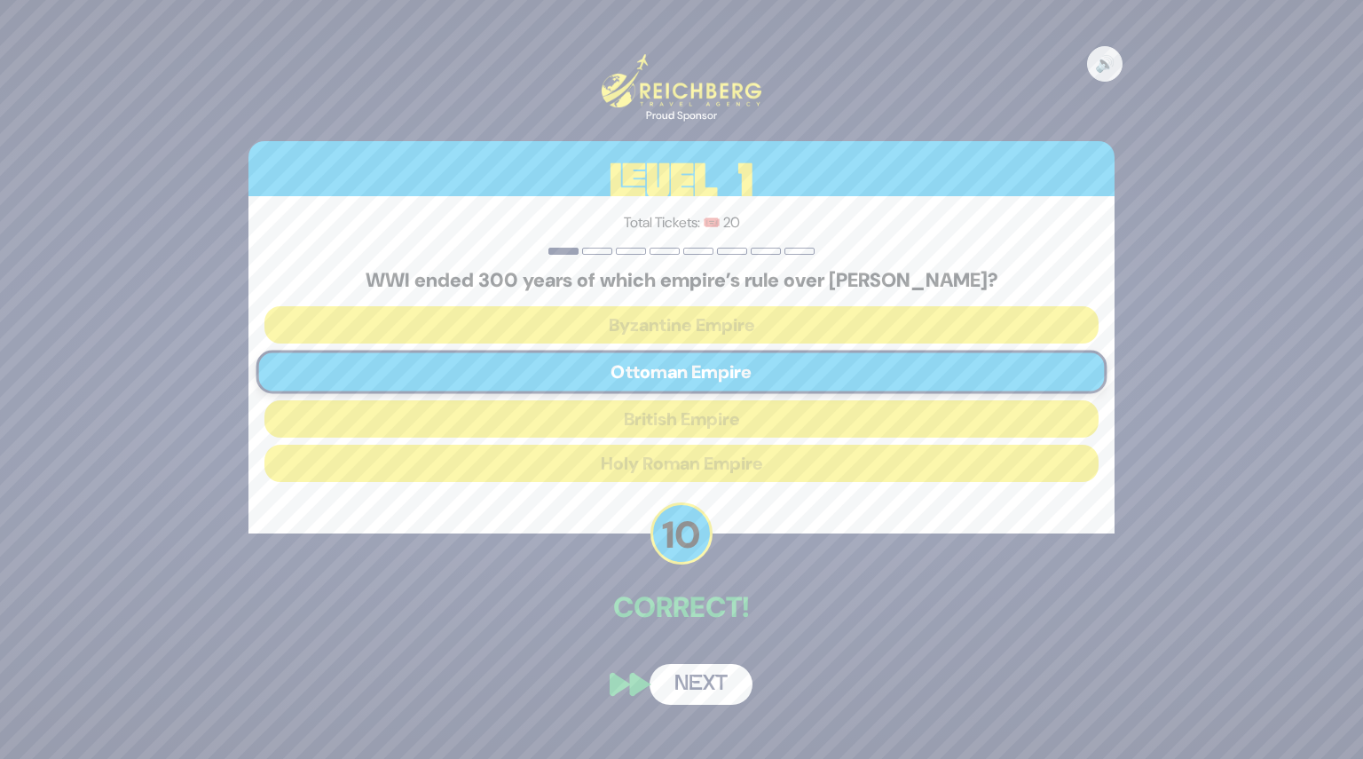
click at [705, 684] on button "Next" at bounding box center [701, 684] width 103 height 41
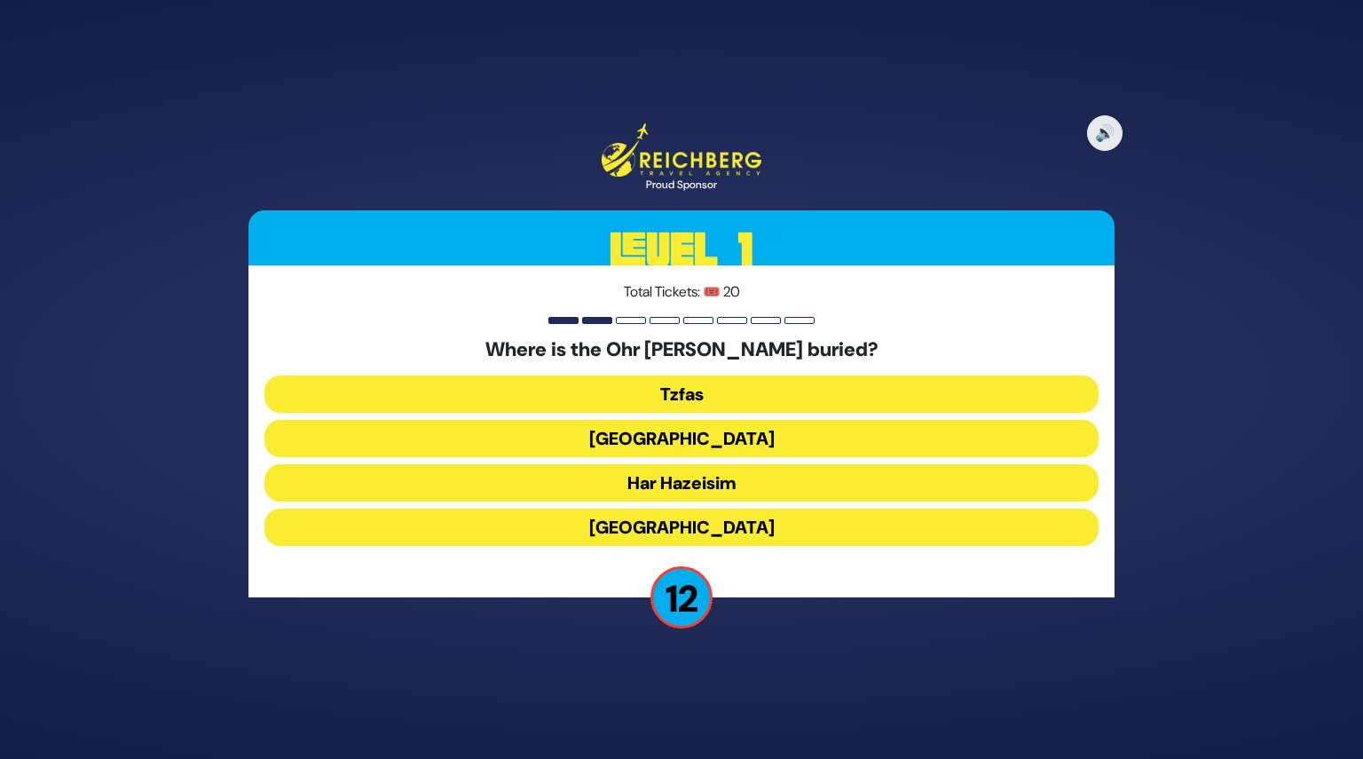
click at [690, 481] on button "Har Hazeisim" at bounding box center [681, 482] width 834 height 37
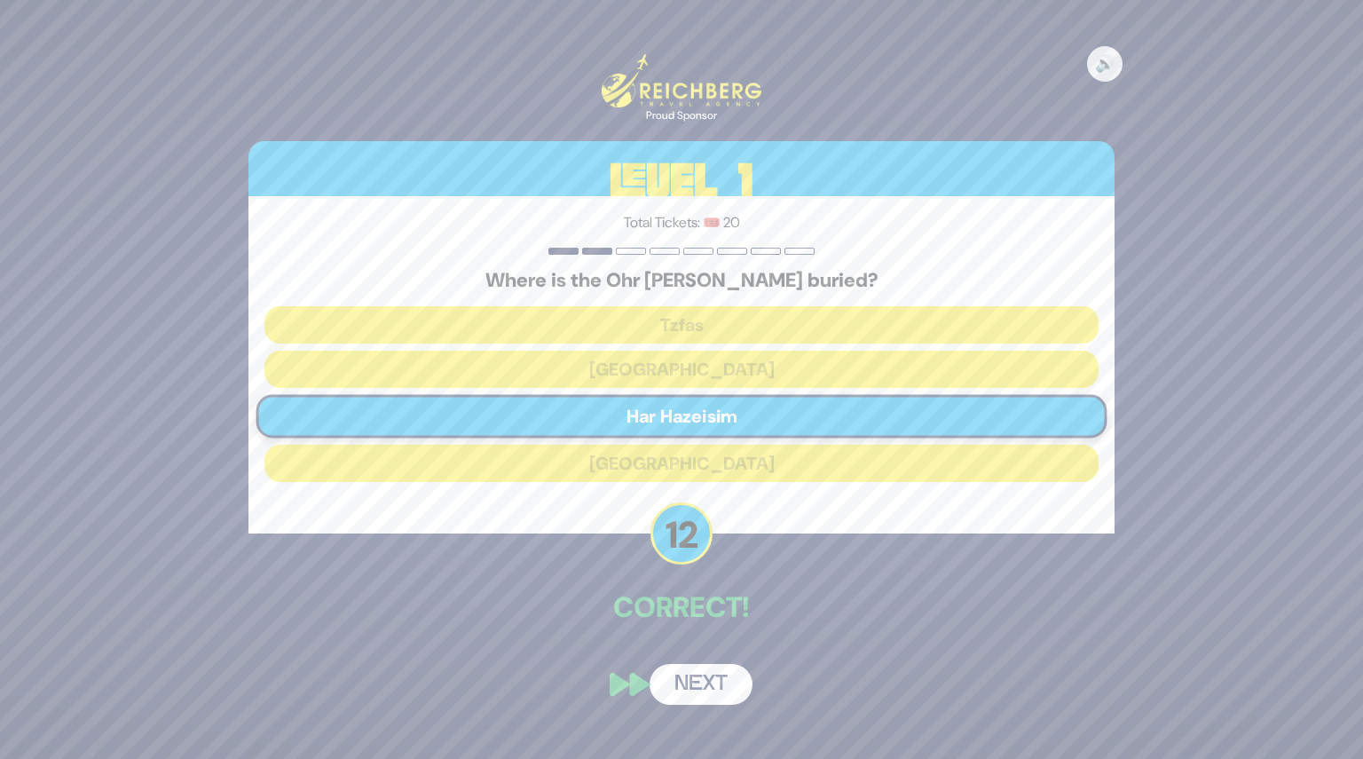
click at [712, 638] on div "🔊 Proud Sponsor Level 1 Total Tickets: 🎟️ 20 Where is the Ohr Hachaim buried? T…" at bounding box center [681, 379] width 909 height 693
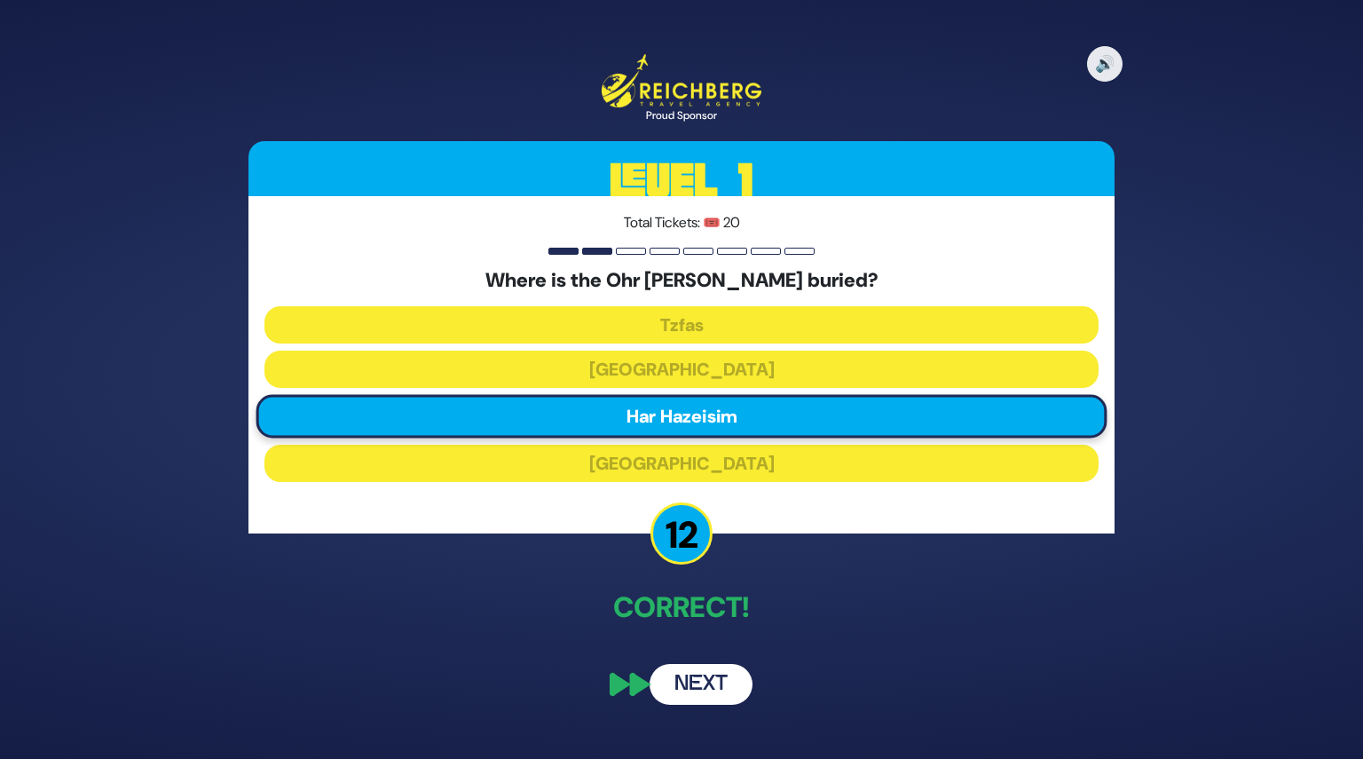
click at [700, 683] on button "Next" at bounding box center [701, 684] width 103 height 41
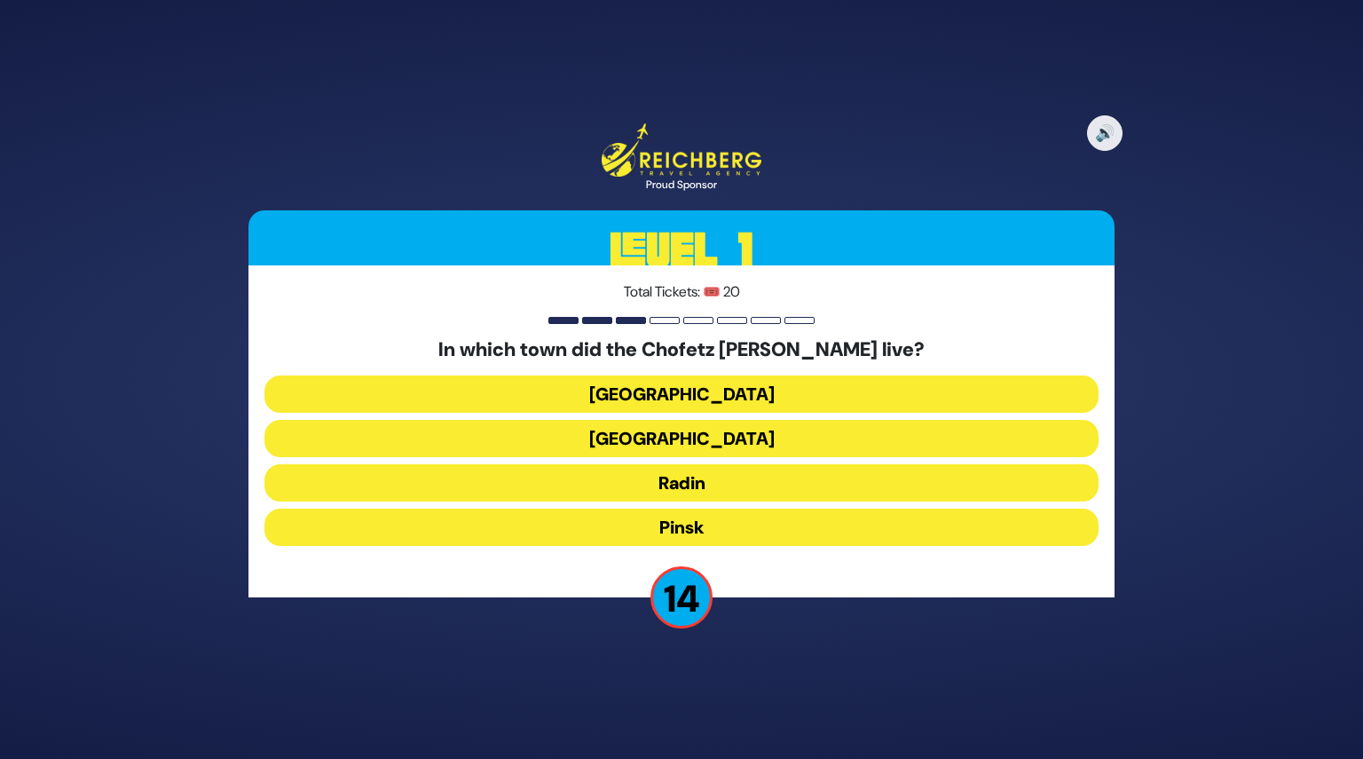
click at [693, 477] on button "Radin" at bounding box center [681, 482] width 834 height 37
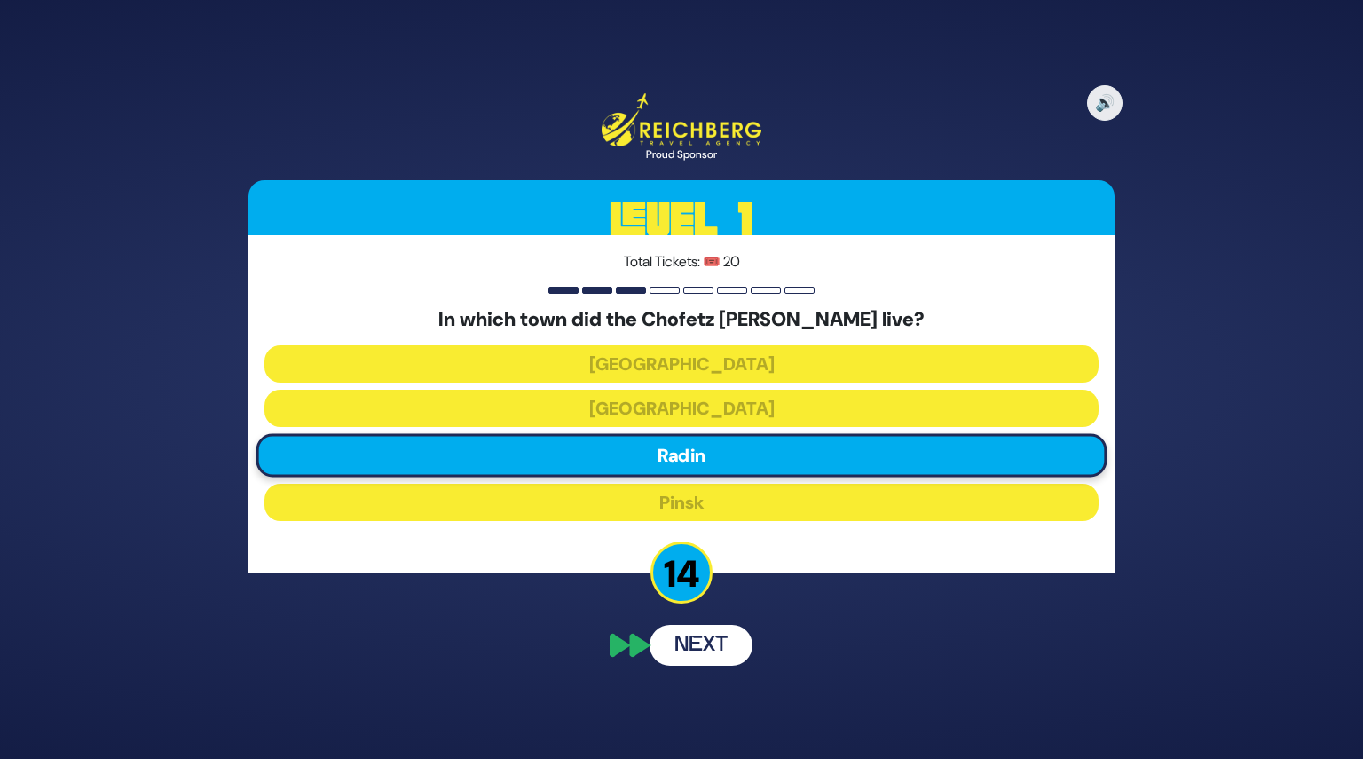
click at [716, 635] on button "Next" at bounding box center [701, 645] width 103 height 41
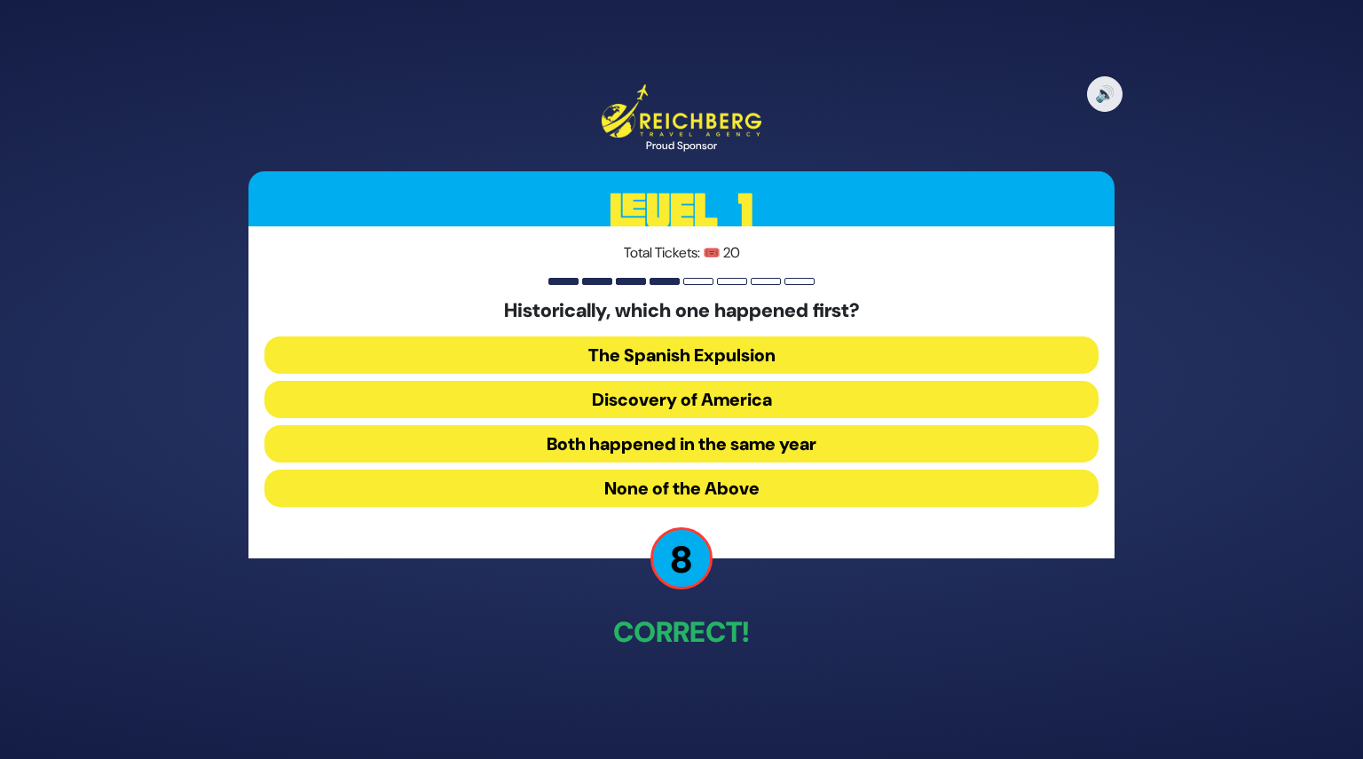
click at [676, 444] on button "Both happened in the same year" at bounding box center [681, 443] width 834 height 37
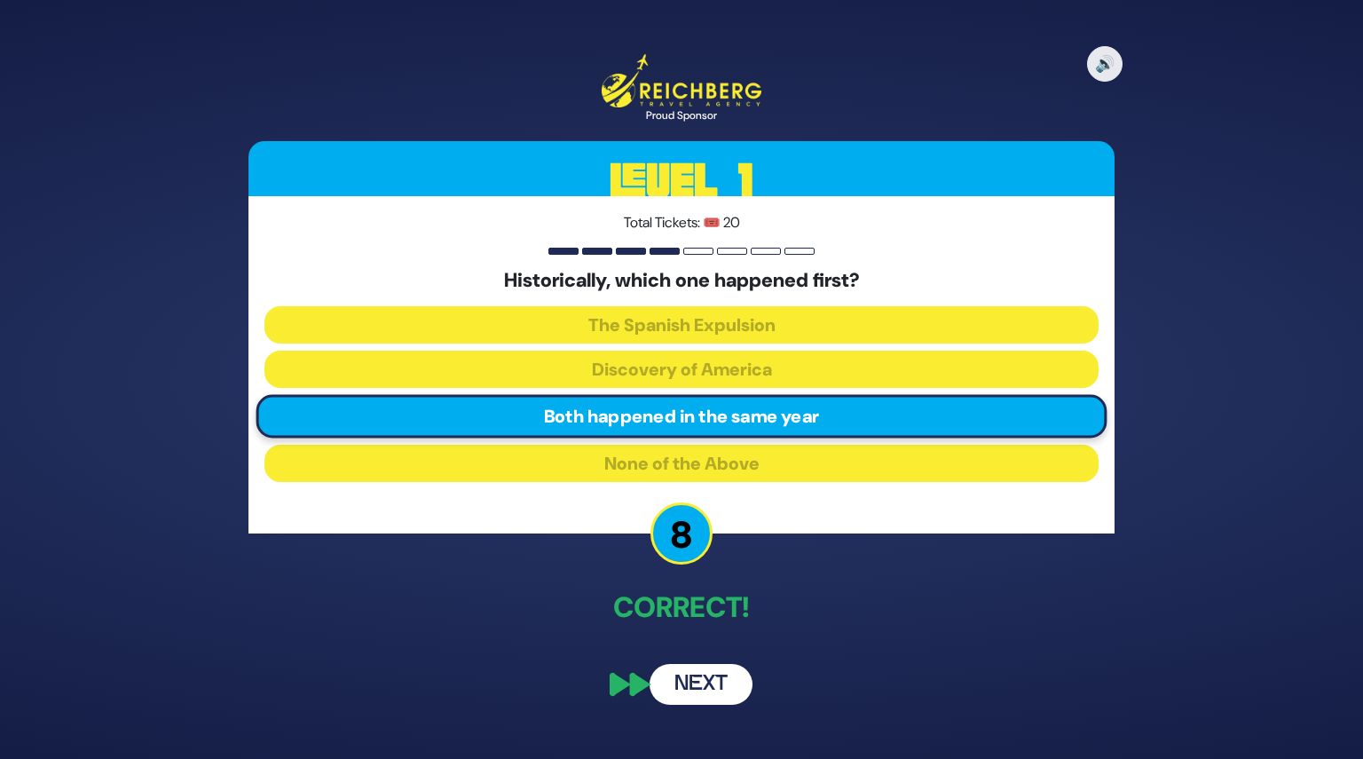
click at [701, 688] on button "Next" at bounding box center [701, 684] width 103 height 41
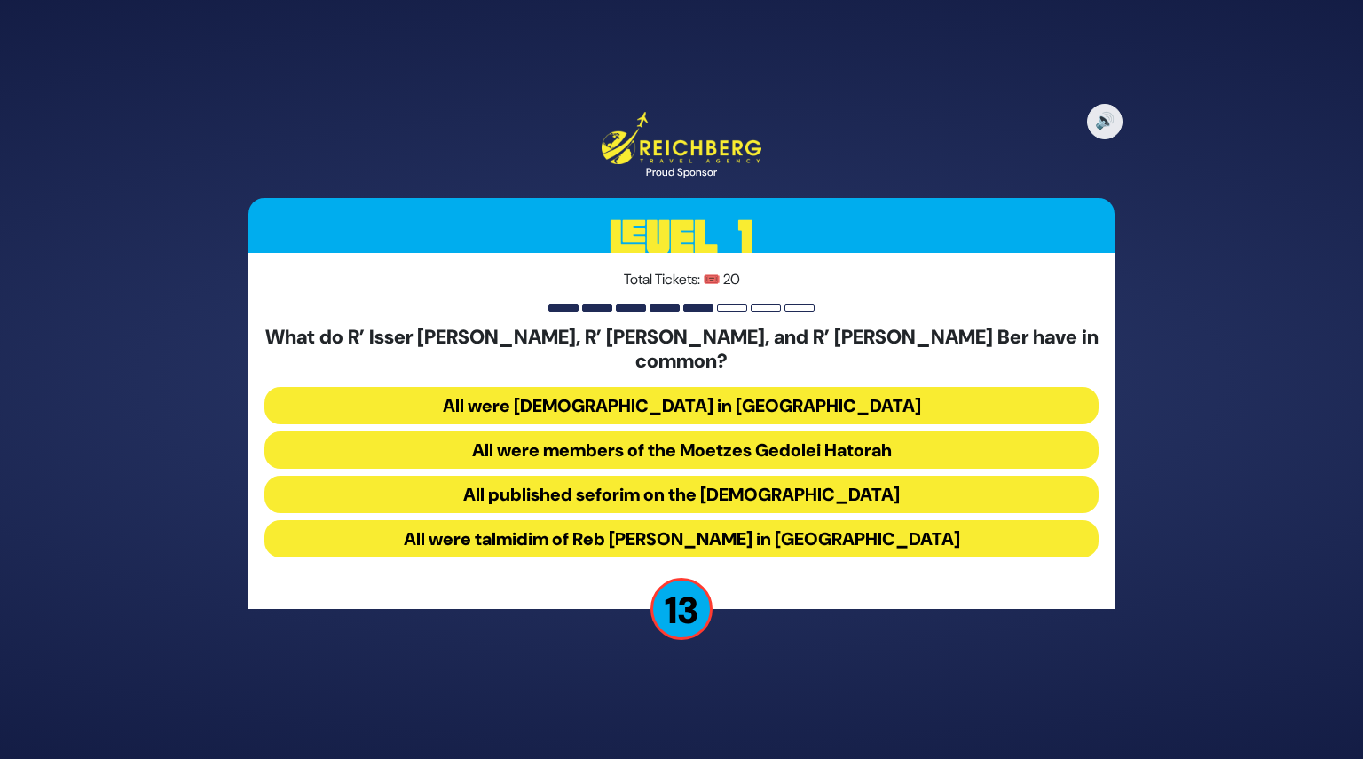
click at [650, 533] on button "All were talmidim of Reb Chaim Brisker in Volozhin" at bounding box center [681, 538] width 834 height 37
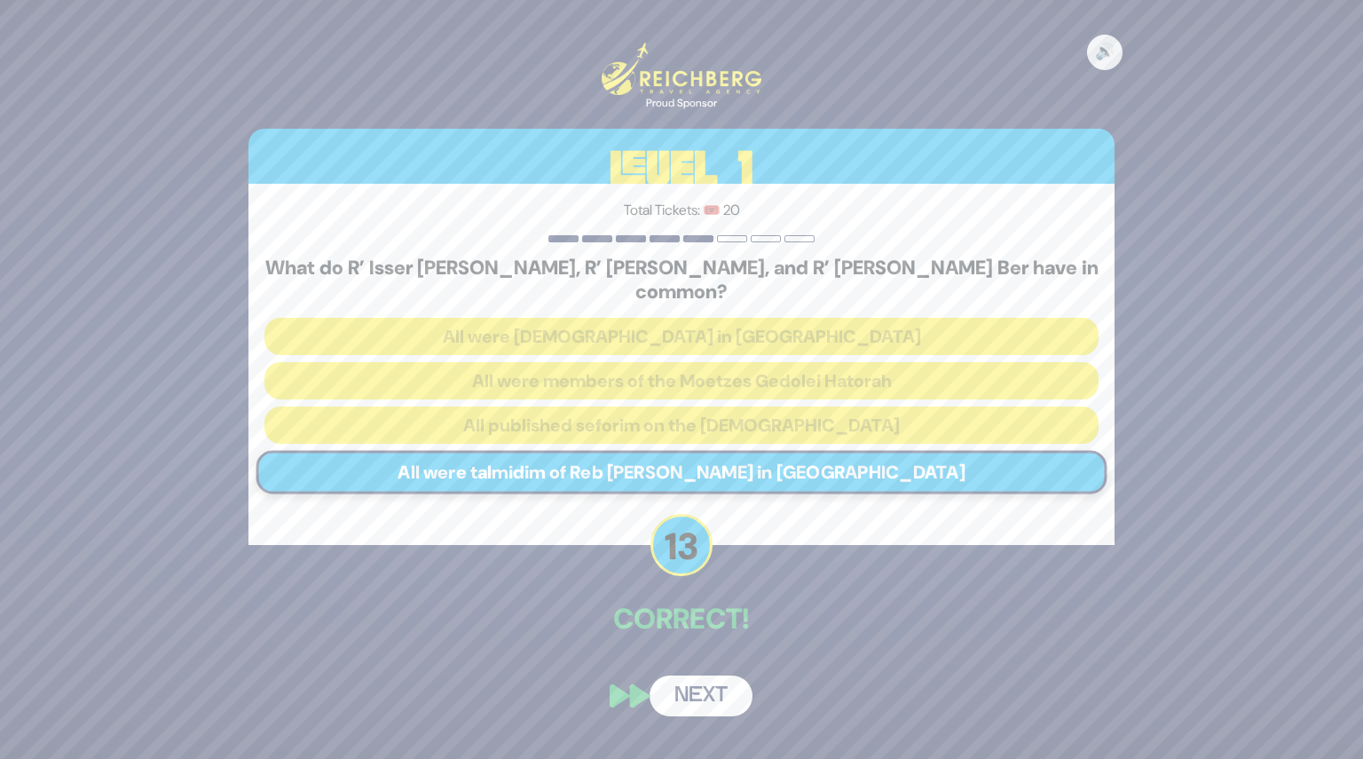
click at [715, 629] on div "Correct!" at bounding box center [681, 620] width 866 height 46
click at [719, 675] on button "Next" at bounding box center [701, 695] width 103 height 41
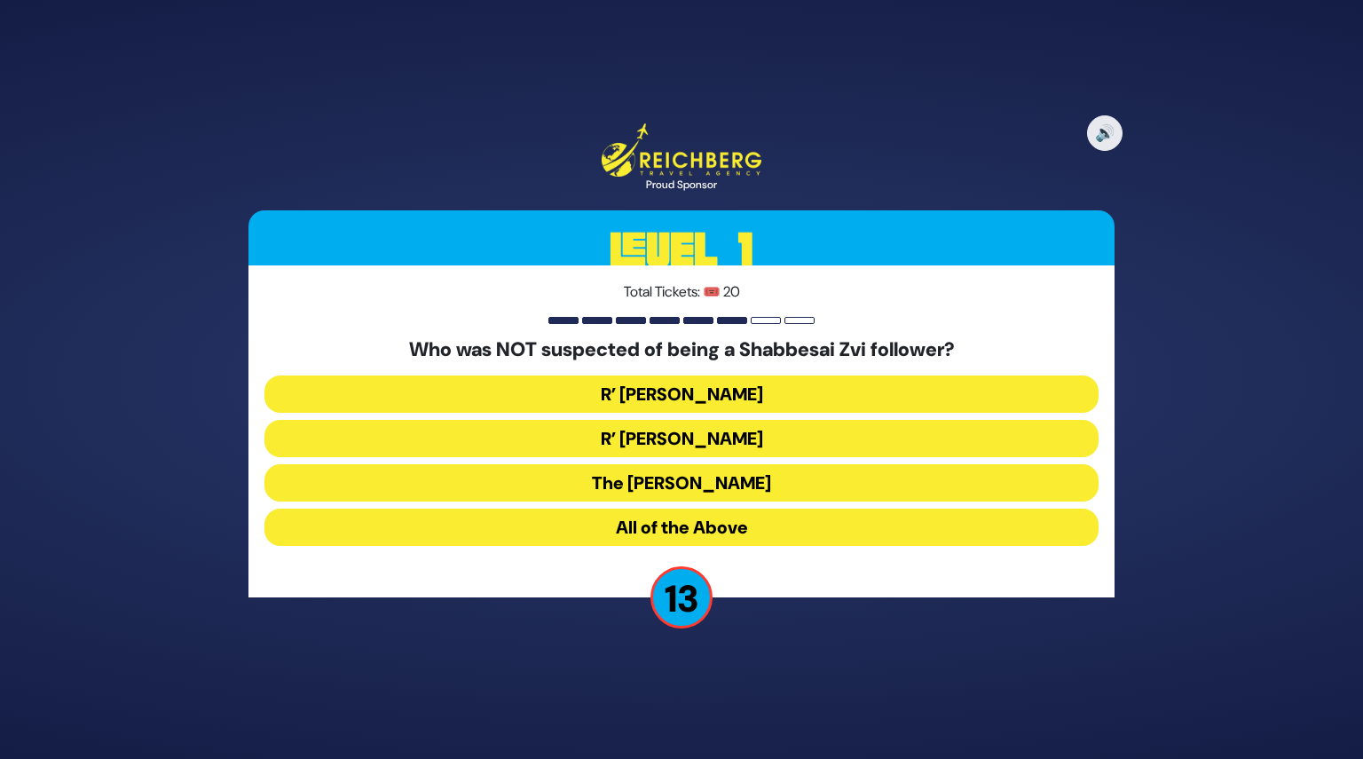
click at [679, 445] on button "R’ Moshe Chaim Luzzato" at bounding box center [681, 438] width 834 height 37
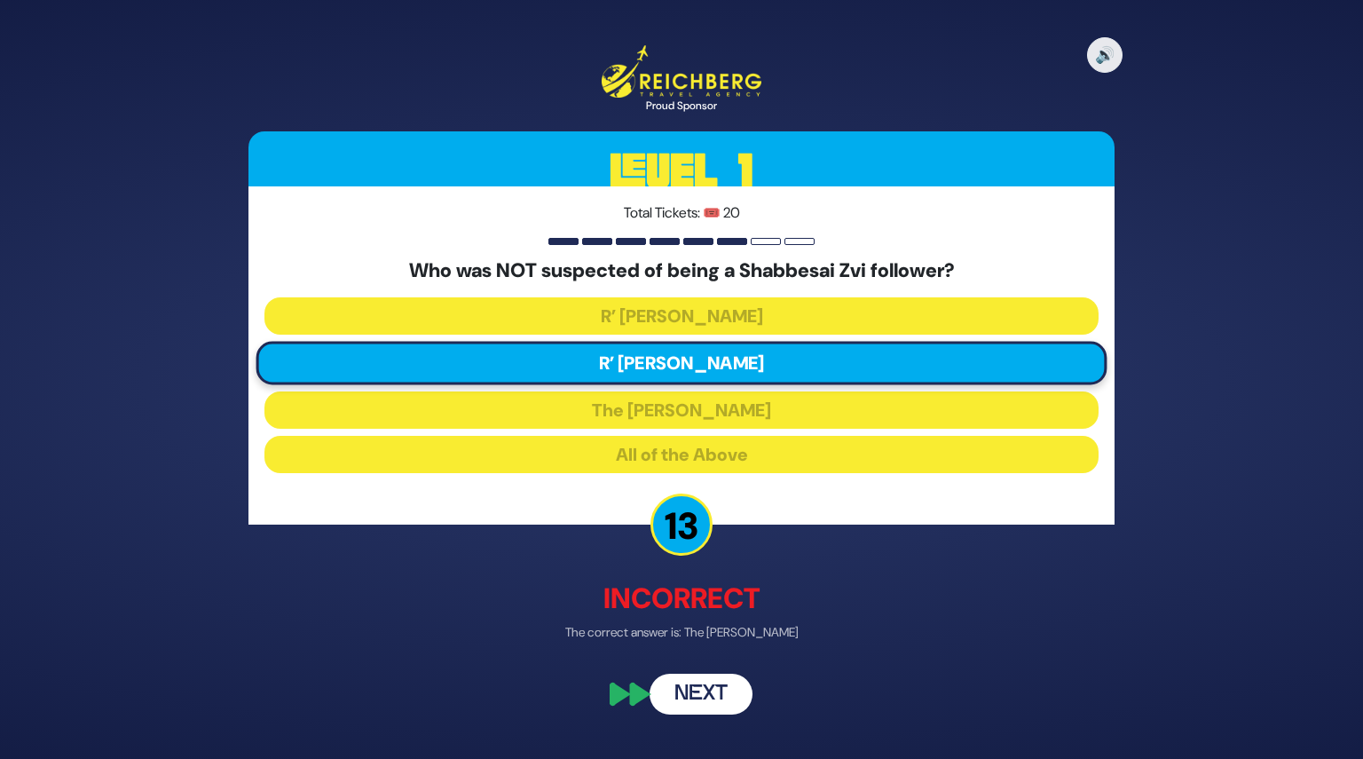
click at [712, 695] on button "Next" at bounding box center [701, 693] width 103 height 41
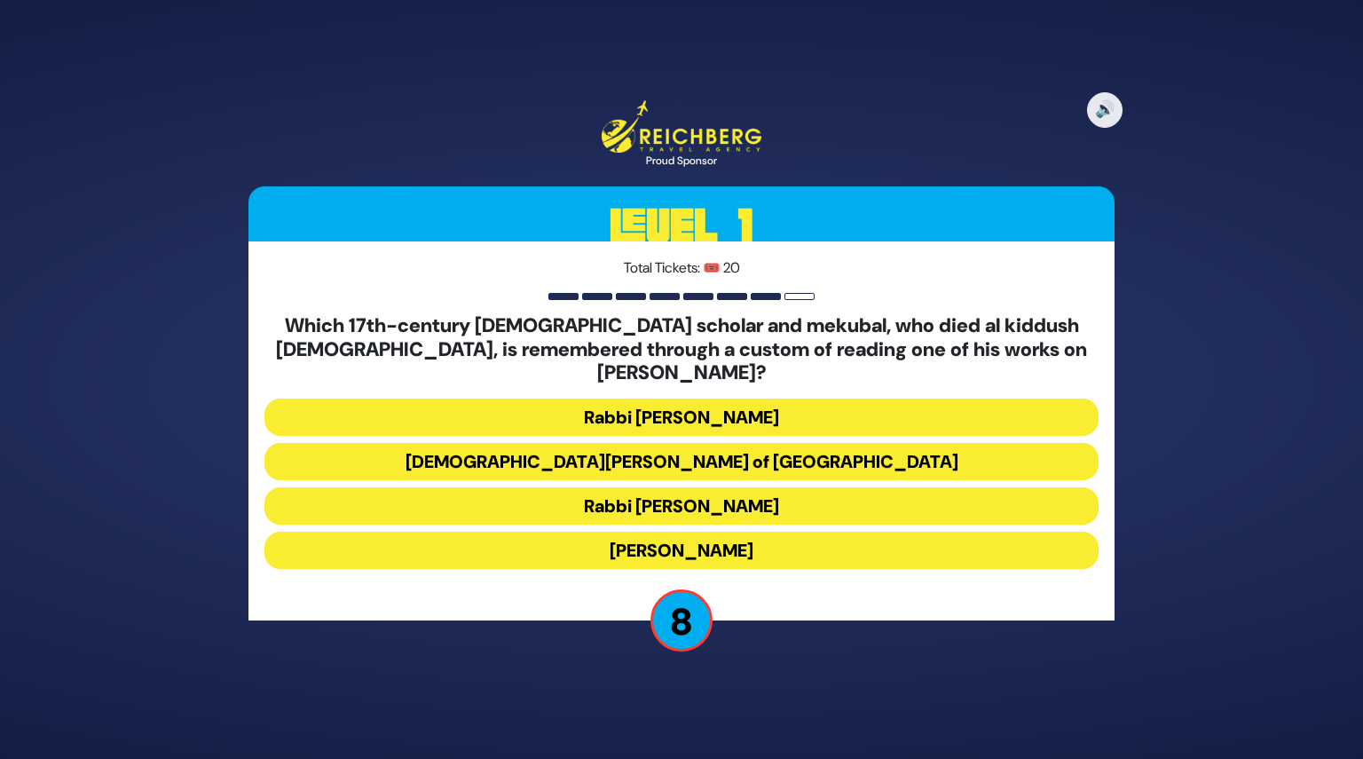
click at [697, 464] on button "Rabbi Shimshon of Ostropoli" at bounding box center [681, 461] width 834 height 37
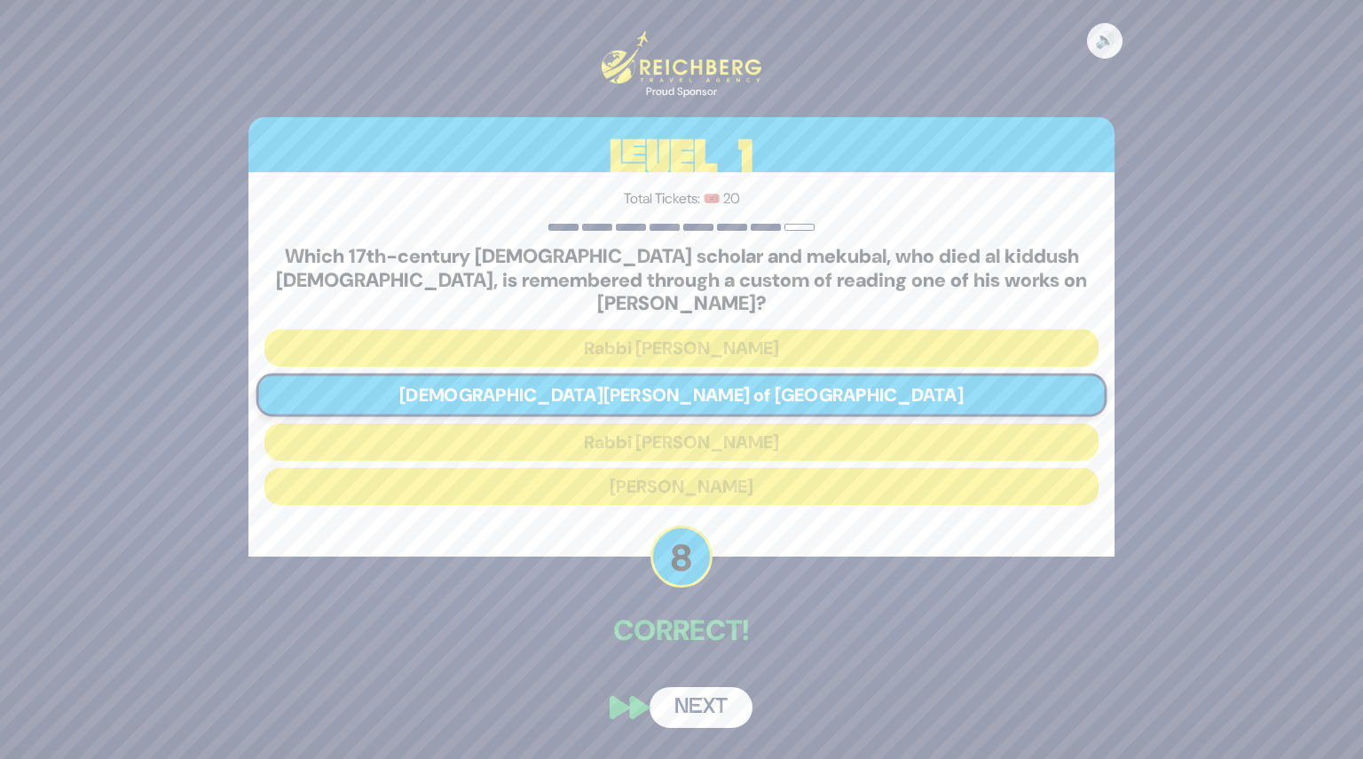
click at [720, 697] on button "Next" at bounding box center [701, 707] width 103 height 41
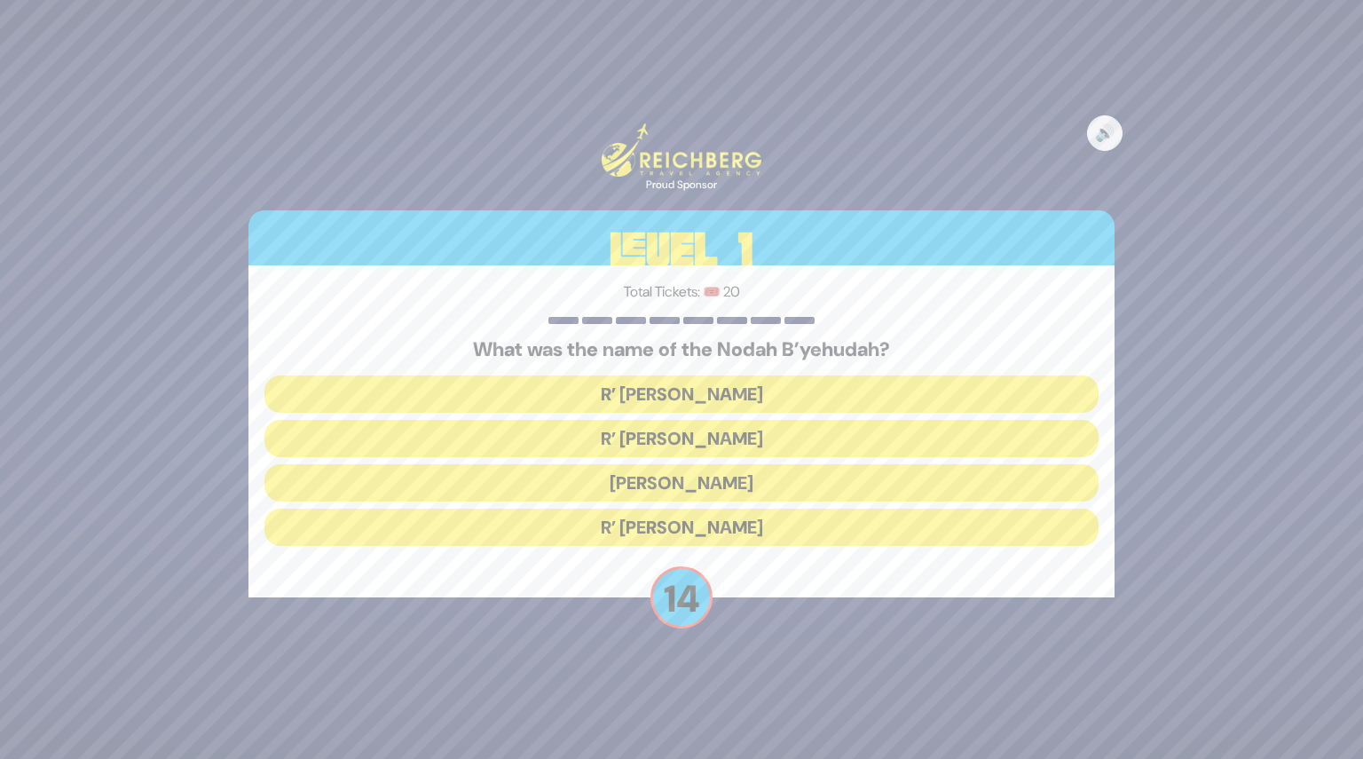
click at [662, 383] on button "R’ Yechezkel" at bounding box center [681, 393] width 834 height 37
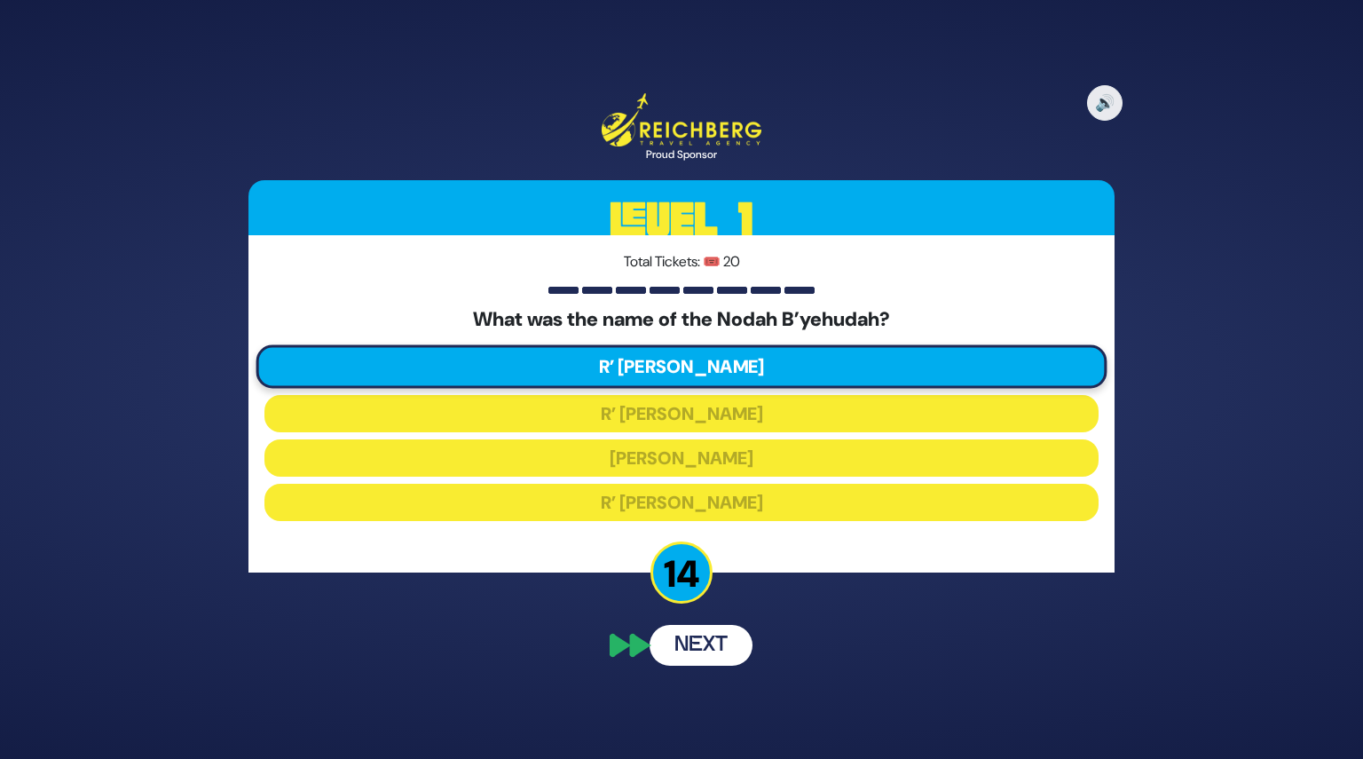
click at [712, 649] on div "🔊 Proud Sponsor Level 1 Total Tickets: 🎟️ 20 What was the name of the Nodah B’y…" at bounding box center [681, 379] width 909 height 615
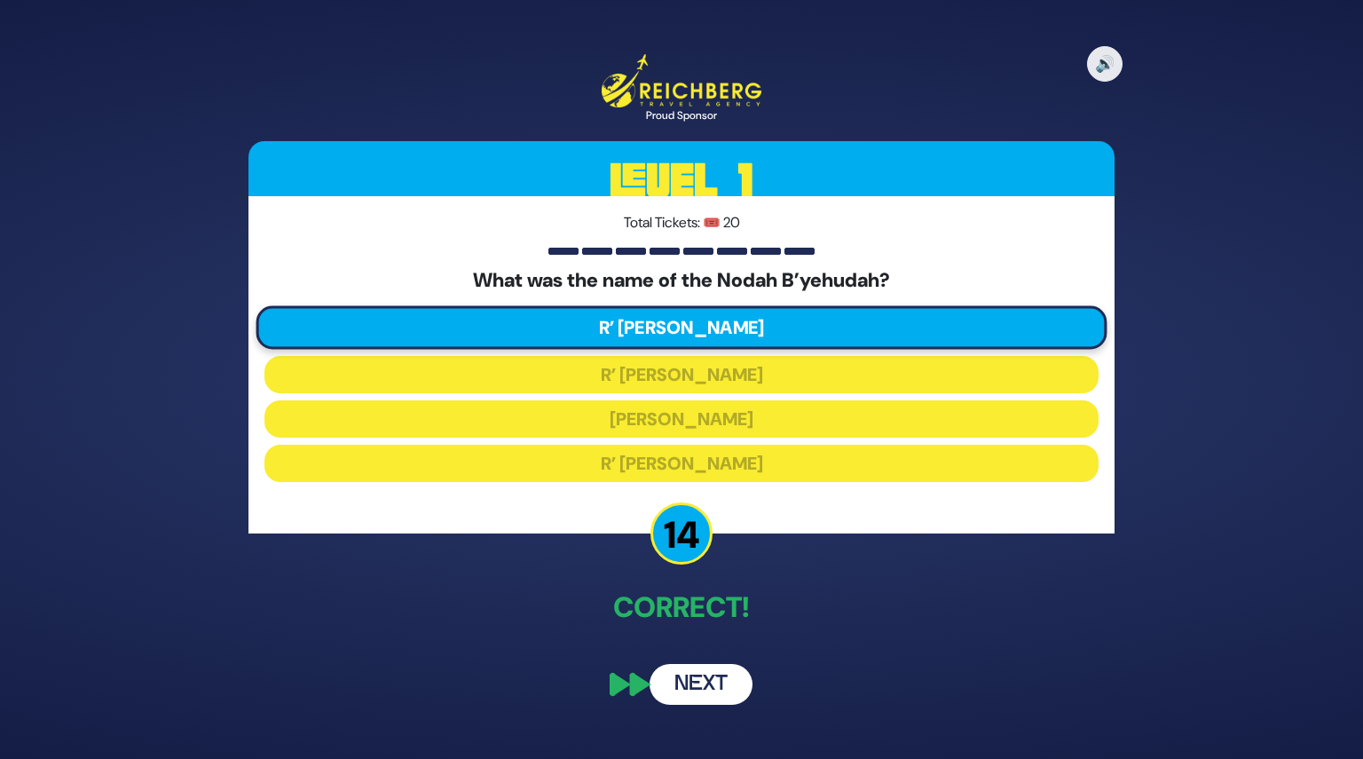
click at [713, 689] on button "Next" at bounding box center [701, 684] width 103 height 41
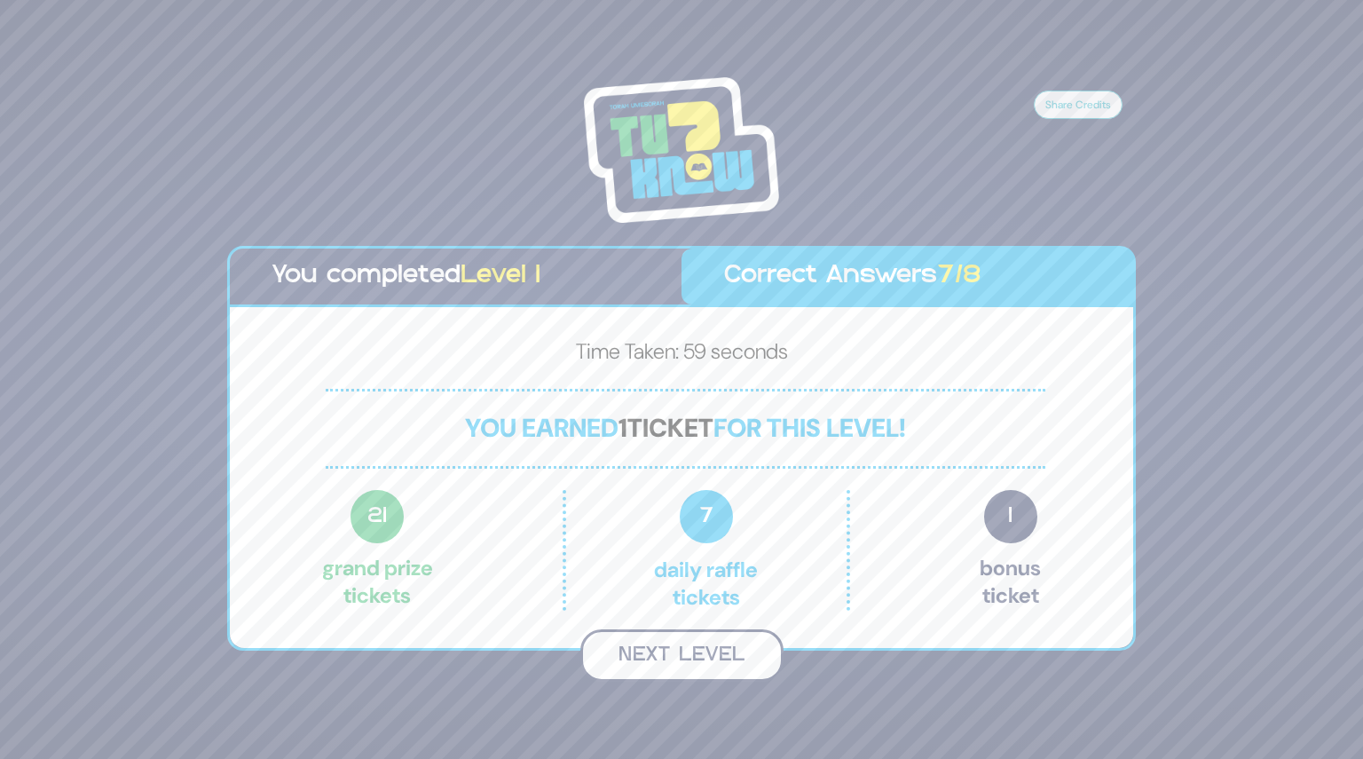
click at [696, 651] on button "Next Level" at bounding box center [681, 655] width 203 height 52
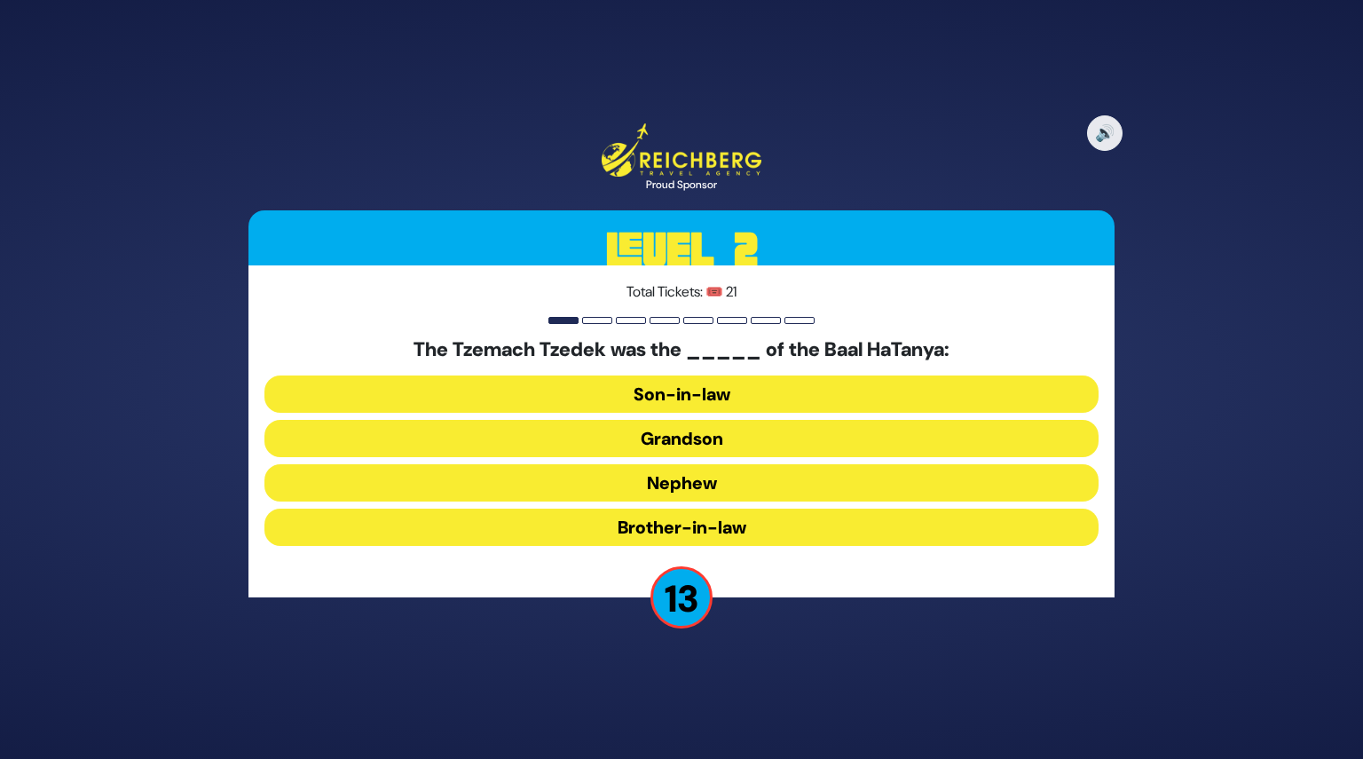
click at [682, 448] on button "Grandson" at bounding box center [681, 438] width 834 height 37
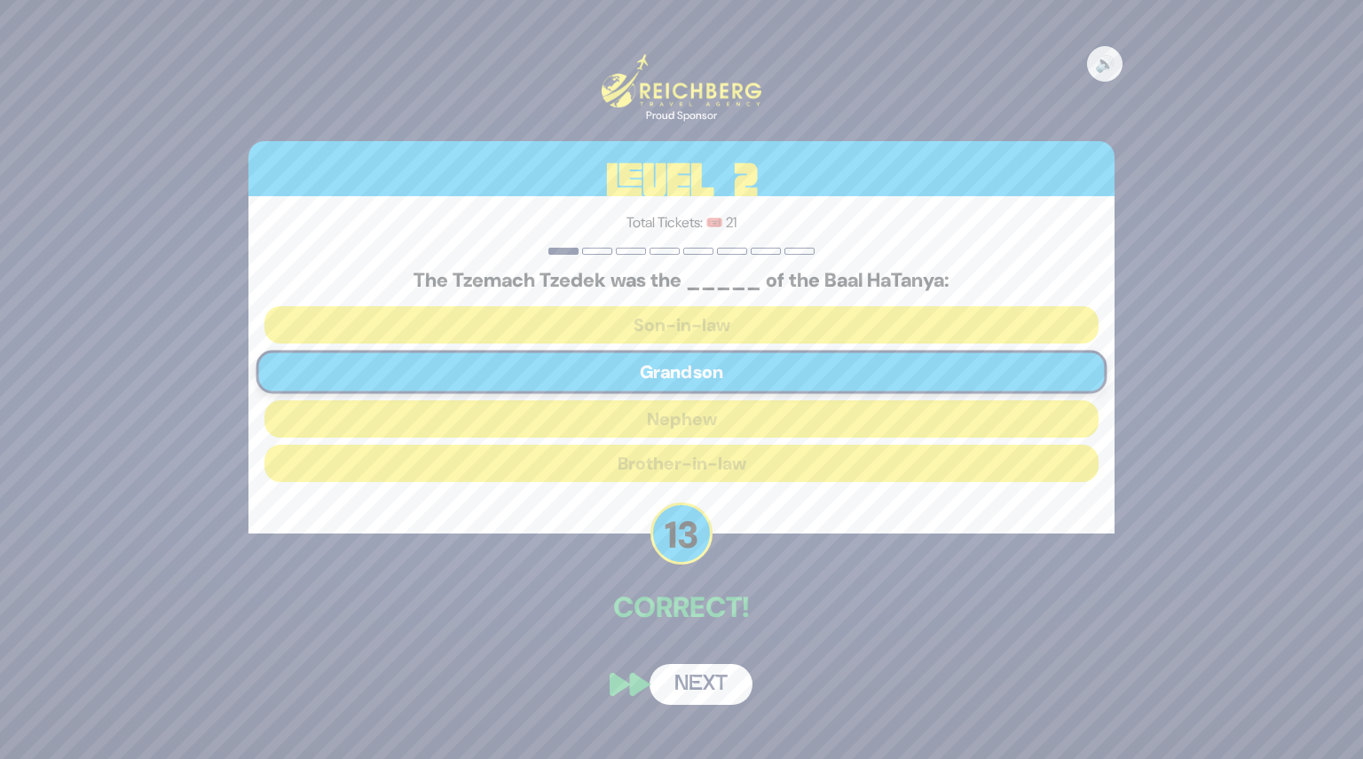
click at [714, 682] on button "Next" at bounding box center [701, 684] width 103 height 41
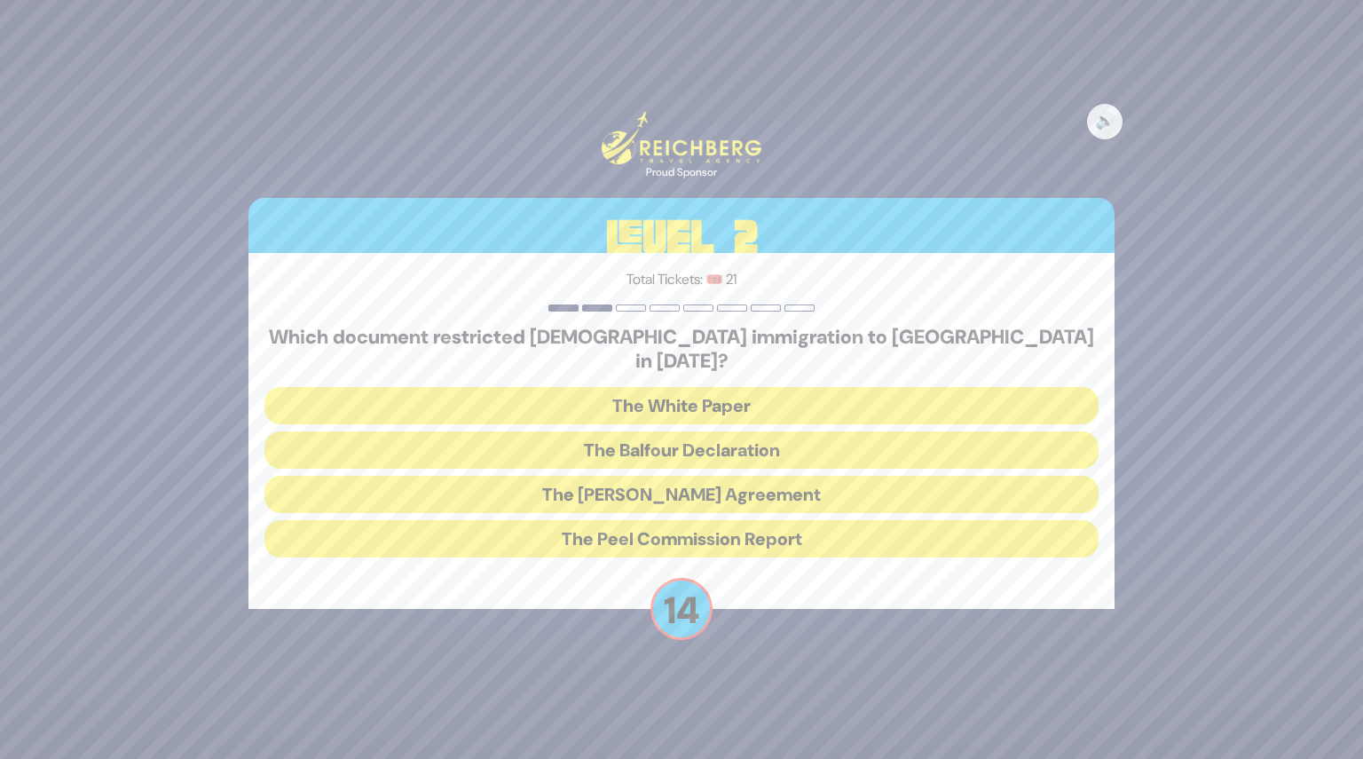
click at [689, 387] on button "The White Paper" at bounding box center [681, 405] width 834 height 37
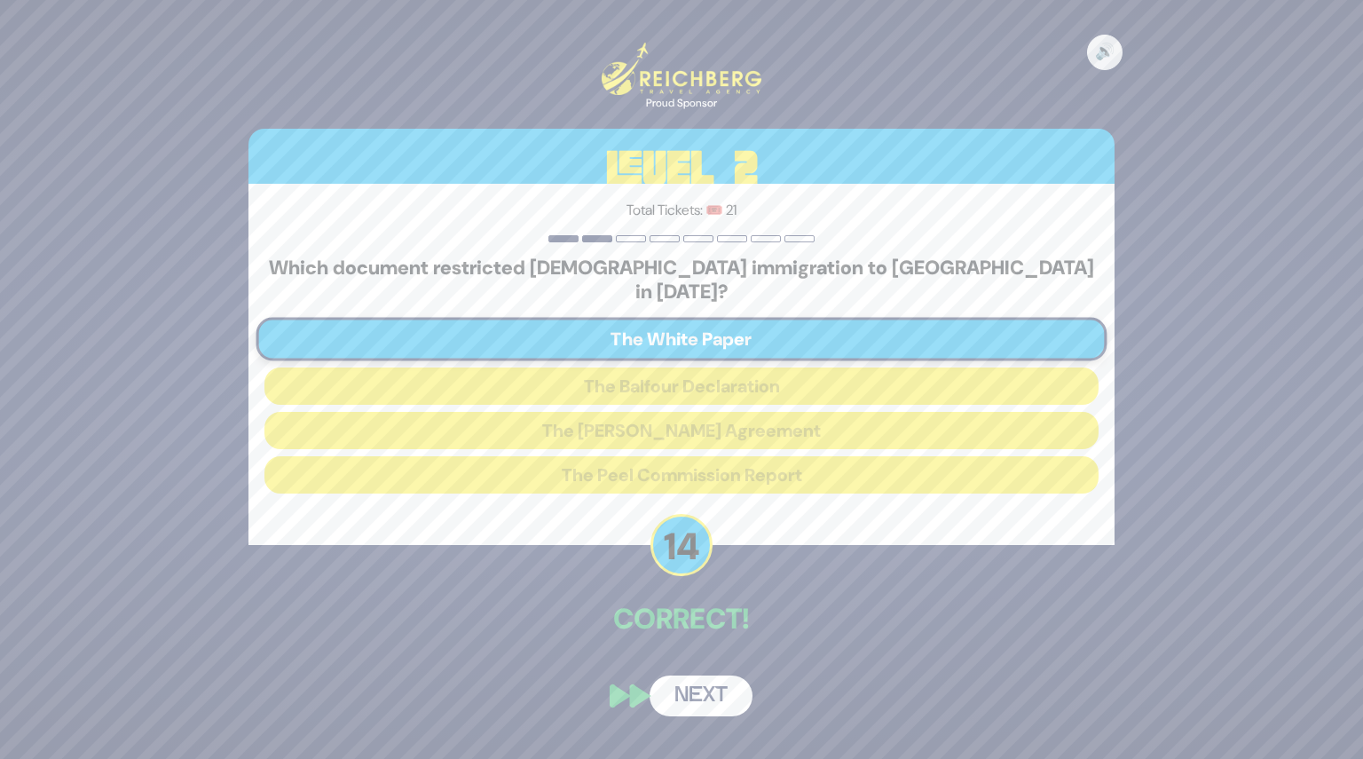
click at [705, 682] on button "Next" at bounding box center [701, 695] width 103 height 41
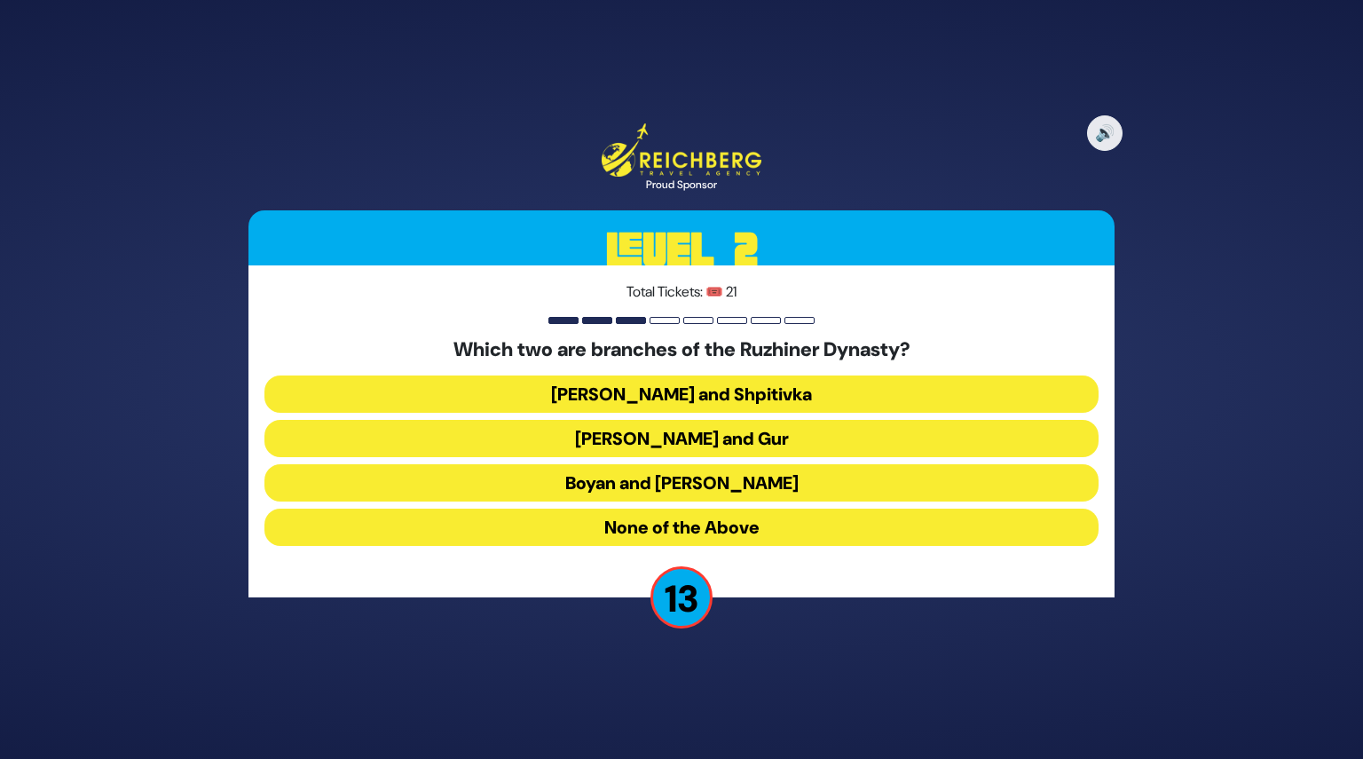
click at [711, 482] on button "Boyan and Sadigura" at bounding box center [681, 482] width 834 height 37
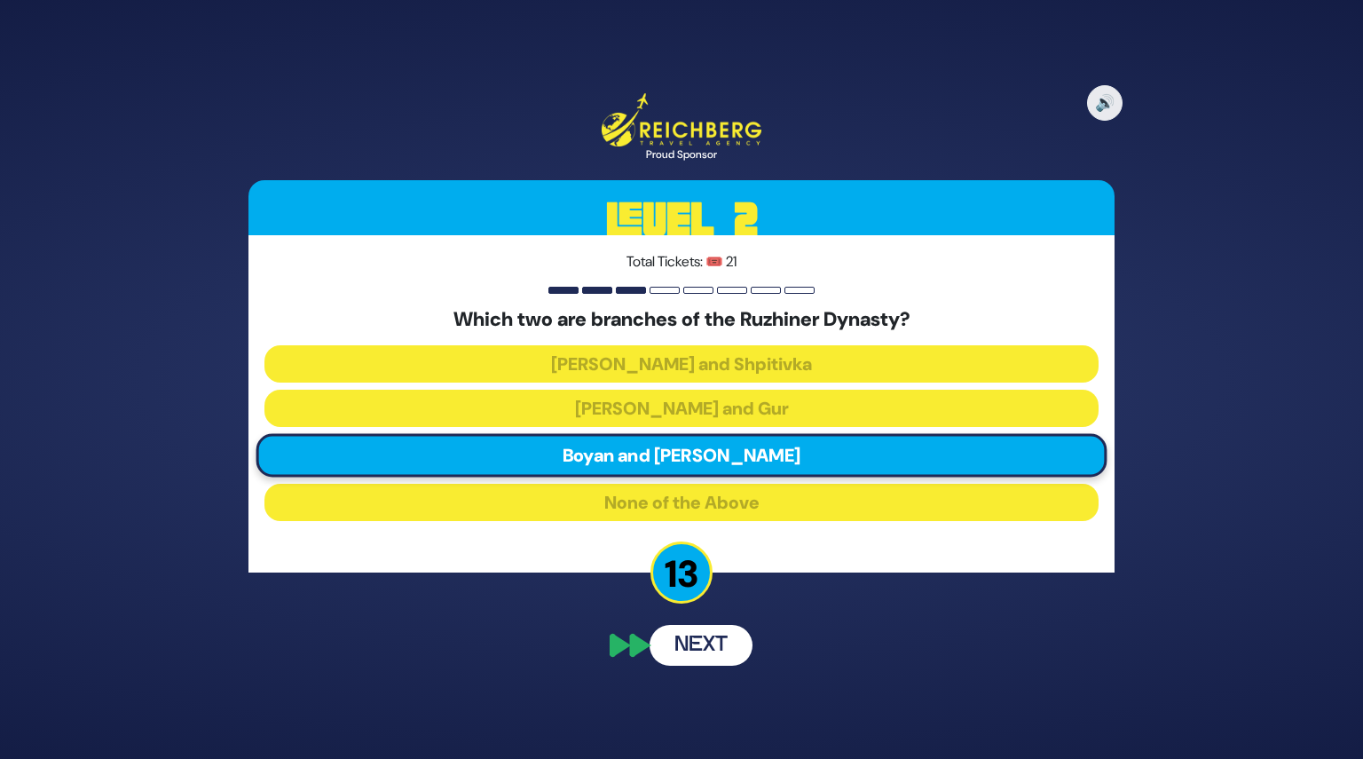
click at [721, 647] on div "🔊 Proud Sponsor Level 2 Total Tickets: 🎟️ 21 Which two are branches of the Ruzh…" at bounding box center [681, 379] width 909 height 615
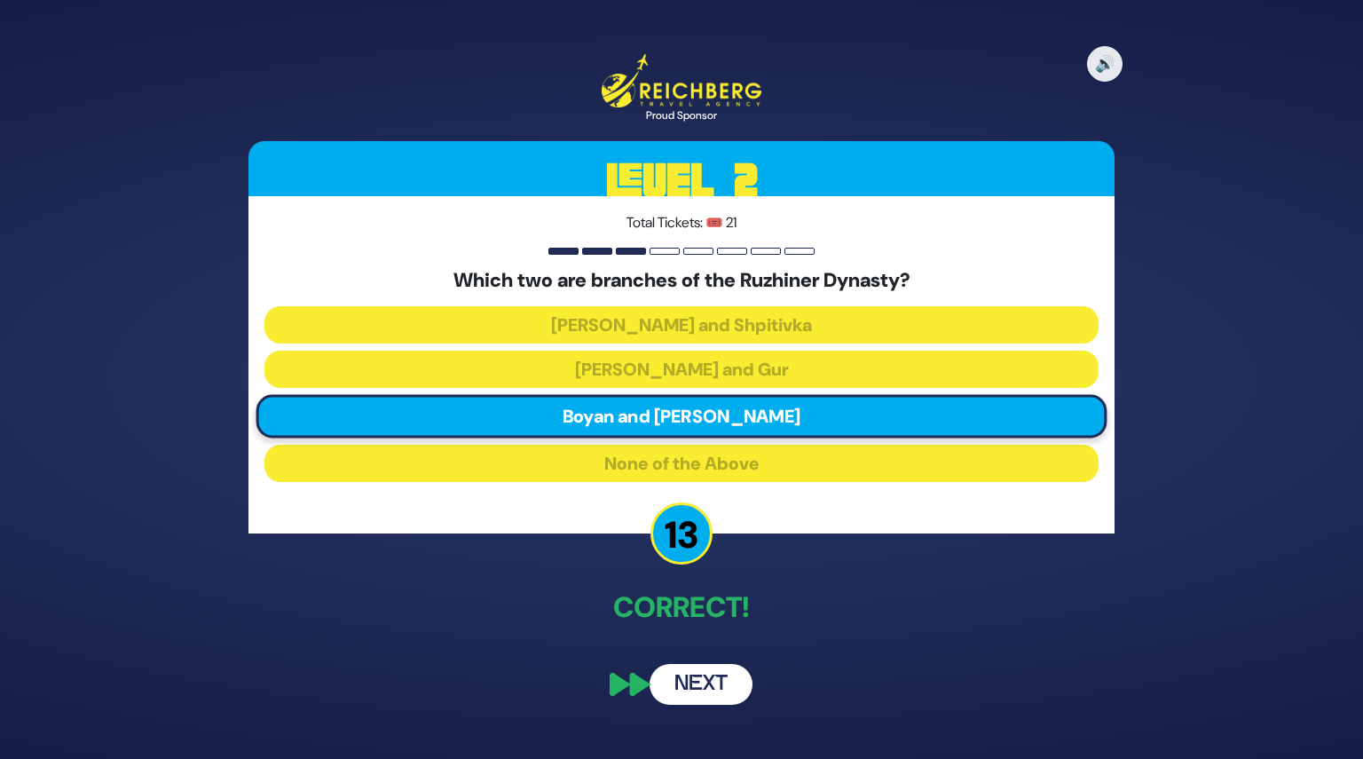
click at [722, 688] on button "Next" at bounding box center [701, 684] width 103 height 41
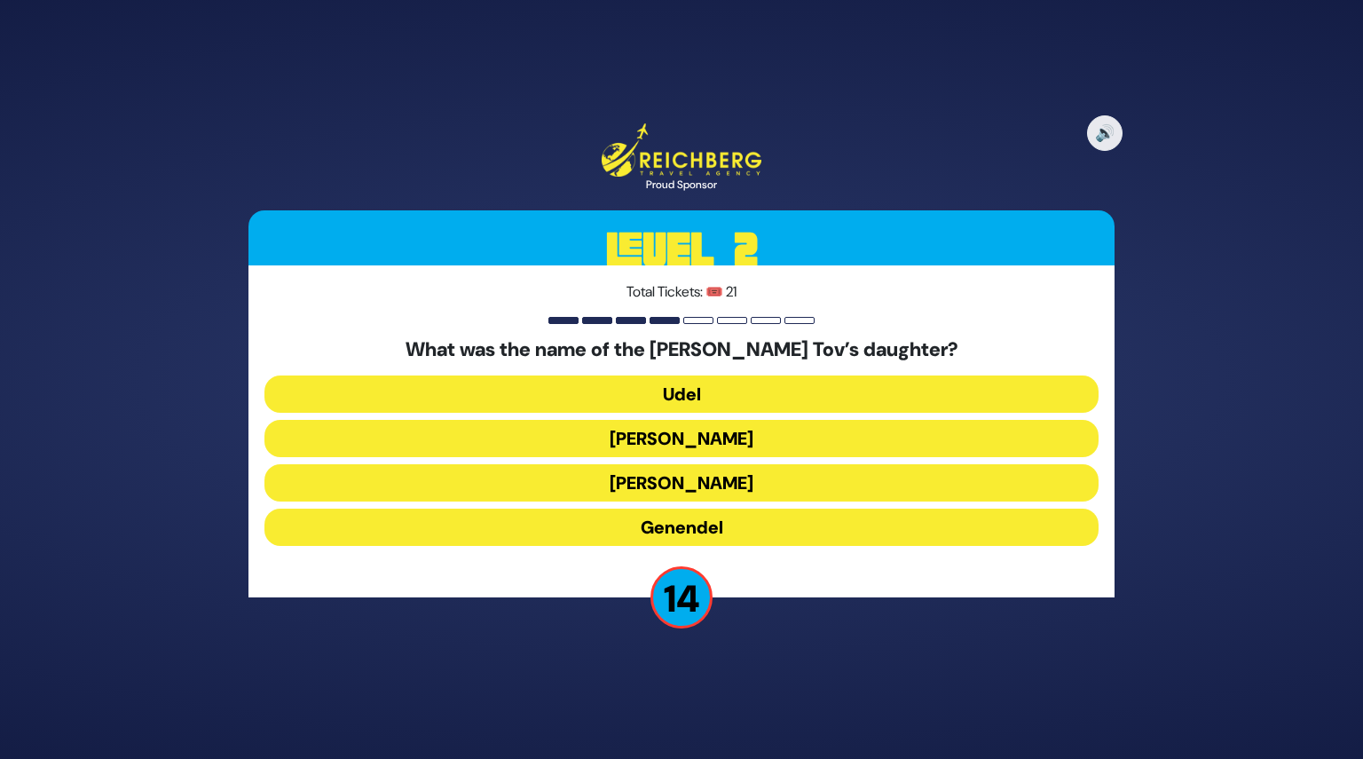
click at [667, 397] on button "Udel" at bounding box center [681, 393] width 834 height 37
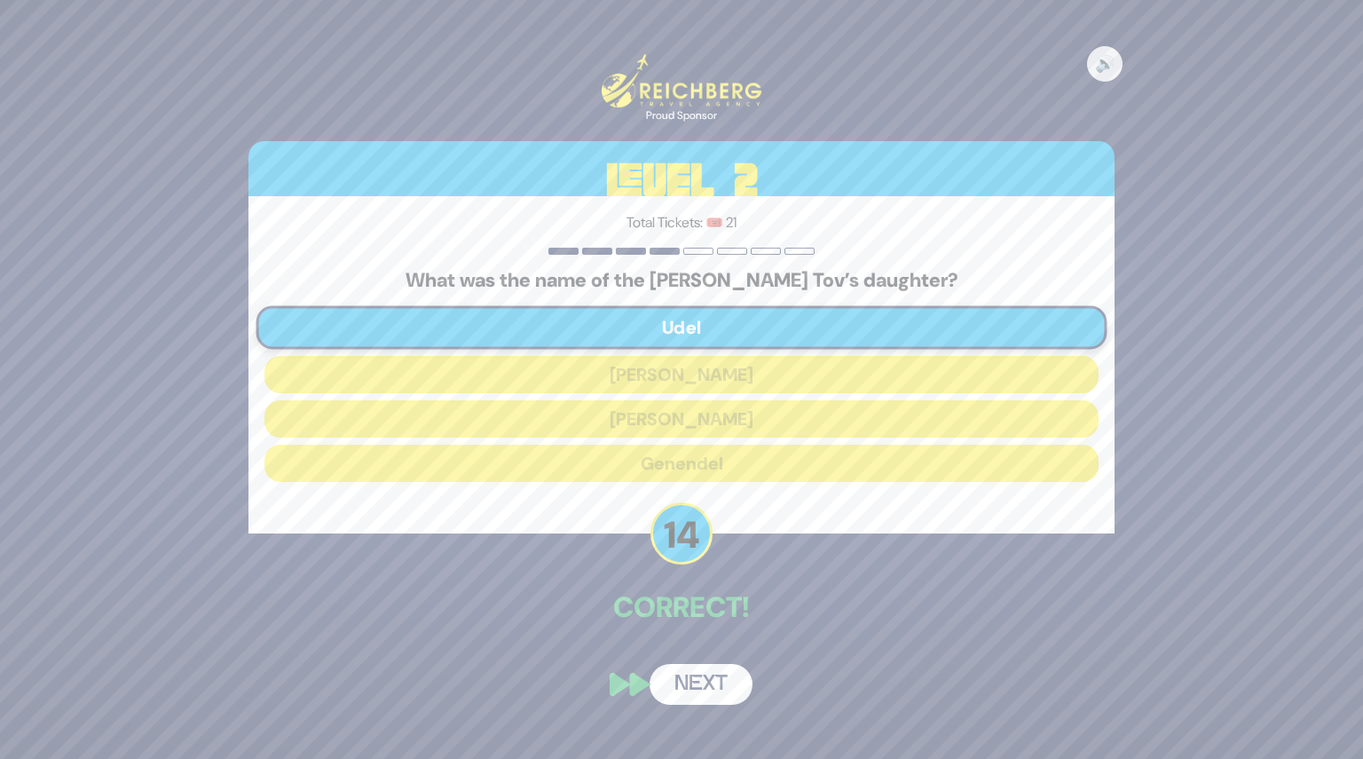
click at [696, 659] on div "🔊 Proud Sponsor Level 2 Total Tickets: 🎟️ 21 What was the name of the Baal Shem…" at bounding box center [681, 379] width 909 height 693
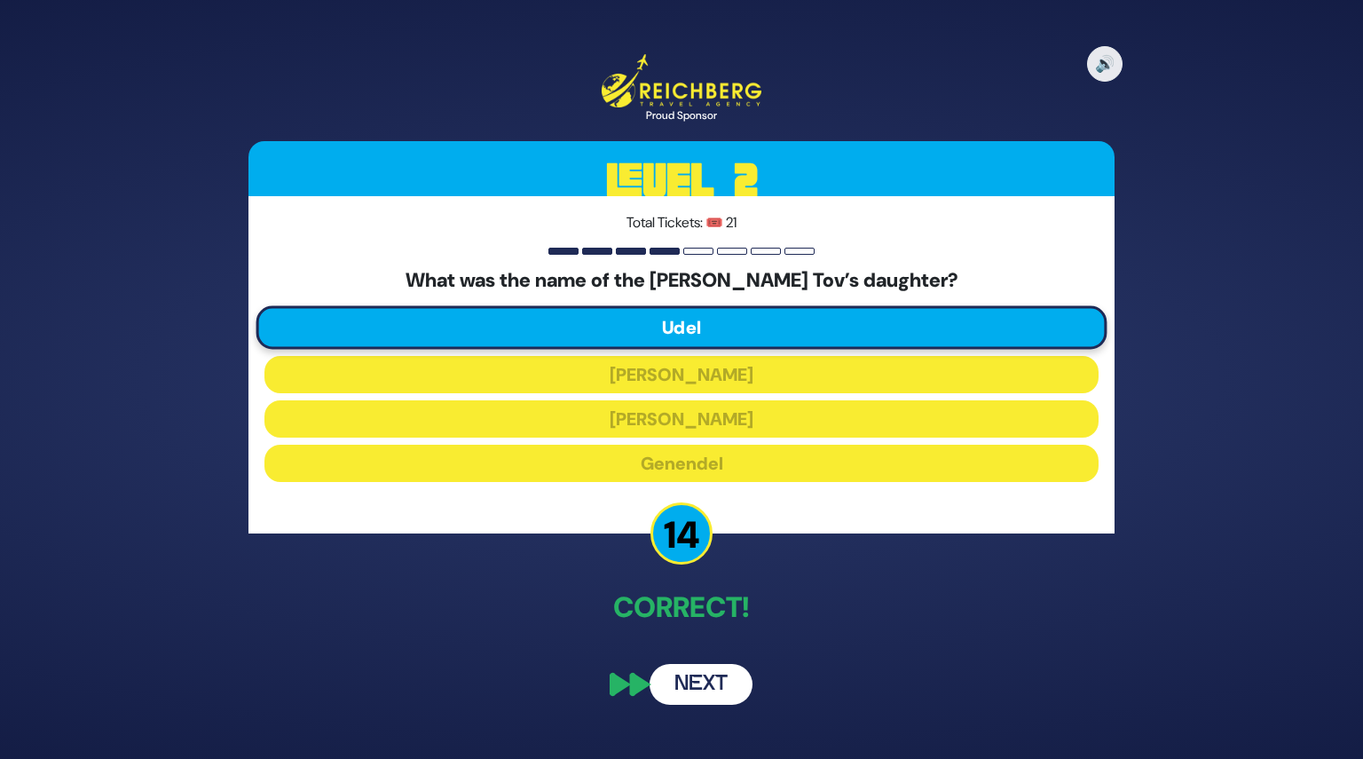
click at [709, 686] on button "Next" at bounding box center [701, 684] width 103 height 41
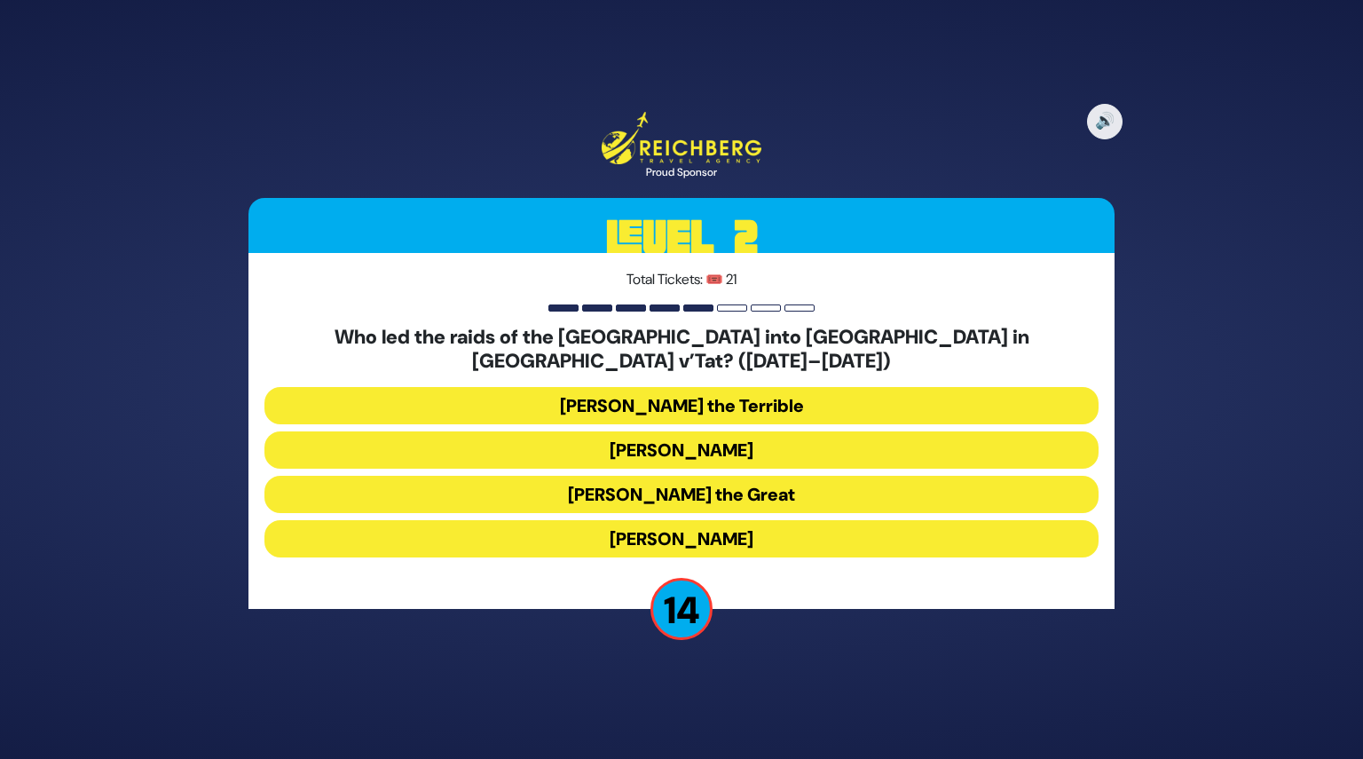
click at [657, 437] on button "Bogdan Chmielnicki" at bounding box center [681, 449] width 834 height 37
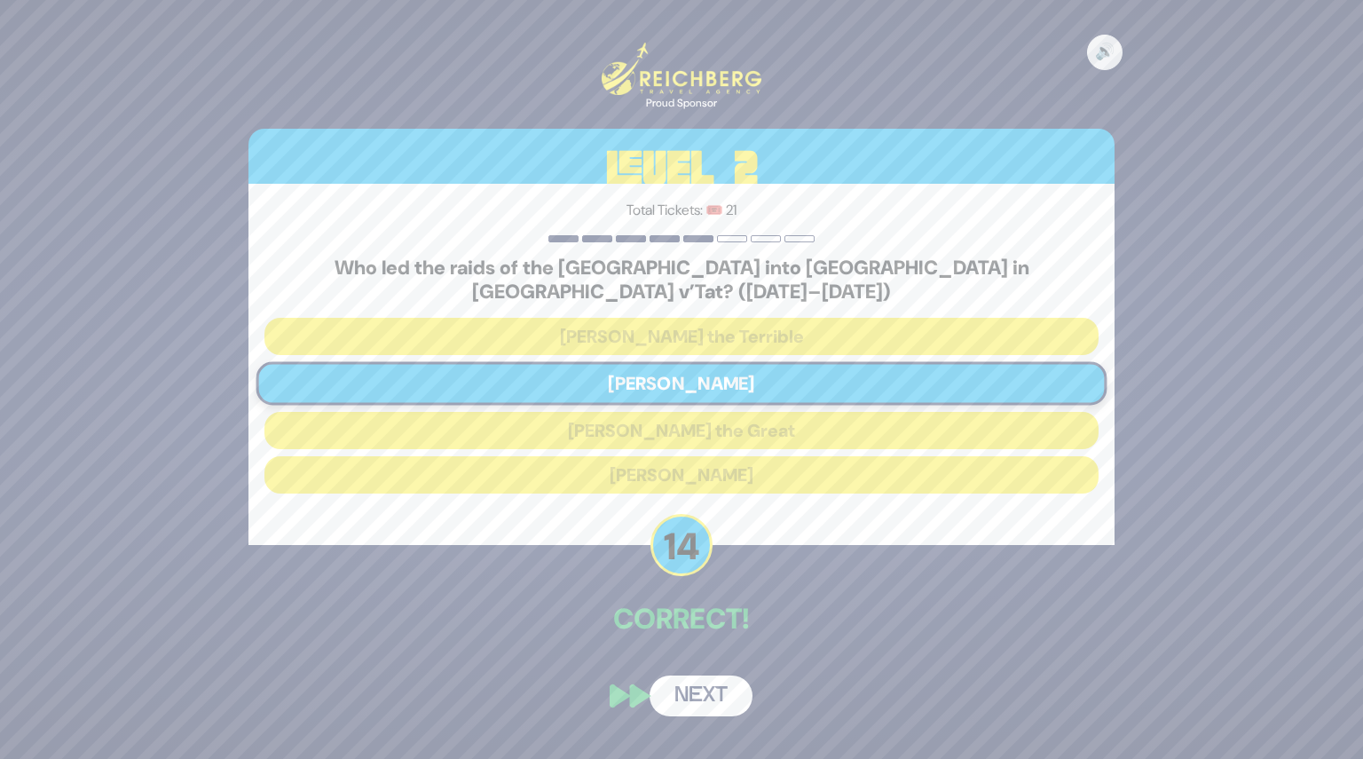
click at [705, 648] on div "🔊 Proud Sponsor Level 2 Total Tickets: 🎟️ 21 Who led the raids of the Cossaks i…" at bounding box center [681, 379] width 909 height 716
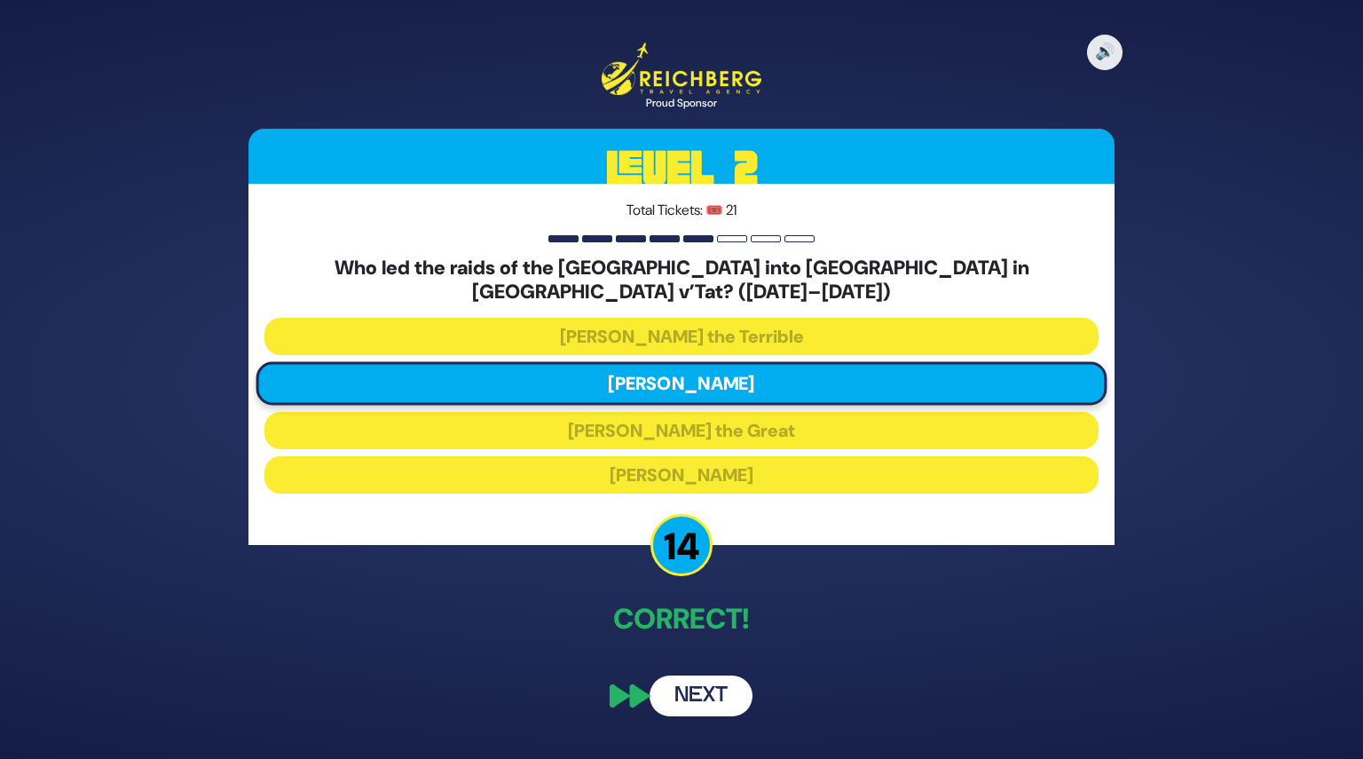
click at [708, 683] on button "Next" at bounding box center [701, 695] width 103 height 41
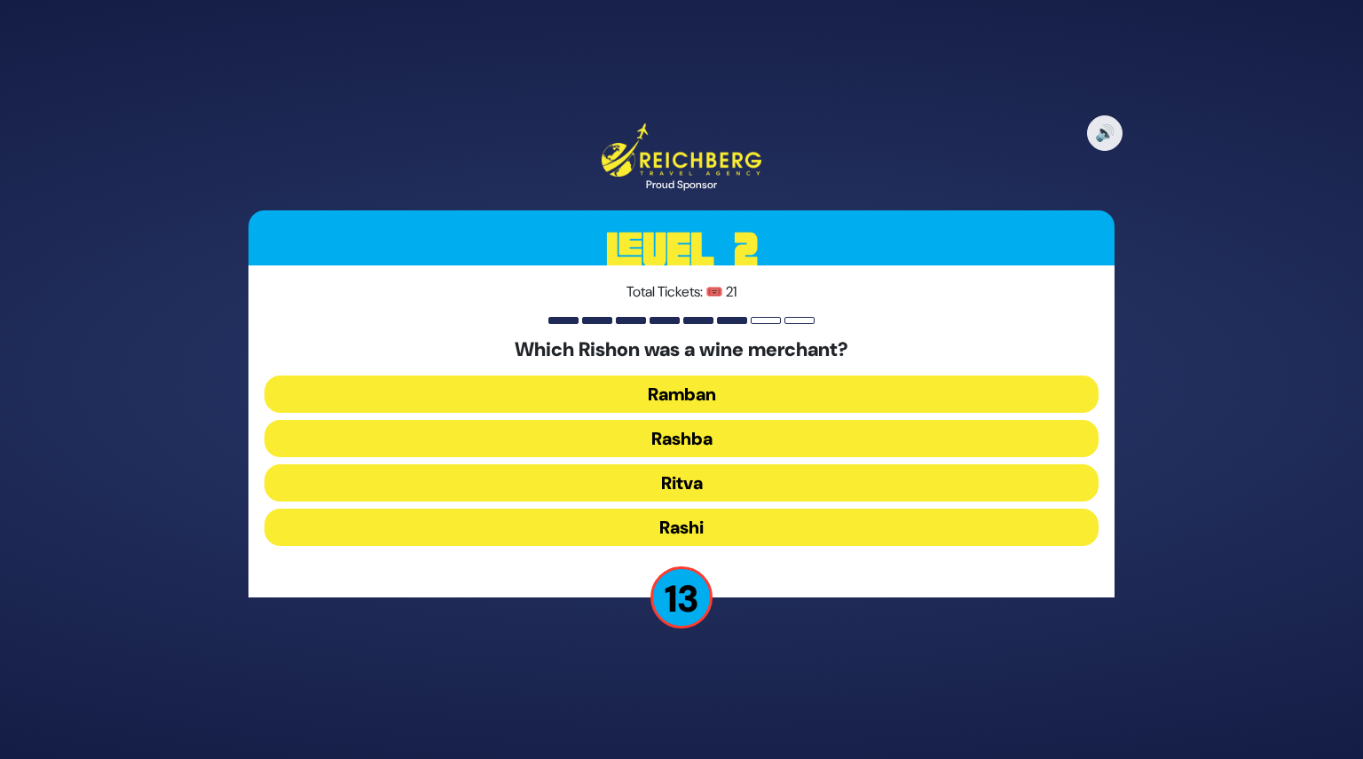
click at [685, 528] on button "Rashi" at bounding box center [681, 526] width 834 height 37
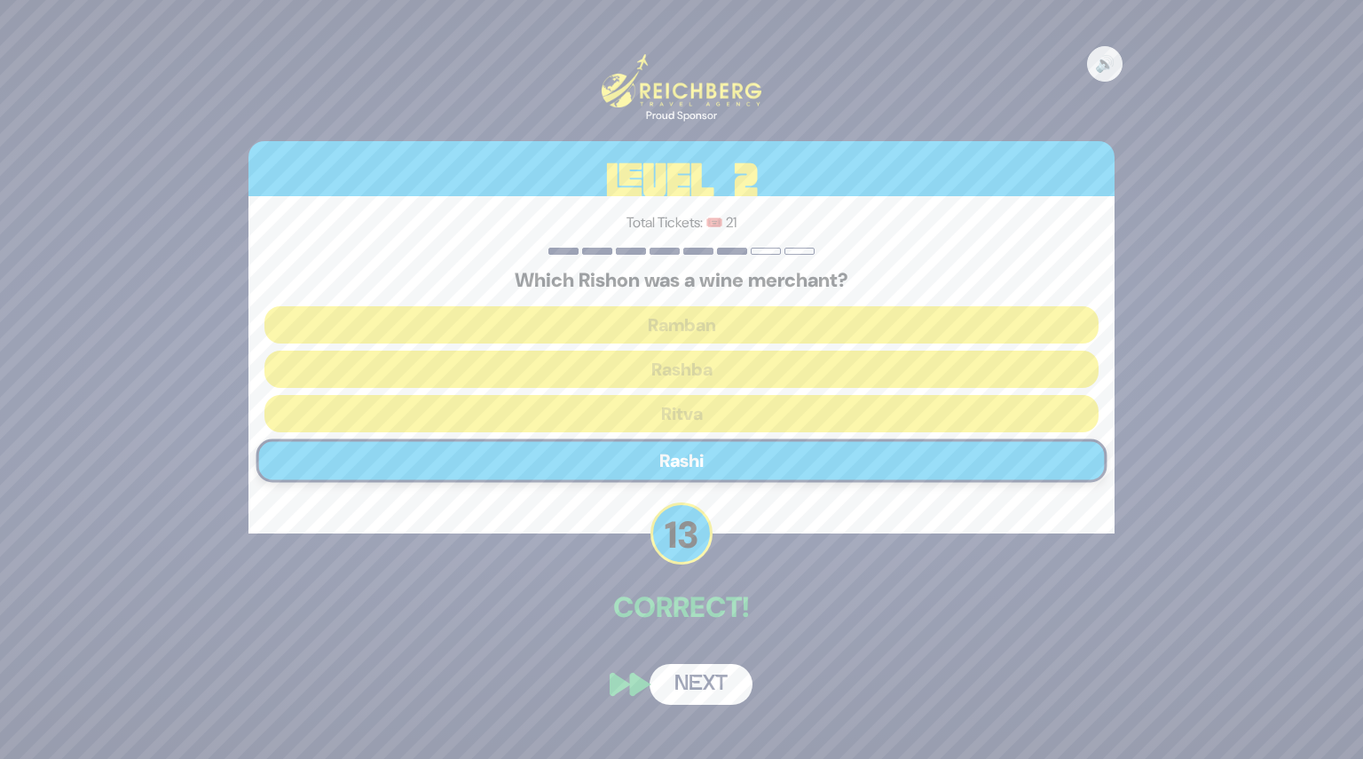
click at [715, 681] on button "Next" at bounding box center [701, 684] width 103 height 41
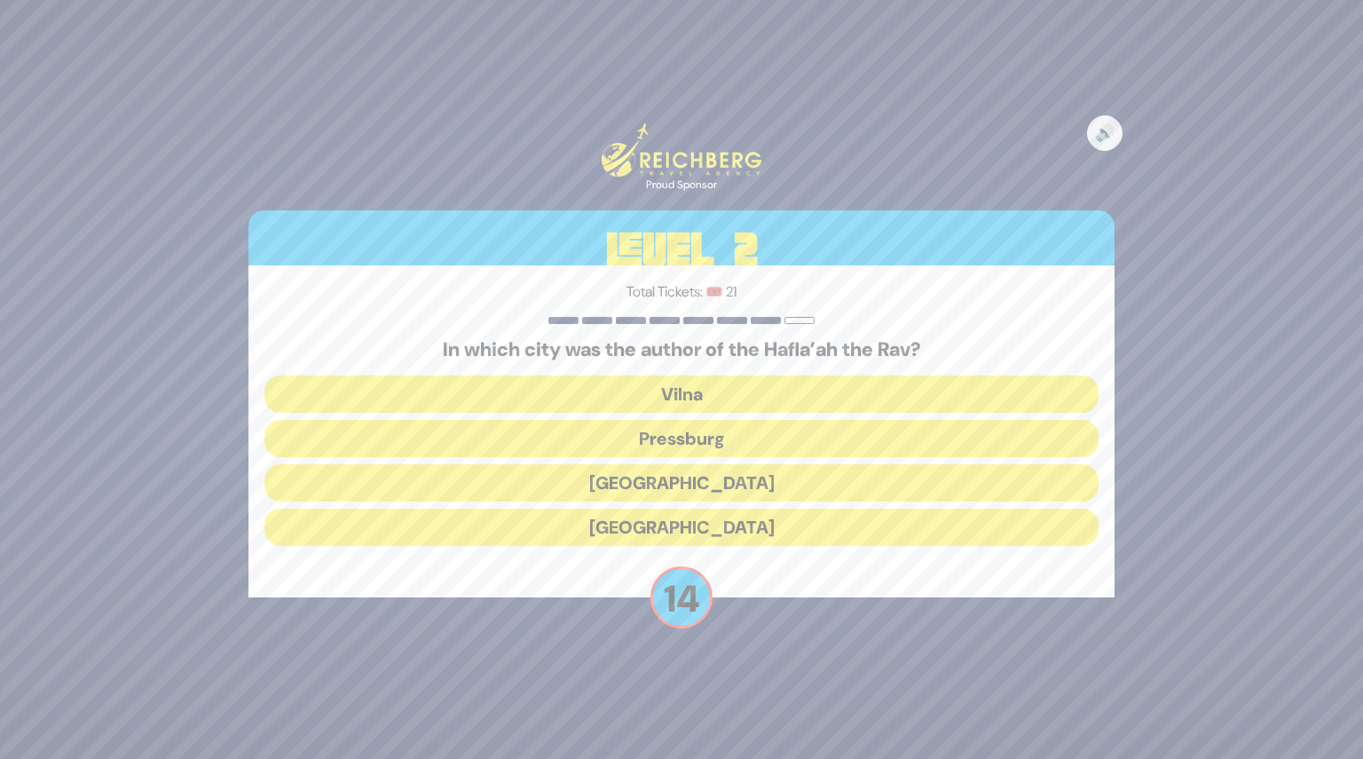
click at [695, 482] on button "Frankfurt" at bounding box center [681, 482] width 834 height 37
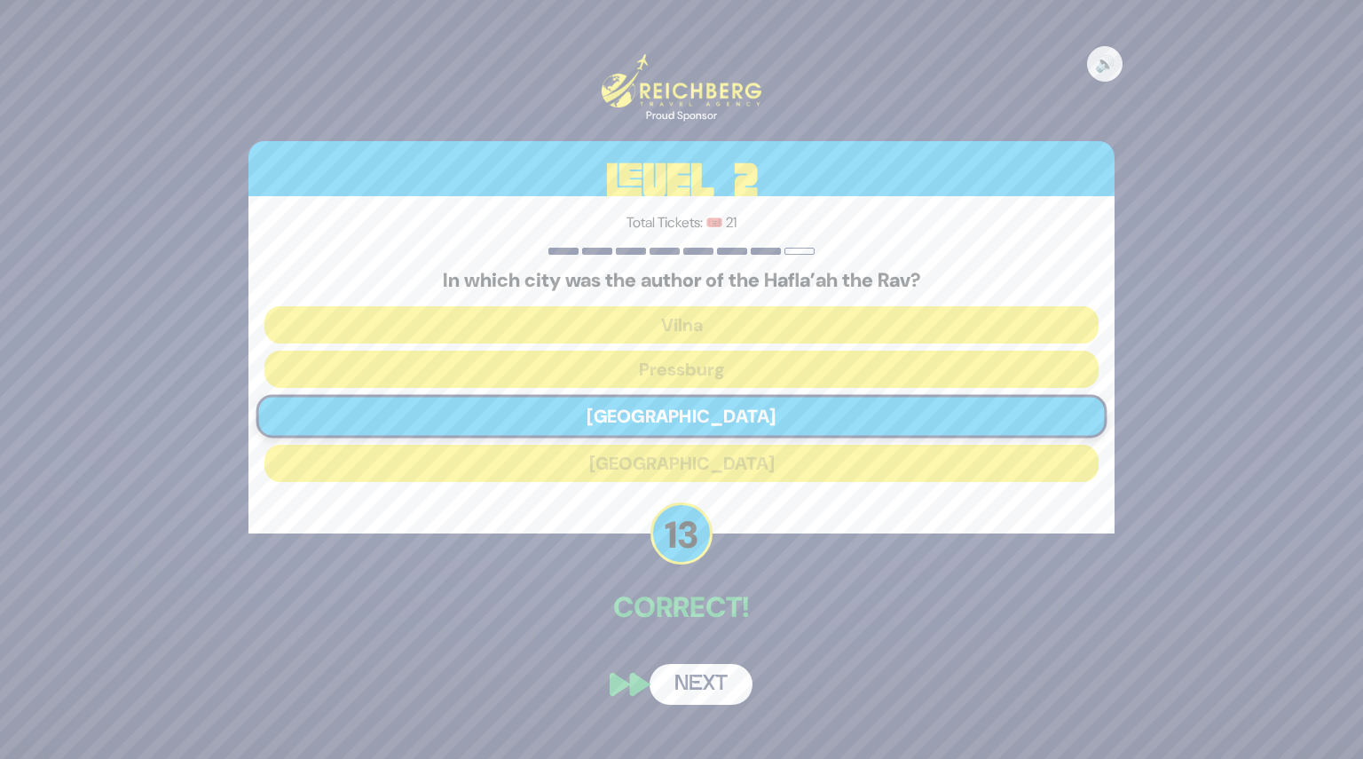
click at [713, 686] on button "Next" at bounding box center [701, 684] width 103 height 41
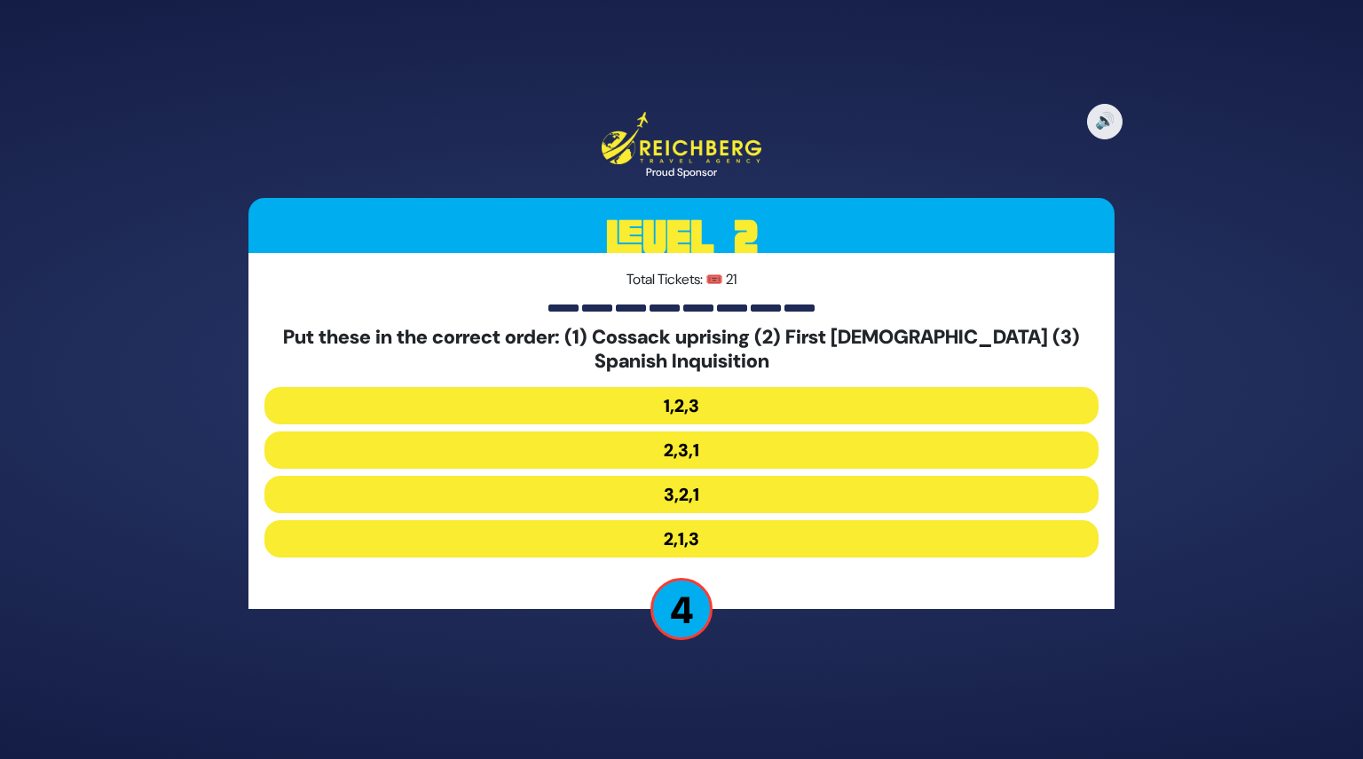
click at [698, 535] on button "2,1,3" at bounding box center [681, 538] width 834 height 37
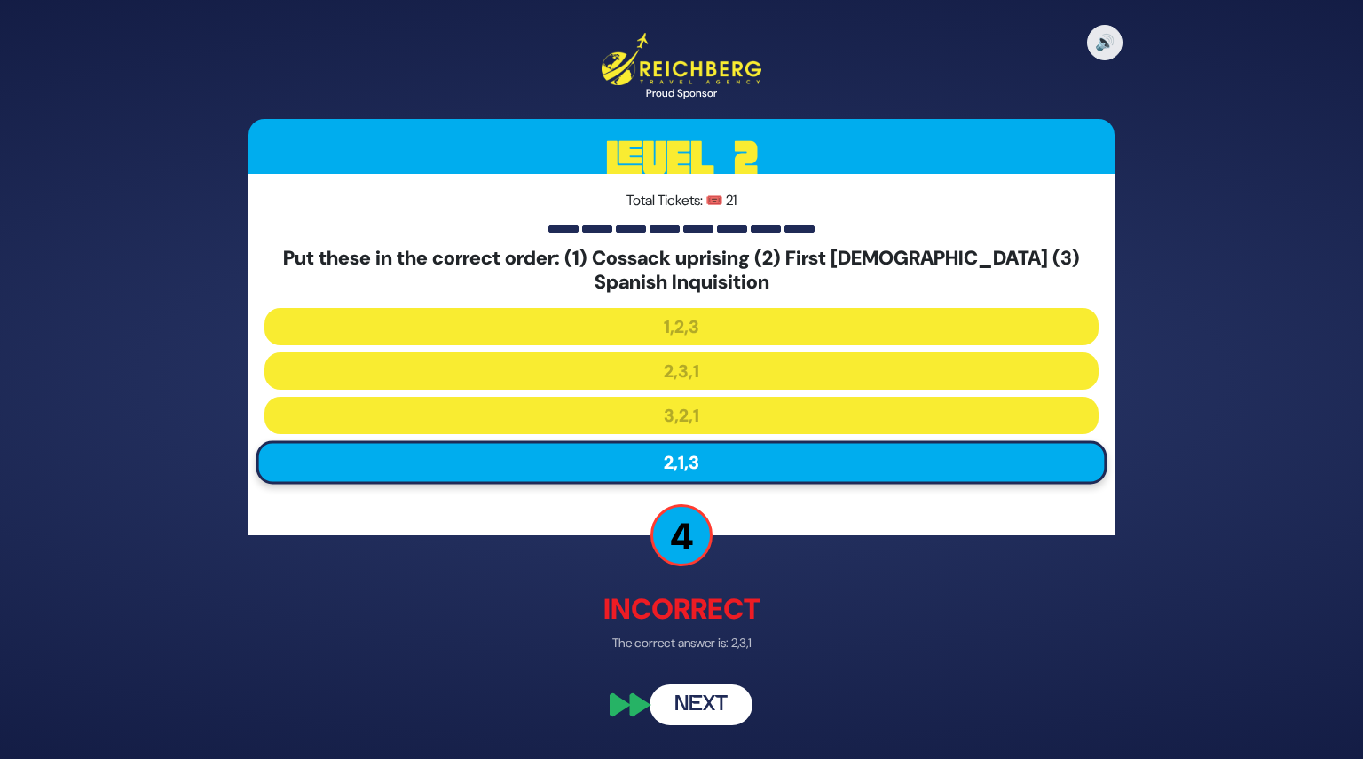
click at [705, 704] on button "Next" at bounding box center [701, 705] width 103 height 41
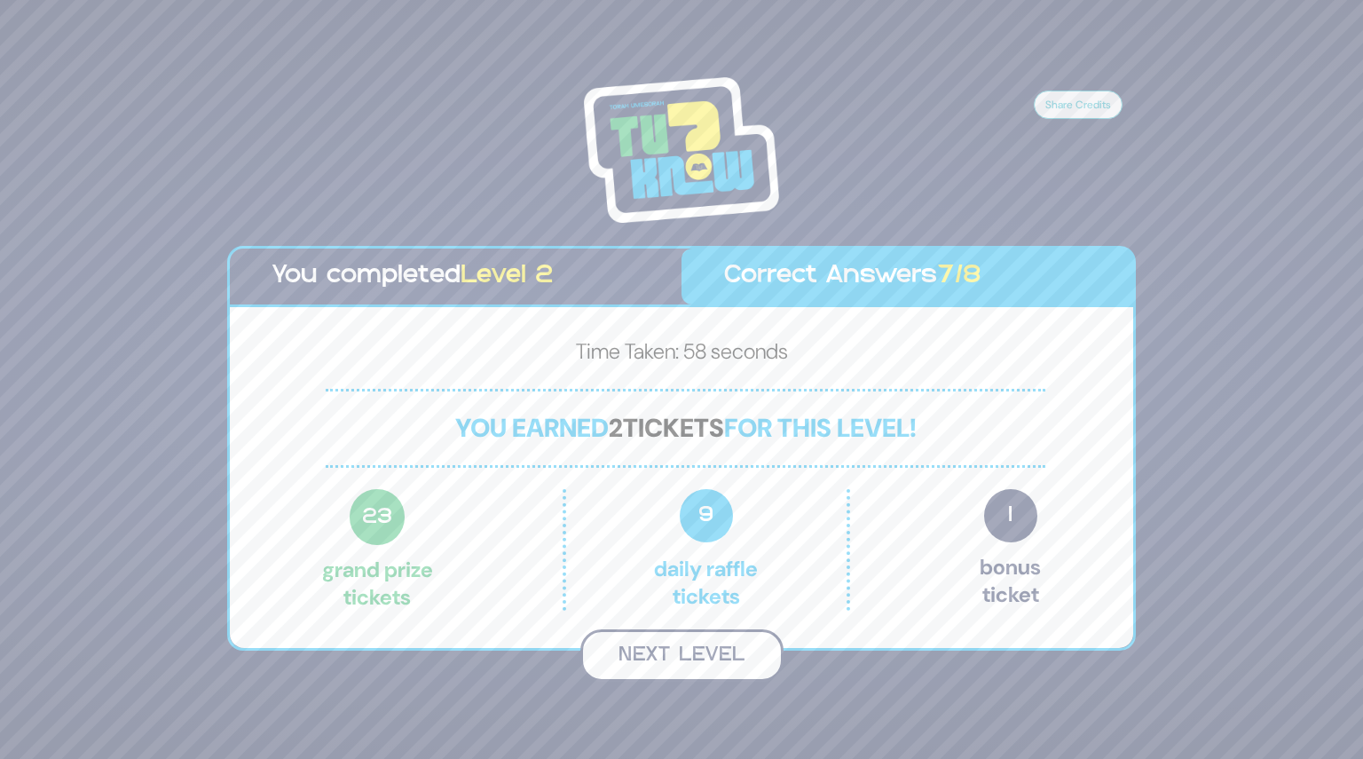
click at [678, 656] on button "Next Level" at bounding box center [681, 655] width 203 height 52
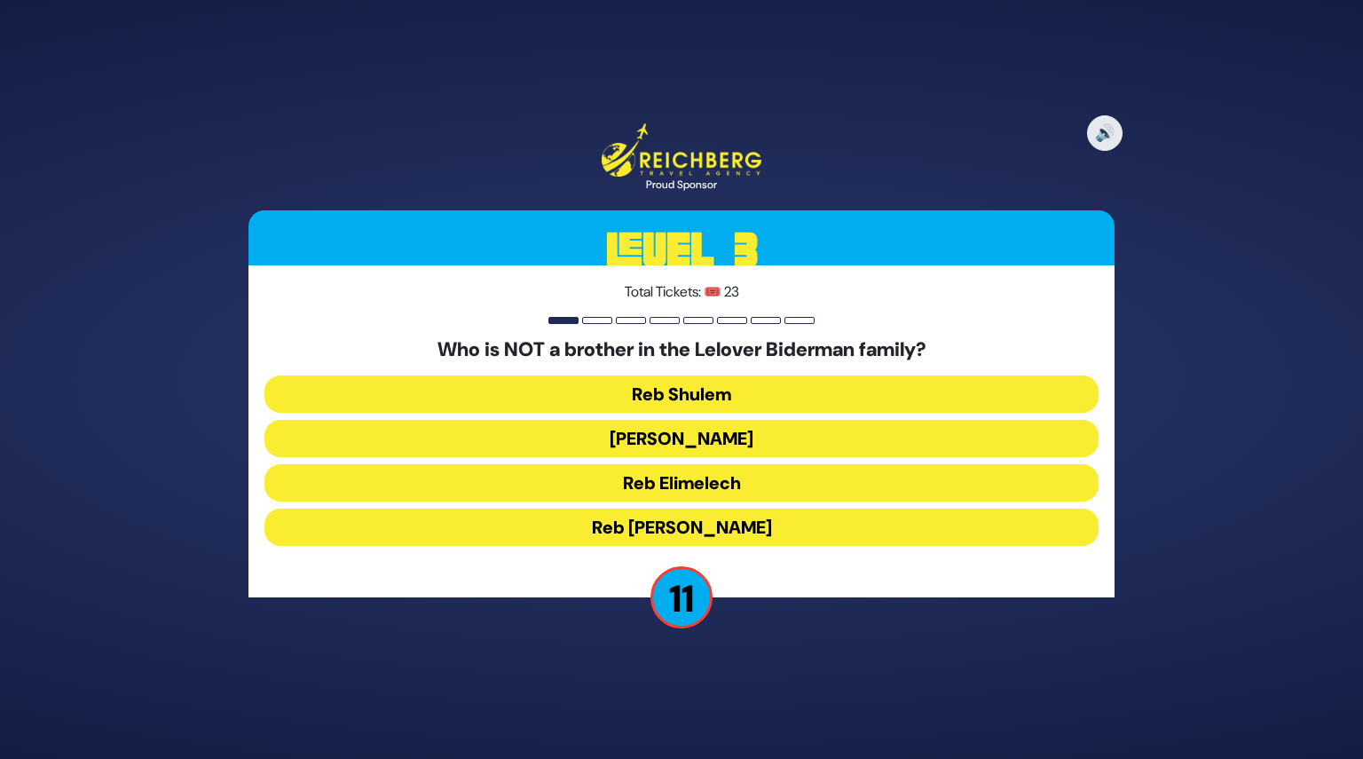
click at [697, 446] on button "Reb Nachman" at bounding box center [681, 438] width 834 height 37
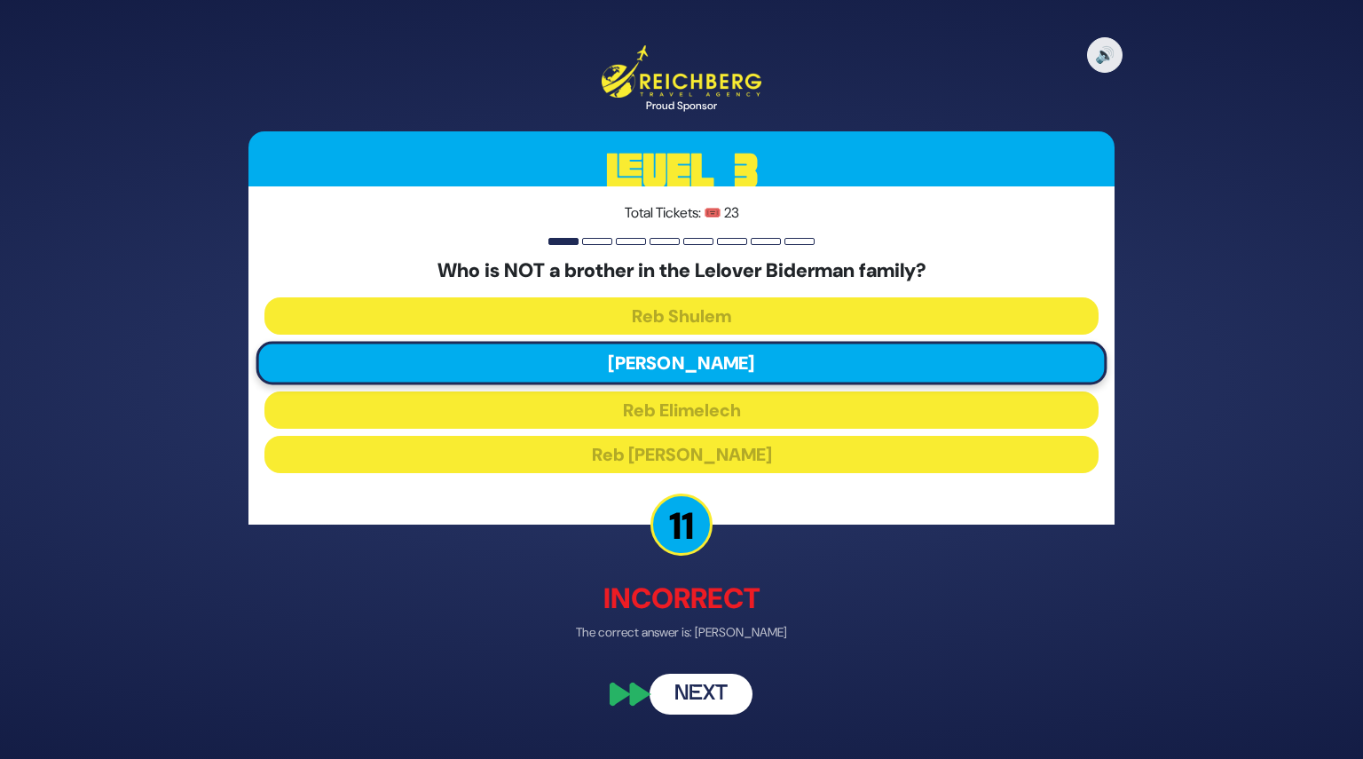
click at [712, 691] on button "Next" at bounding box center [701, 693] width 103 height 41
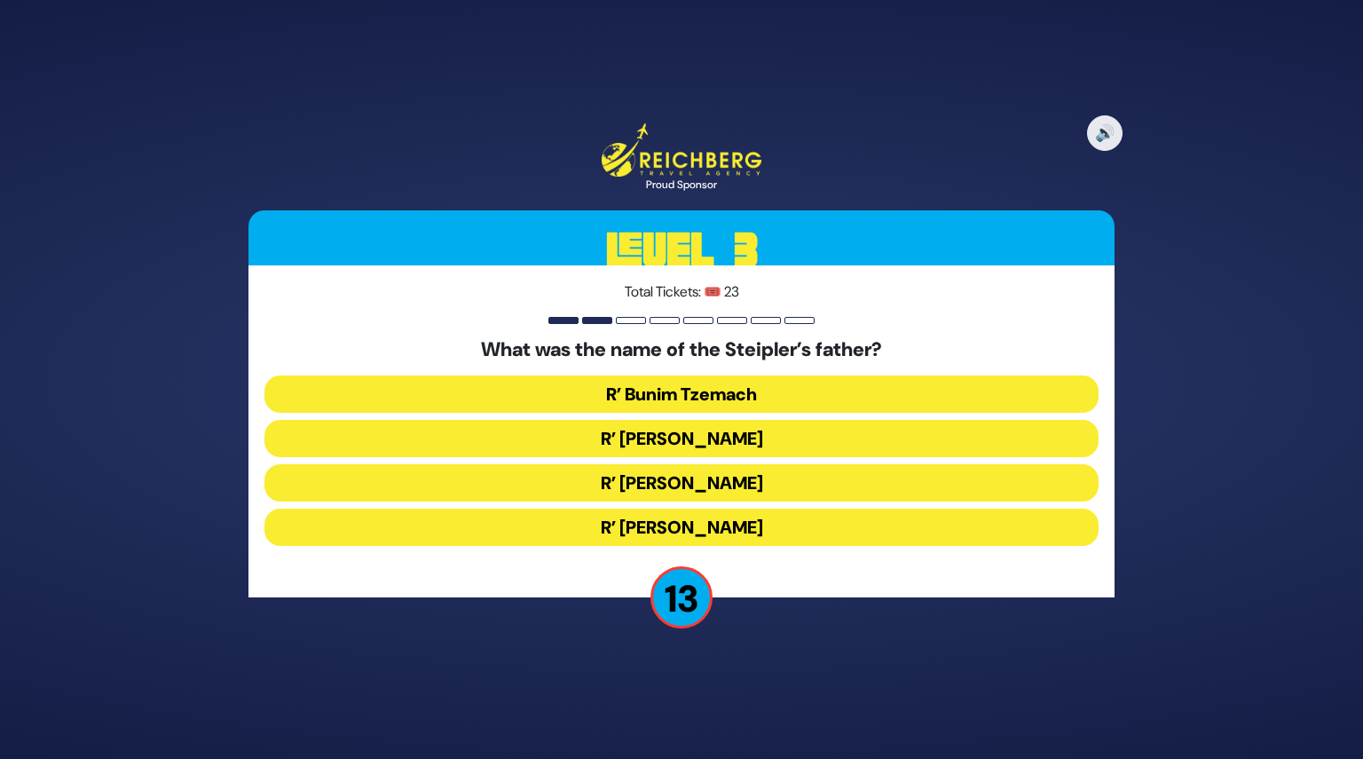
click at [676, 445] on button "R’ Boruch Peretz" at bounding box center [681, 438] width 834 height 37
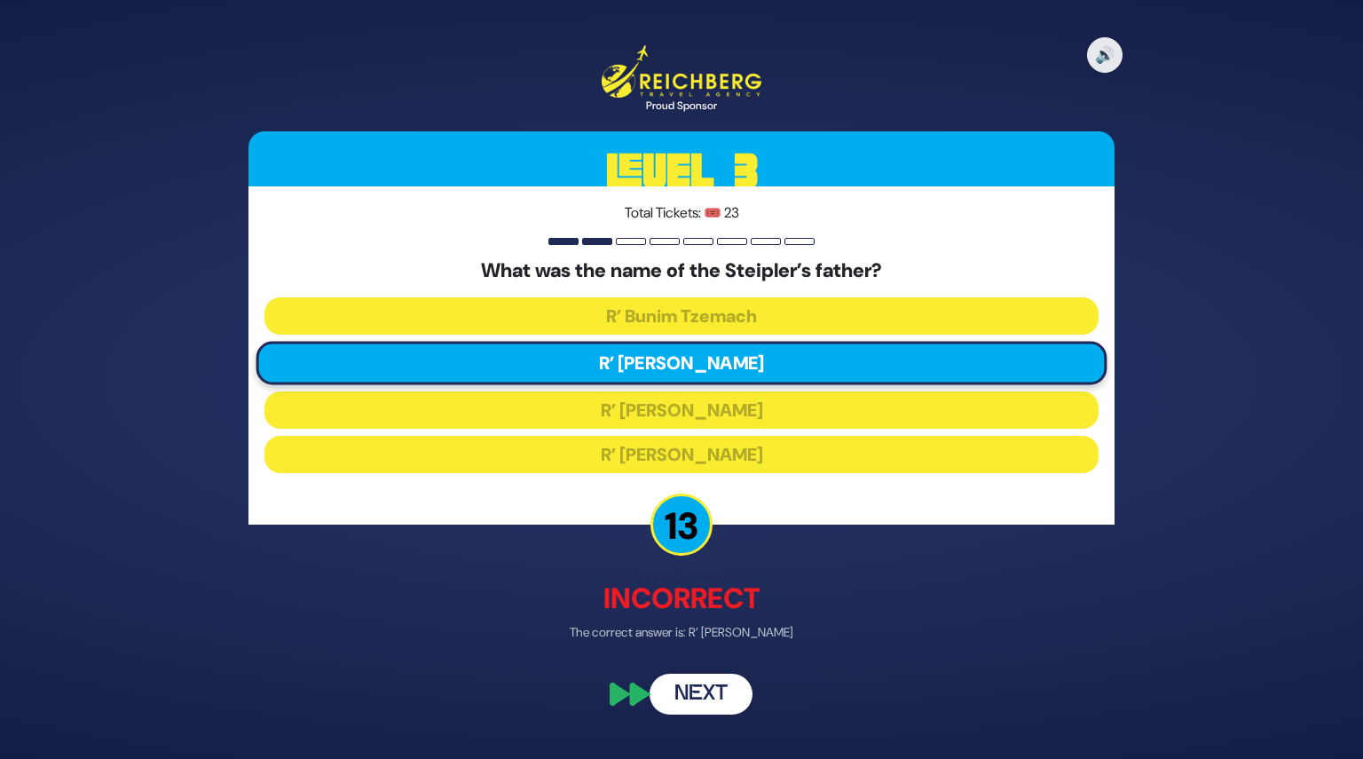
click at [712, 695] on button "Next" at bounding box center [701, 693] width 103 height 41
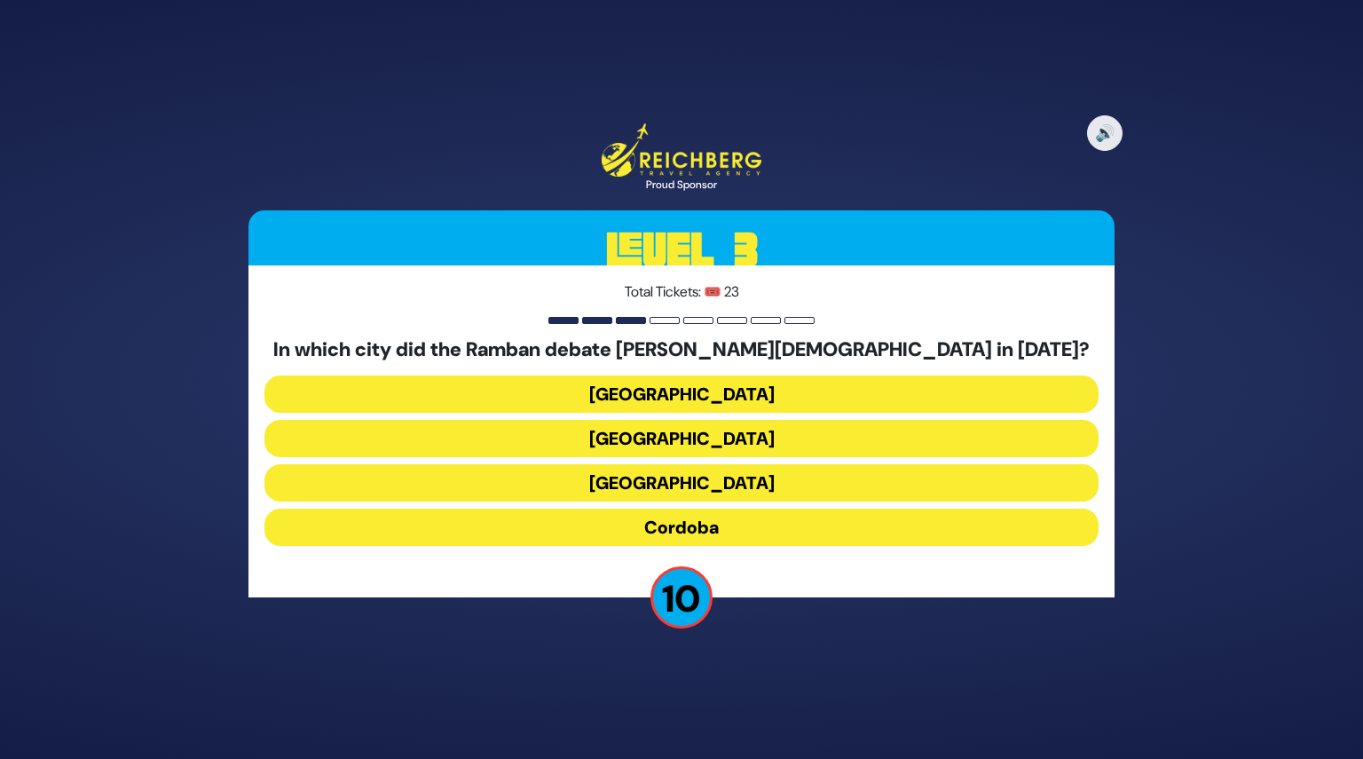
click at [691, 437] on button "Barcelona" at bounding box center [681, 438] width 834 height 37
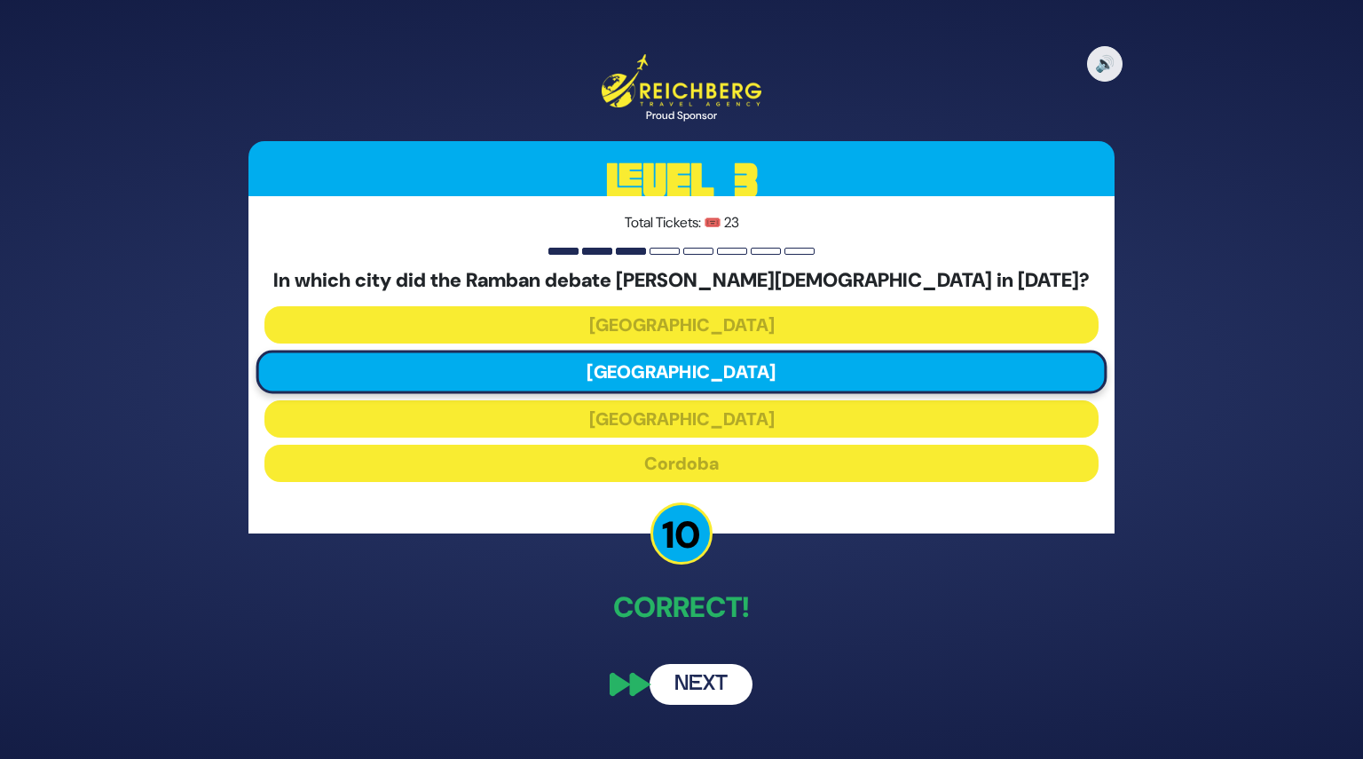
click at [704, 694] on button "Next" at bounding box center [701, 684] width 103 height 41
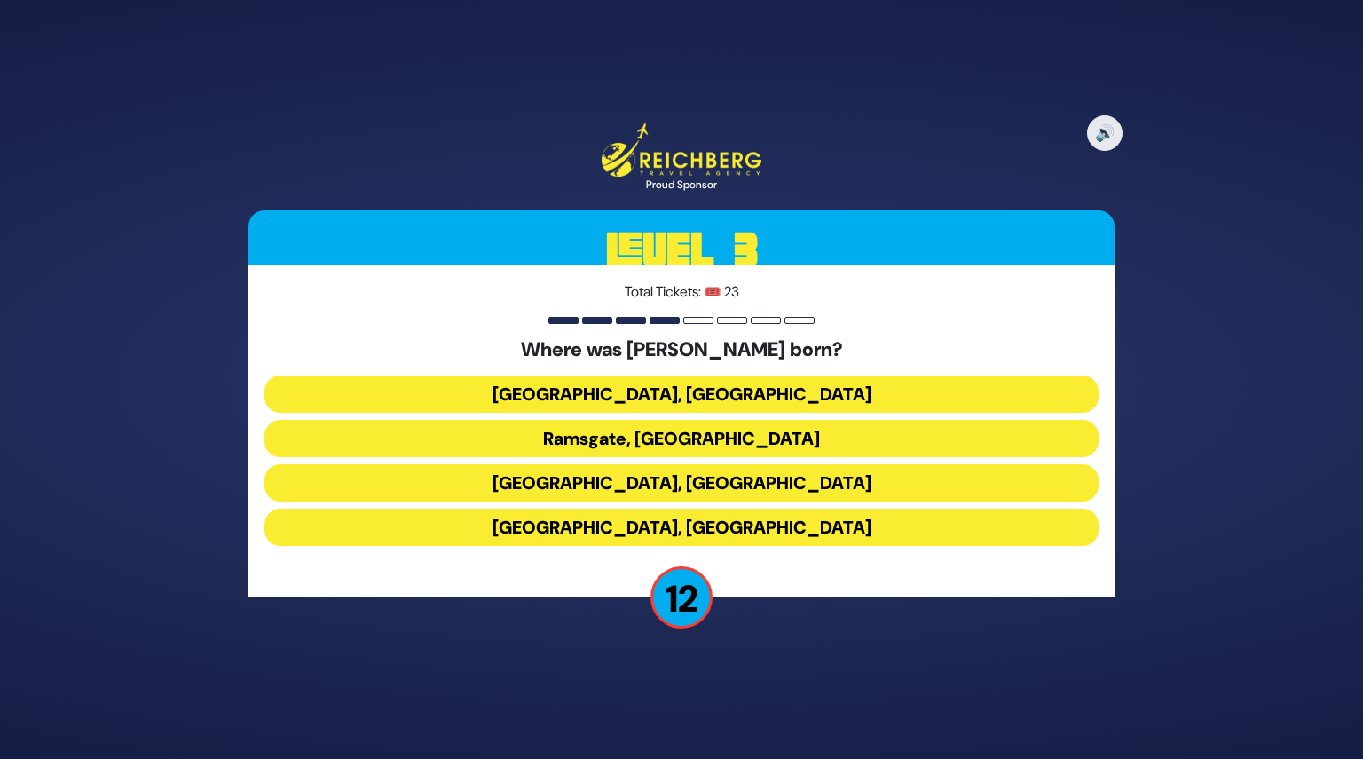
click at [678, 480] on button "Livorno, Italy" at bounding box center [681, 482] width 834 height 37
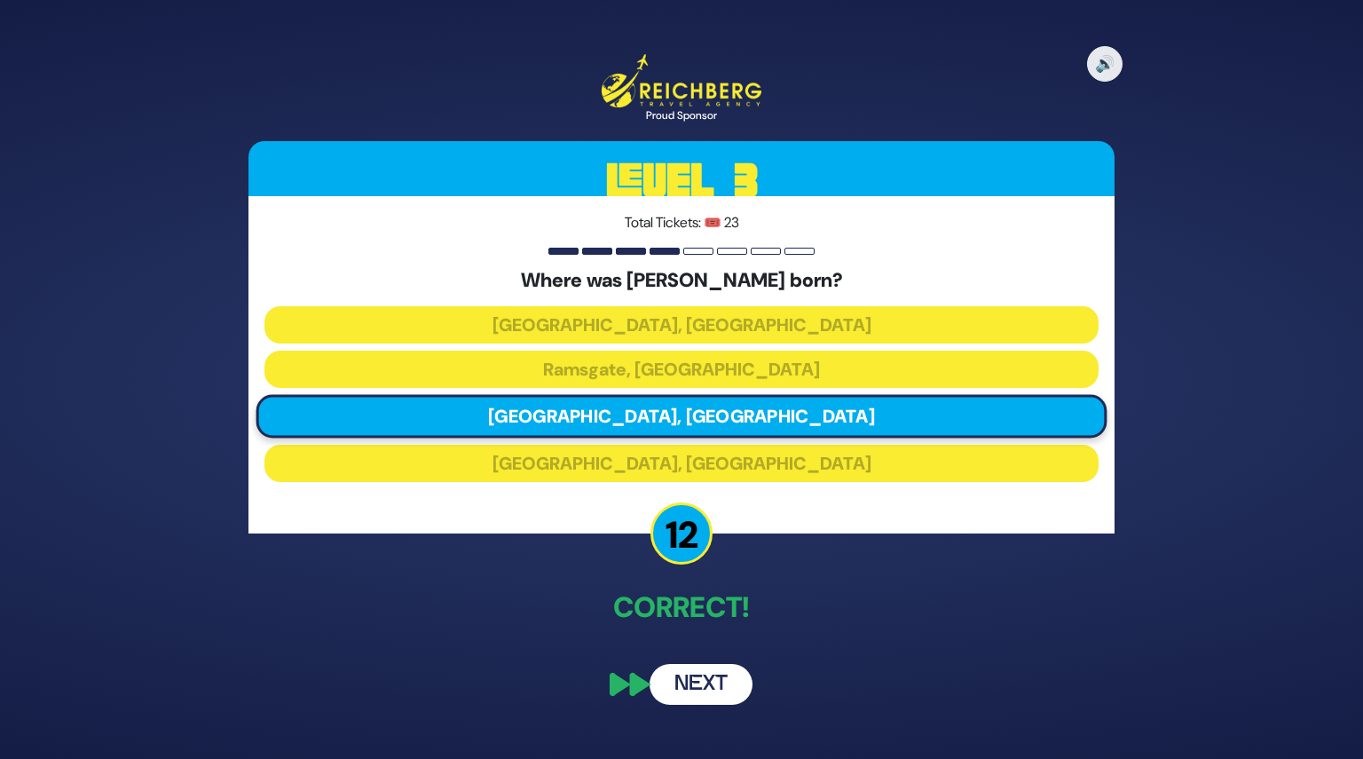
click at [714, 686] on button "Next" at bounding box center [701, 684] width 103 height 41
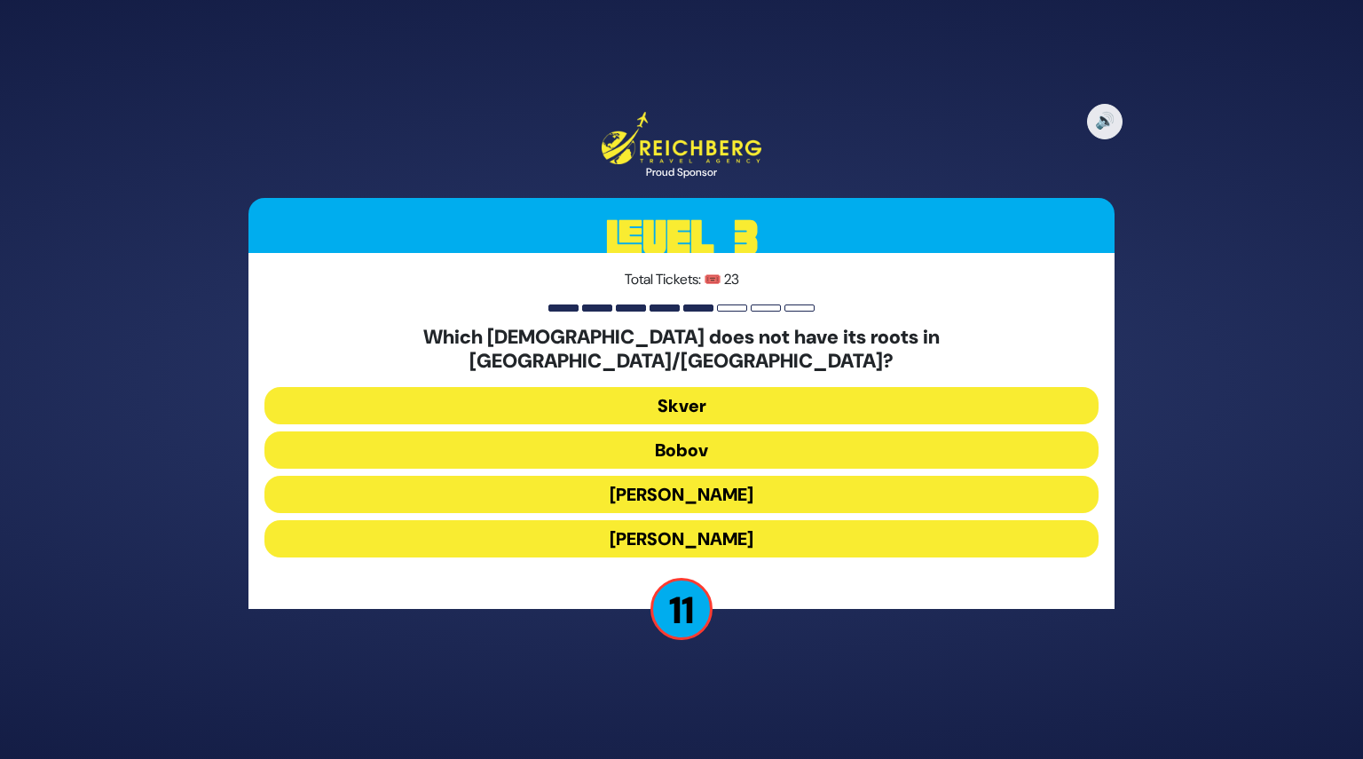
click at [683, 395] on button "Skver" at bounding box center [681, 405] width 834 height 37
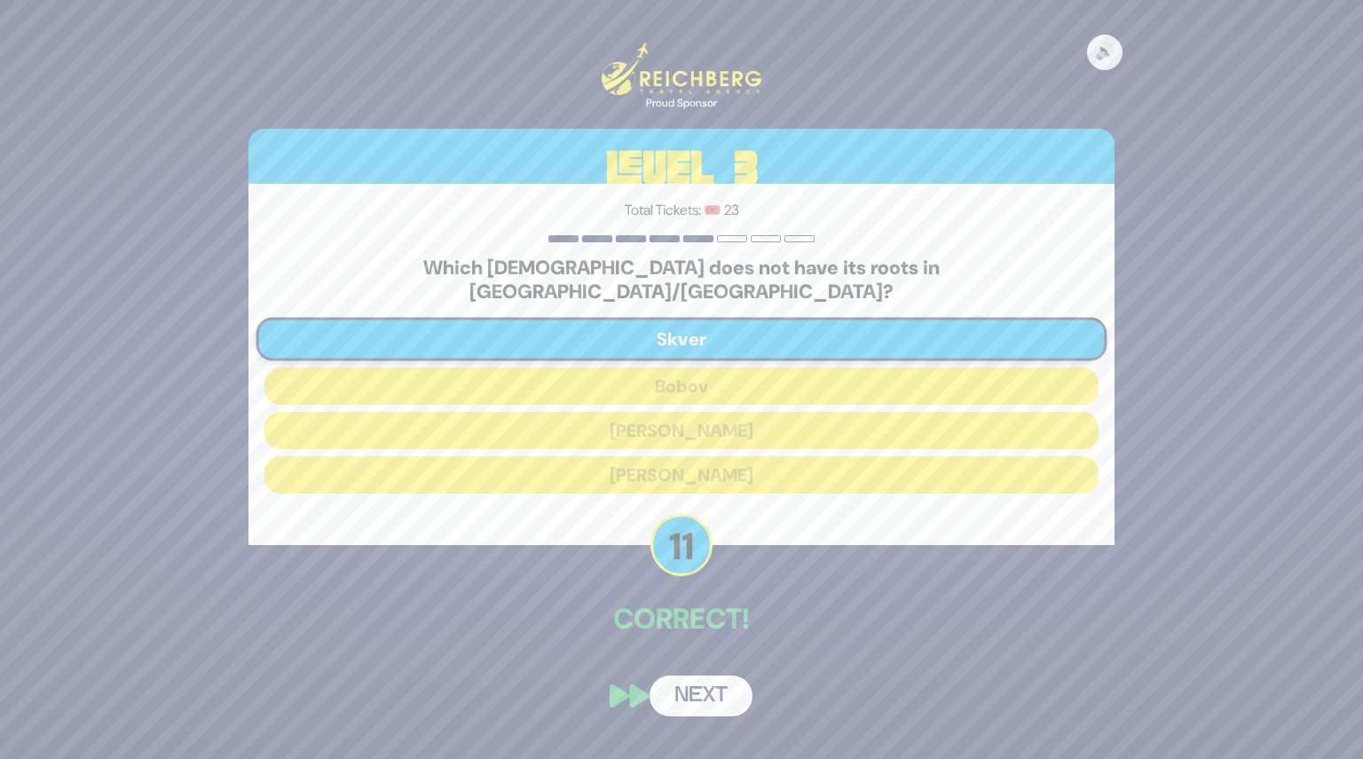
click at [705, 681] on button "Next" at bounding box center [701, 695] width 103 height 41
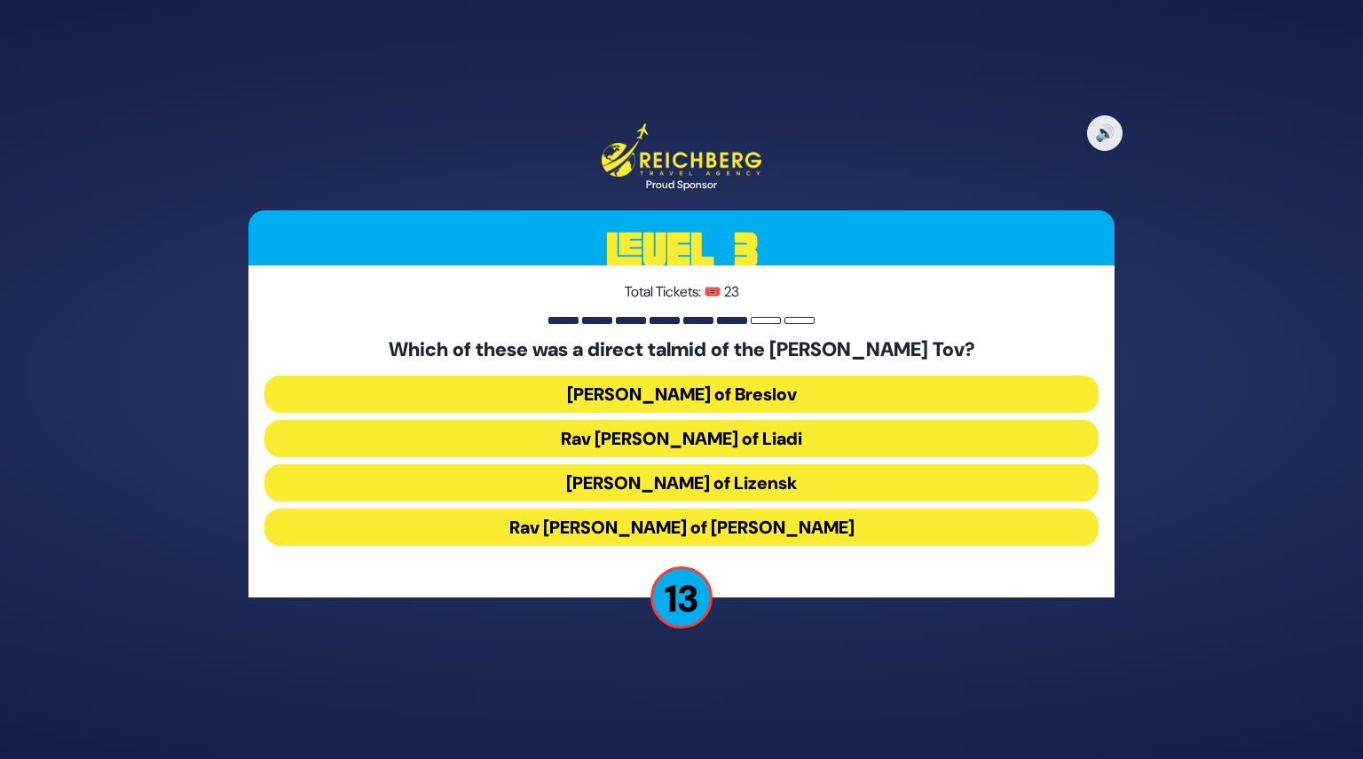
click at [682, 518] on button "Rav Pinchos of Koritz" at bounding box center [681, 526] width 834 height 37
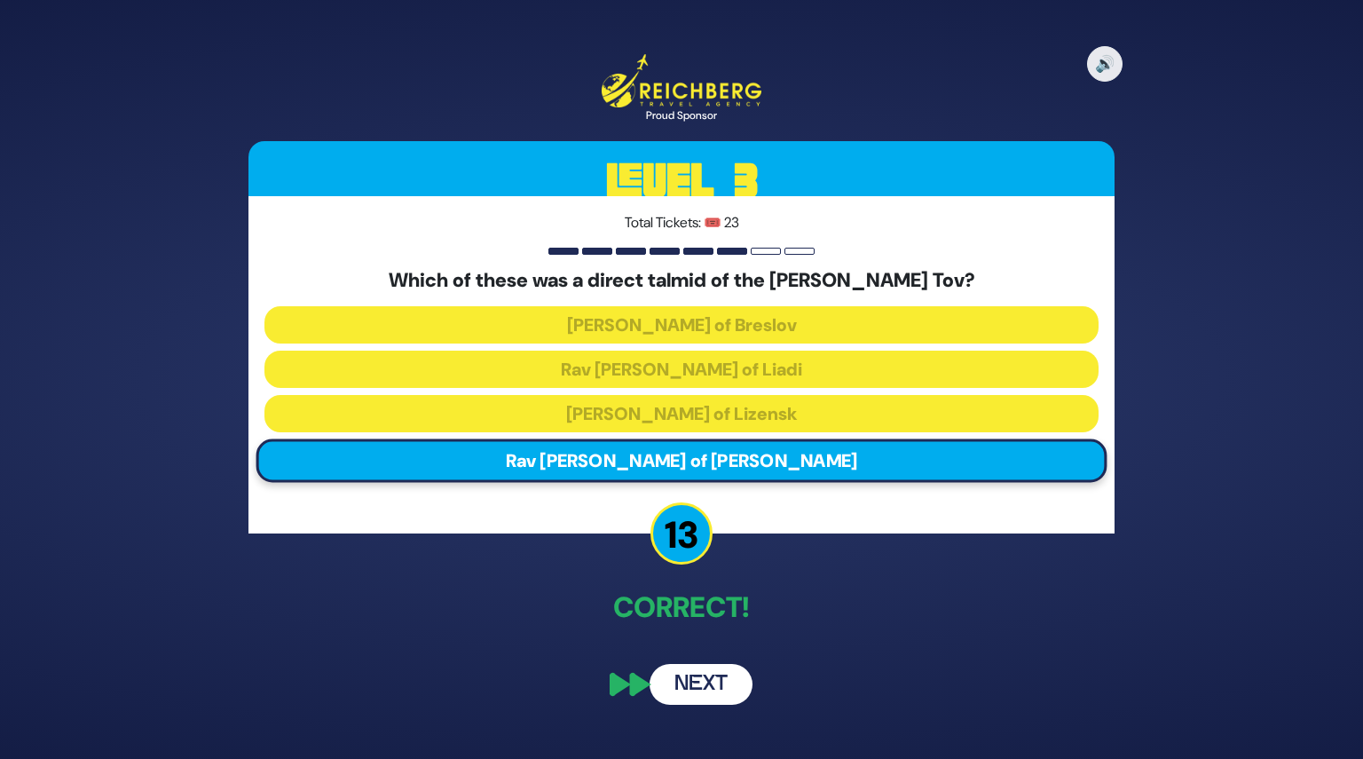
click at [711, 695] on button "Next" at bounding box center [701, 684] width 103 height 41
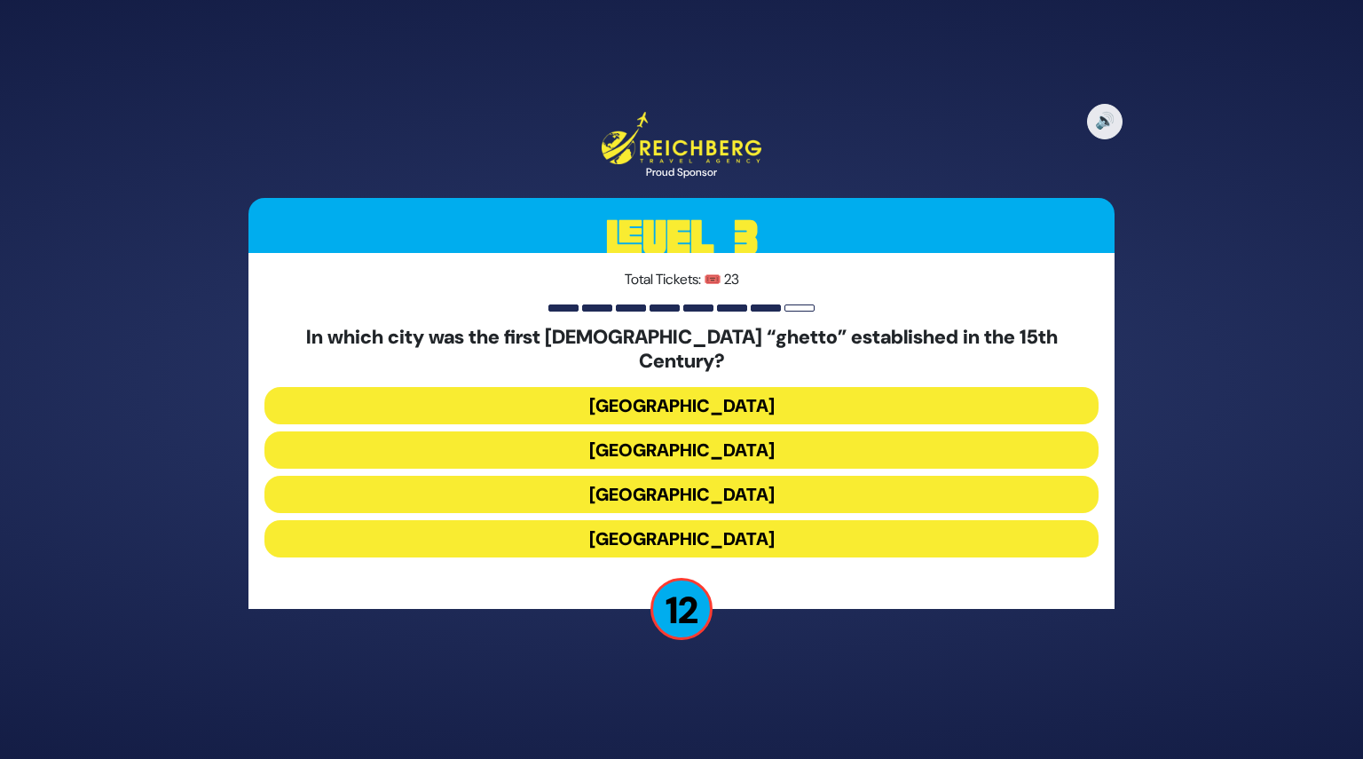
click at [700, 441] on button "Venice" at bounding box center [681, 449] width 834 height 37
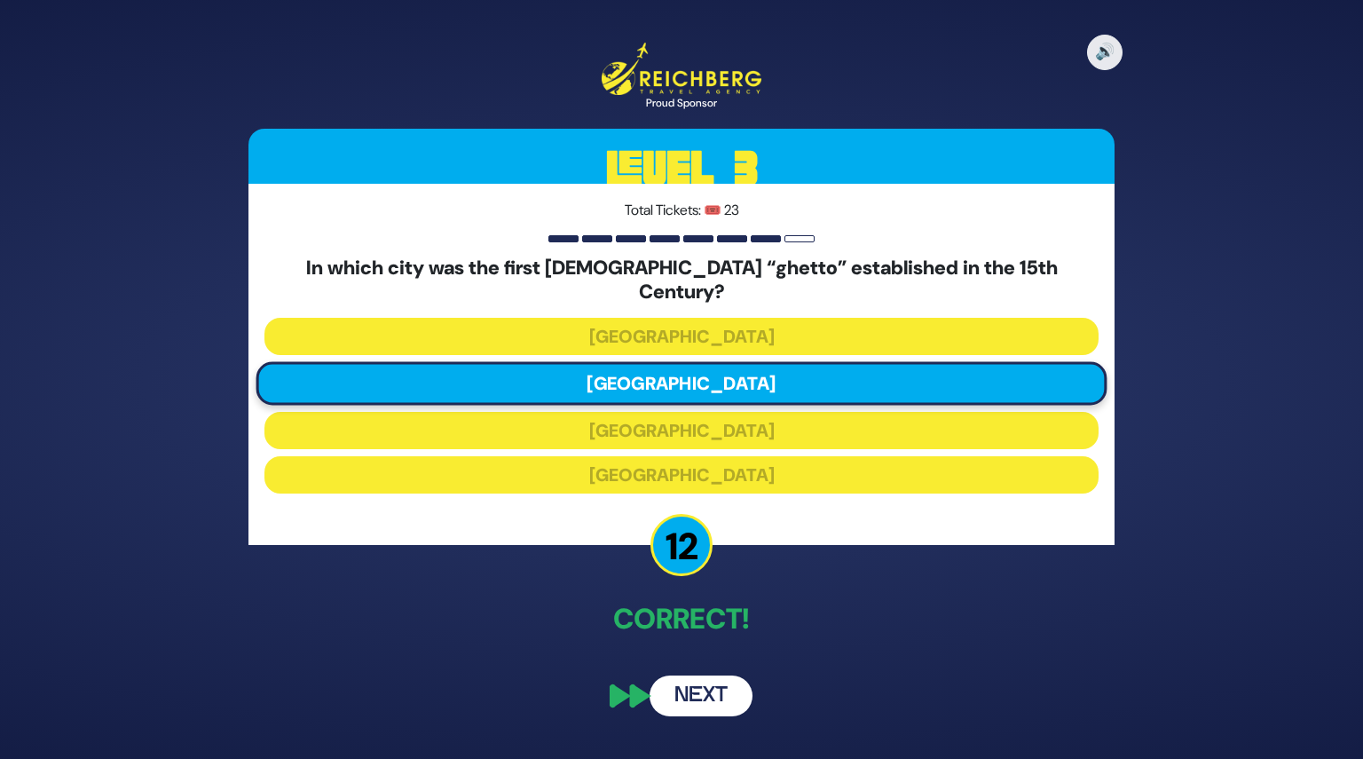
click at [712, 693] on button "Next" at bounding box center [701, 695] width 103 height 41
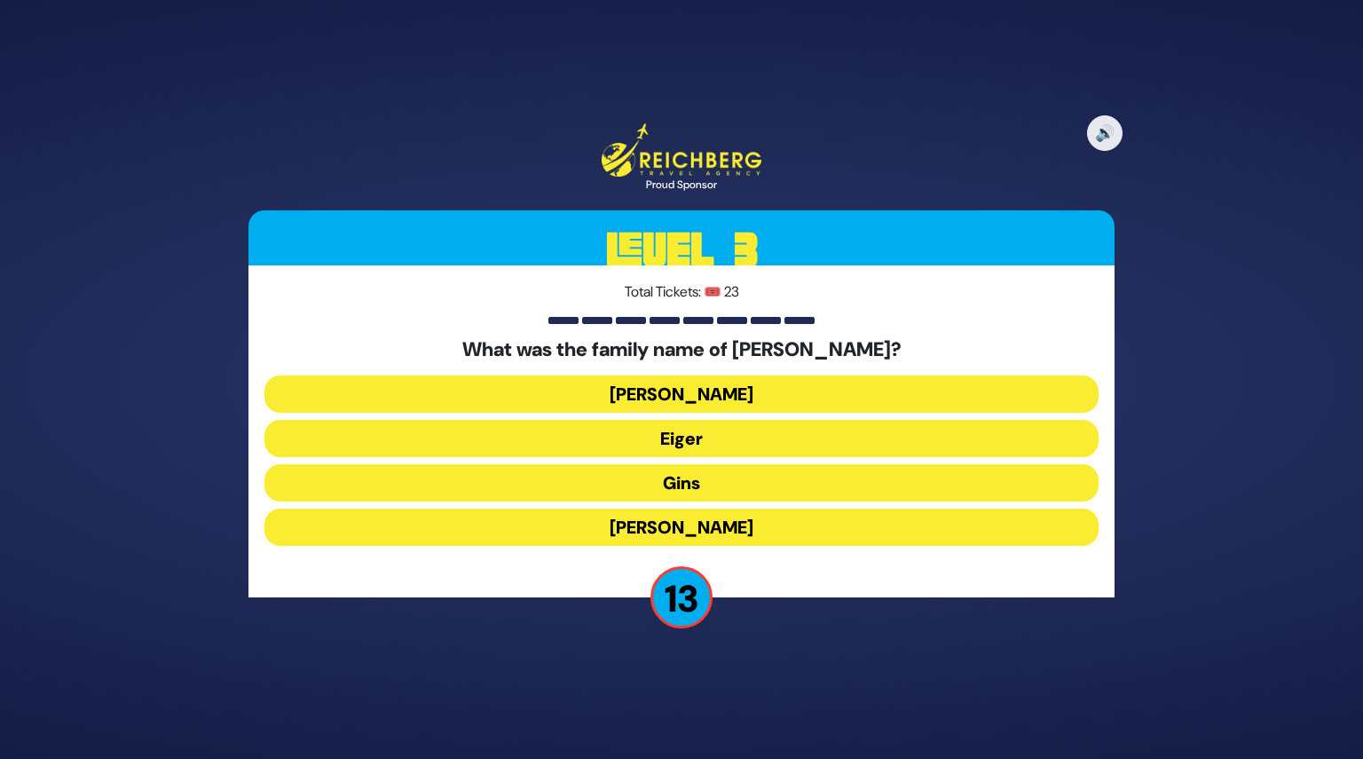
click at [698, 485] on button "Gins" at bounding box center [681, 482] width 834 height 37
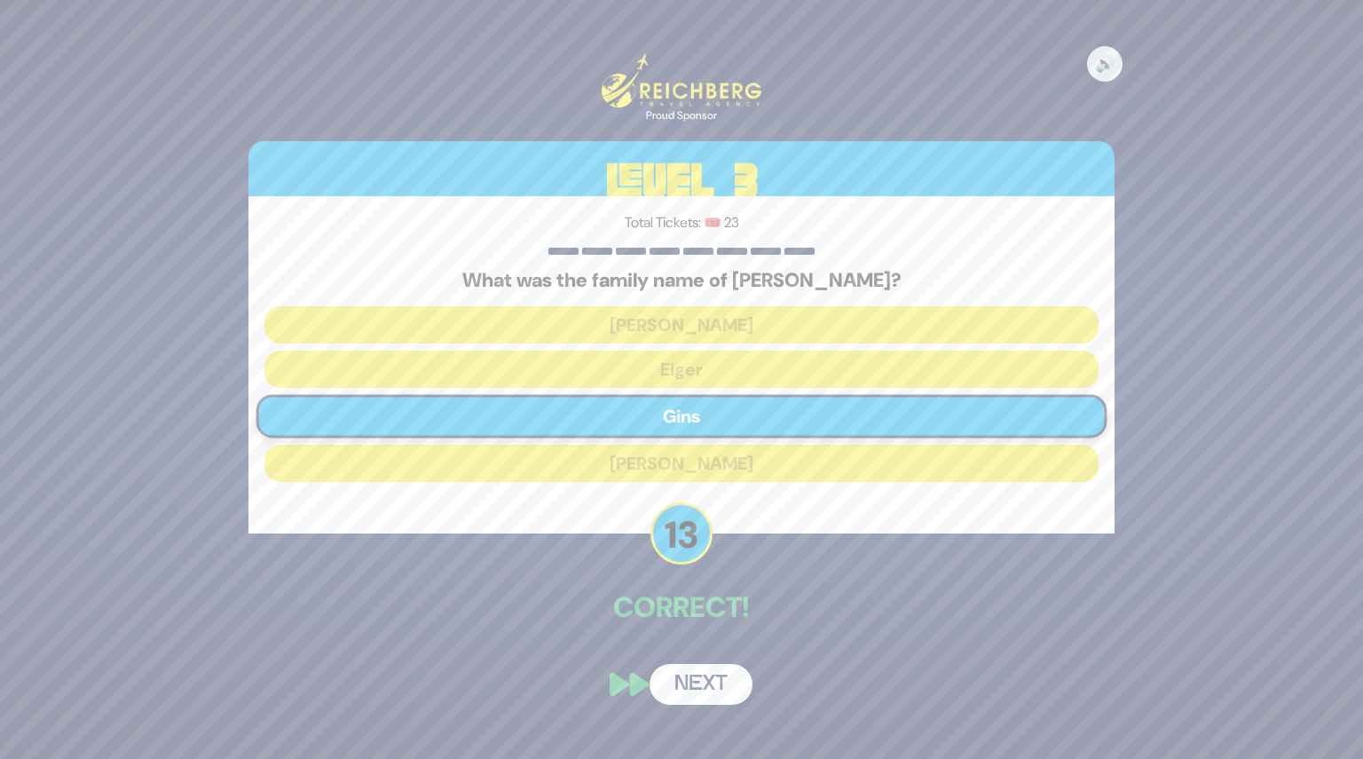
click at [699, 644] on div "🔊 Proud Sponsor Level 3 Total Tickets: 🎟️ 23 What was the family name of Rabbi …" at bounding box center [681, 379] width 909 height 693
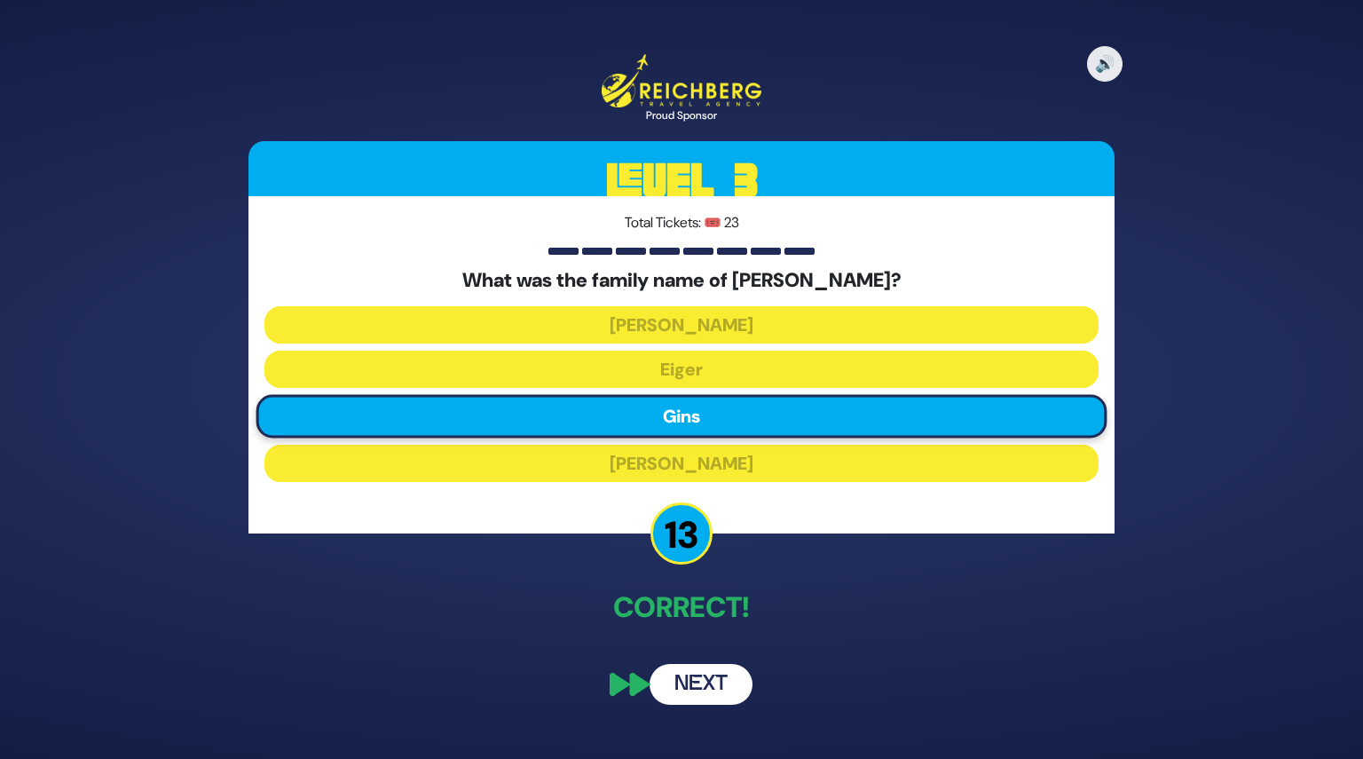
click at [710, 682] on button "Next" at bounding box center [701, 684] width 103 height 41
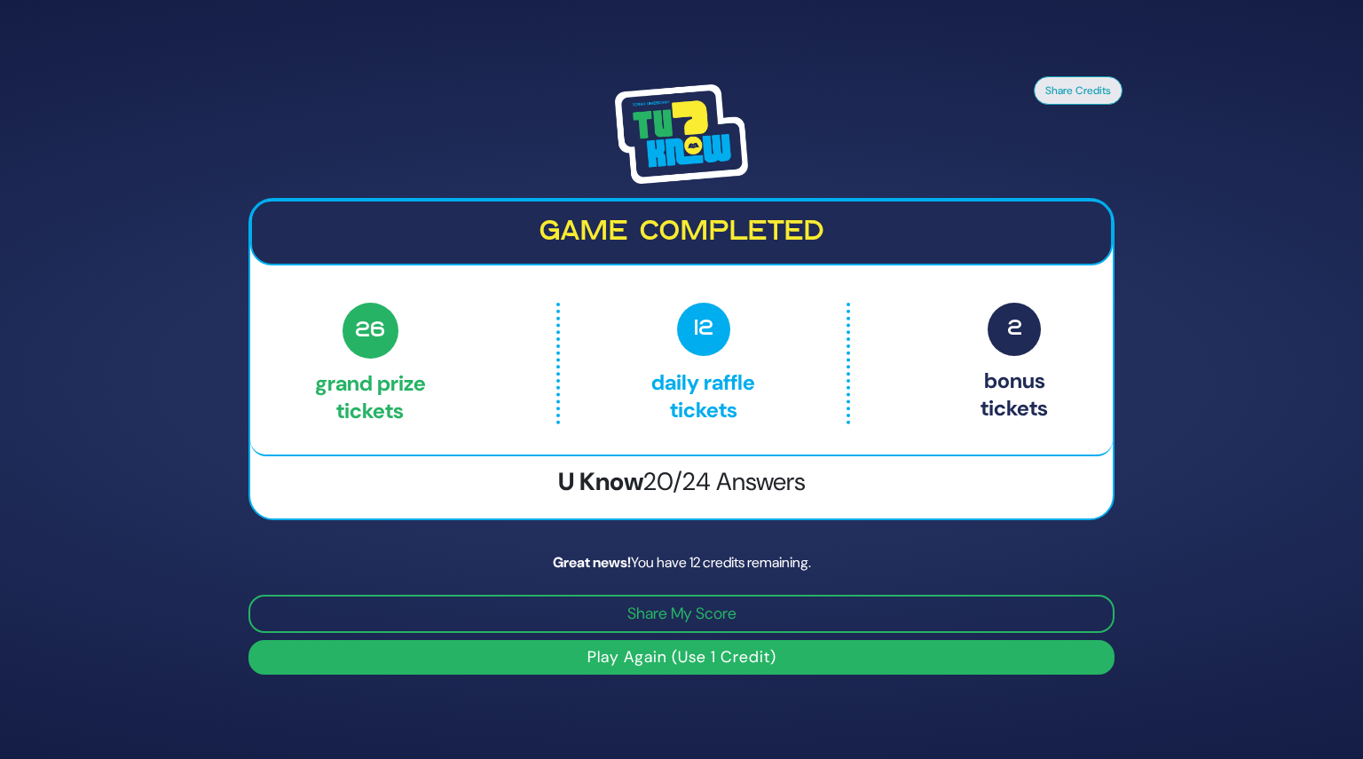
click at [1003, 335] on span "2" at bounding box center [1014, 329] width 53 height 53
click at [702, 349] on span "12" at bounding box center [703, 329] width 53 height 53
click at [348, 331] on span "26" at bounding box center [371, 331] width 56 height 56
click at [653, 660] on button "Play Again (Use 1 Credit)" at bounding box center [681, 657] width 866 height 35
